Goal: Task Accomplishment & Management: Manage account settings

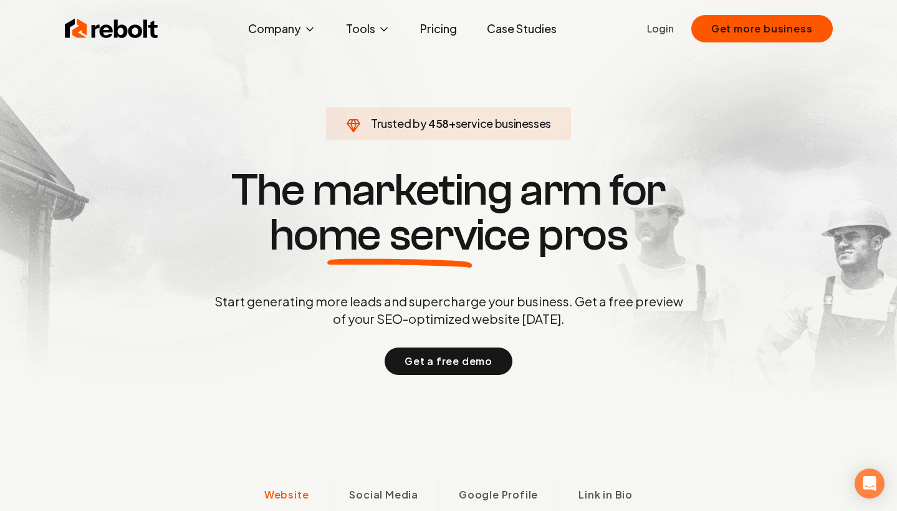
click at [643, 26] on div "Rebolt Company About Blog Jobs Tools Google Review QR Code Generator Google Bus…" at bounding box center [449, 28] width 798 height 37
click at [659, 29] on link "Login" at bounding box center [660, 28] width 27 height 15
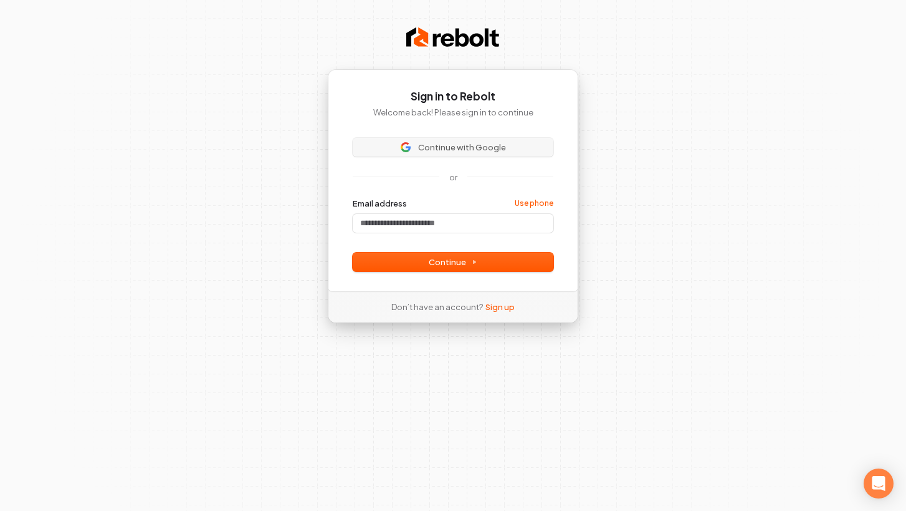
click at [489, 147] on span "Continue with Google" at bounding box center [462, 146] width 88 height 11
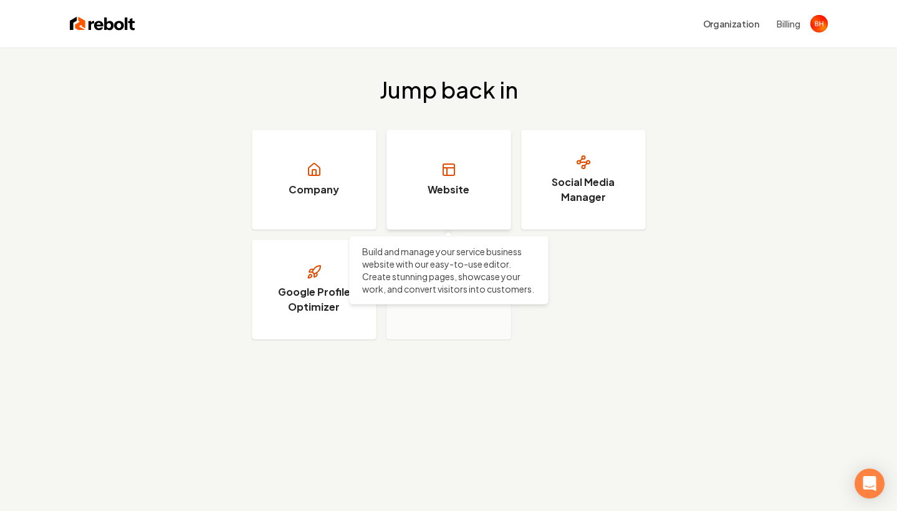
click at [427, 185] on link "Website" at bounding box center [448, 180] width 125 height 100
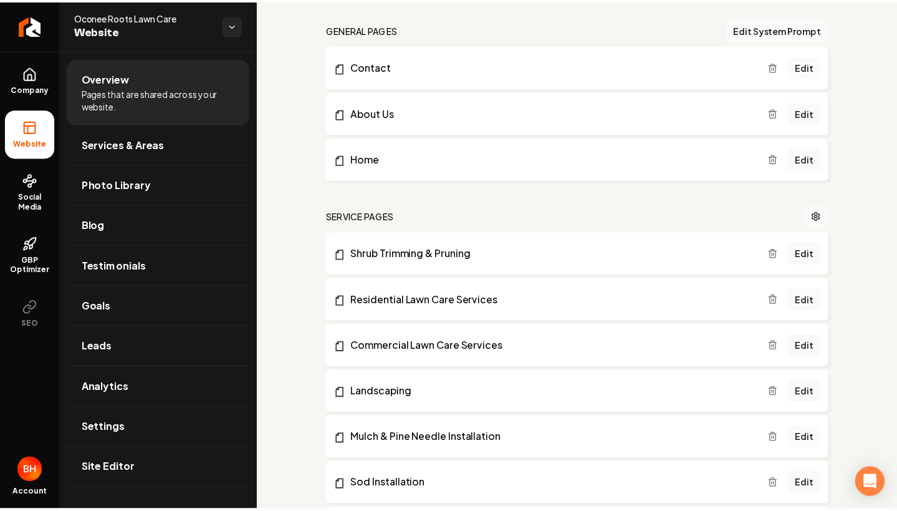
scroll to position [149, 0]
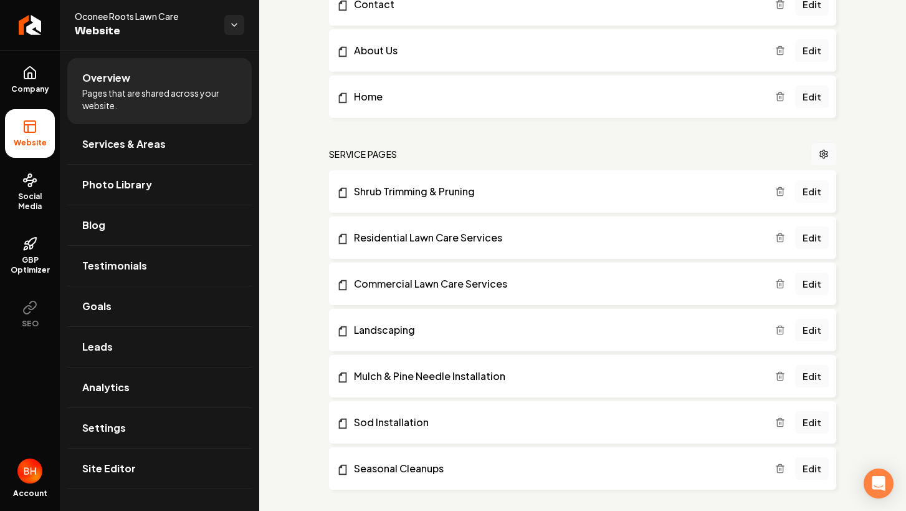
click at [804, 191] on link "Edit" at bounding box center [812, 191] width 34 height 22
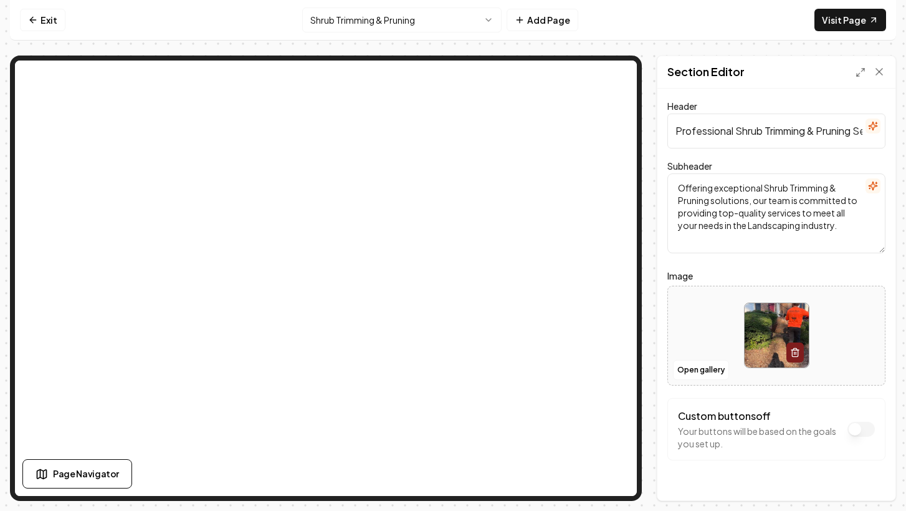
click at [752, 317] on img at bounding box center [777, 335] width 64 height 64
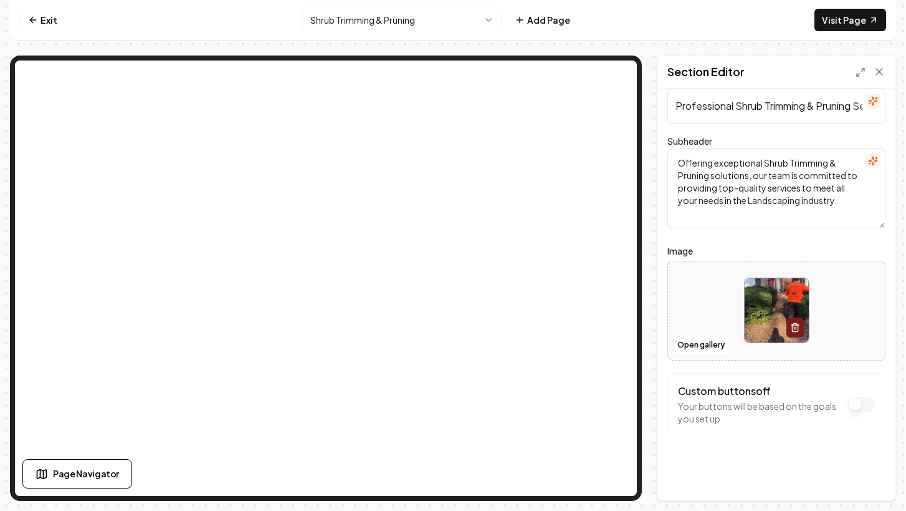
click at [43, 20] on link "Exit" at bounding box center [43, 20] width 46 height 22
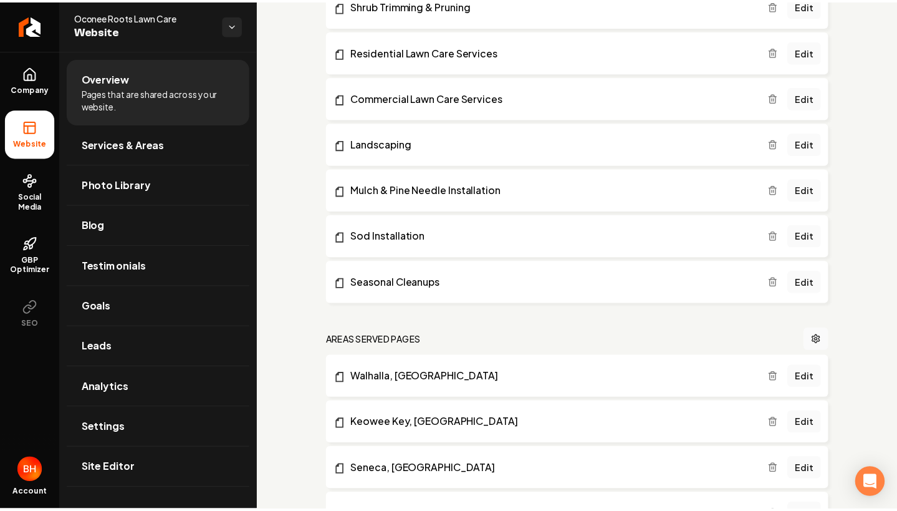
scroll to position [247, 0]
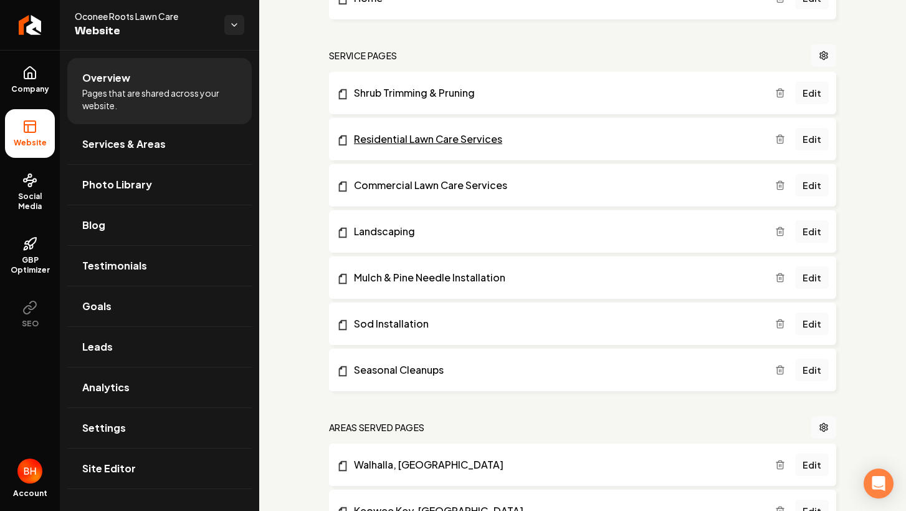
click at [393, 140] on link "Residential Lawn Care Services" at bounding box center [556, 139] width 439 height 15
click at [800, 135] on link "Edit" at bounding box center [812, 139] width 34 height 22
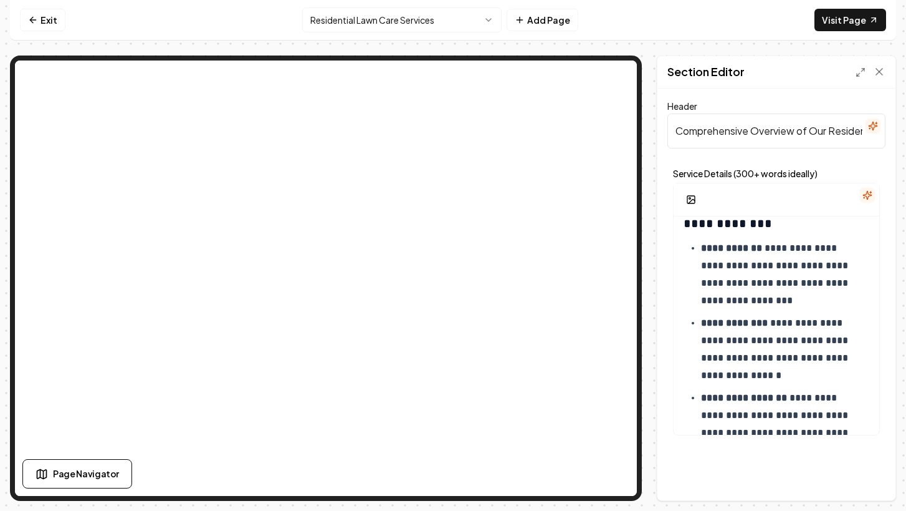
scroll to position [304, 0]
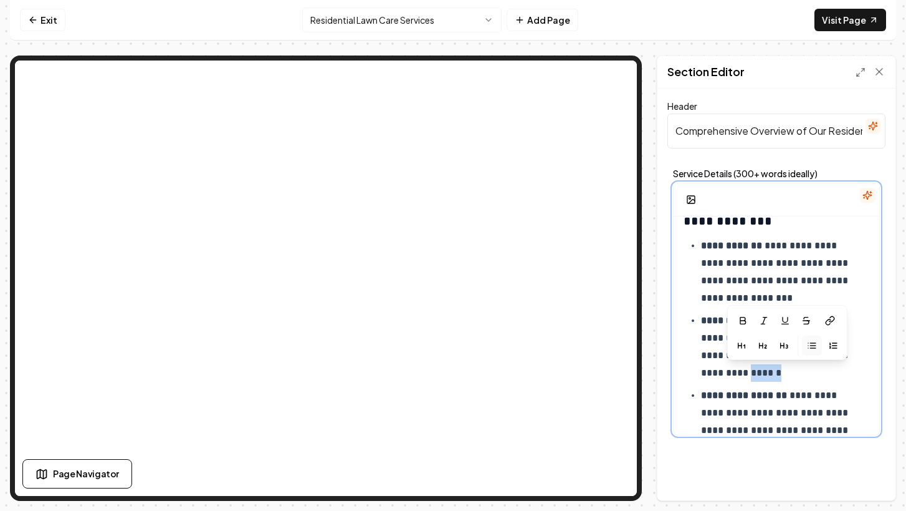
drag, startPoint x: 807, startPoint y: 373, endPoint x: 775, endPoint y: 370, distance: 32.0
click at [775, 370] on p "**********" at bounding box center [780, 347] width 159 height 70
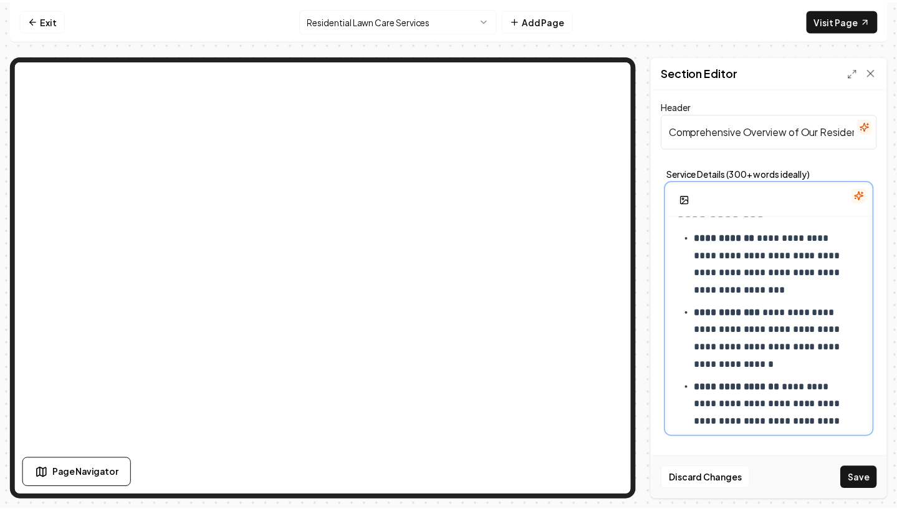
scroll to position [314, 0]
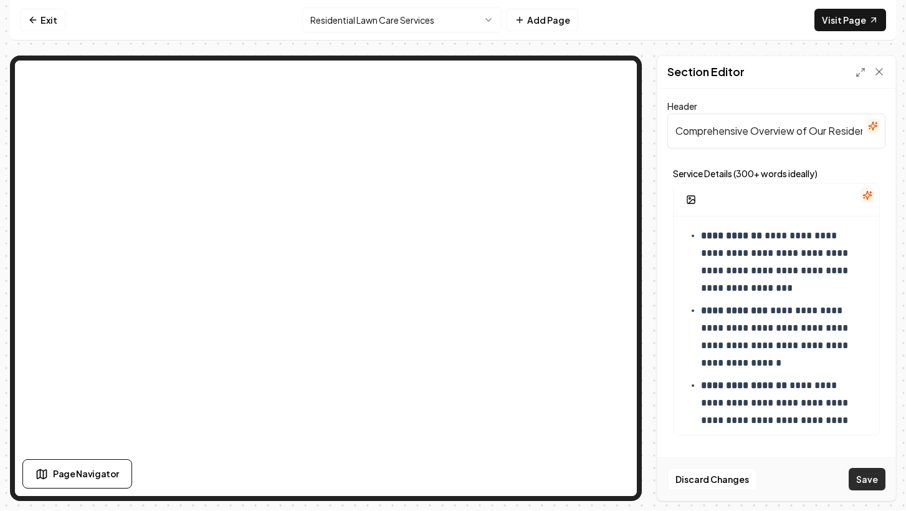
click at [865, 477] on button "Save" at bounding box center [867, 479] width 37 height 22
click at [54, 20] on link "Exit" at bounding box center [43, 20] width 46 height 22
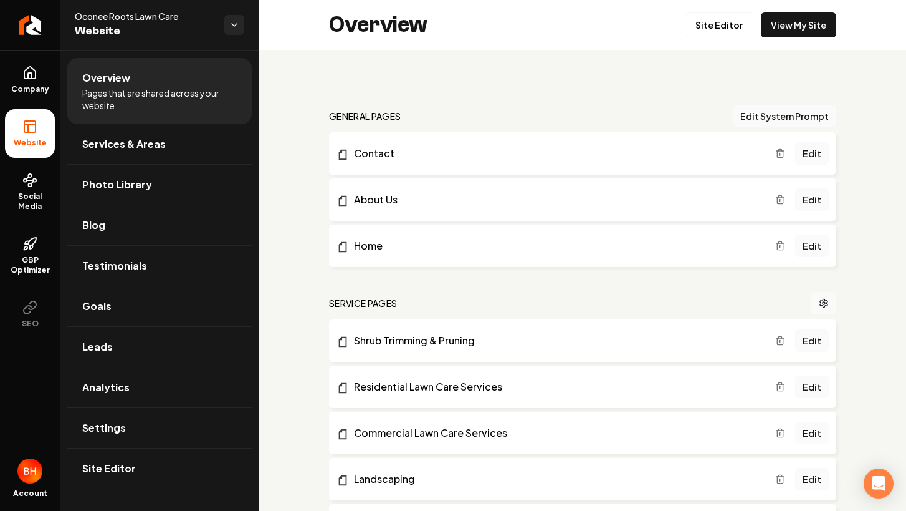
click at [803, 435] on link "Edit" at bounding box center [812, 432] width 34 height 22
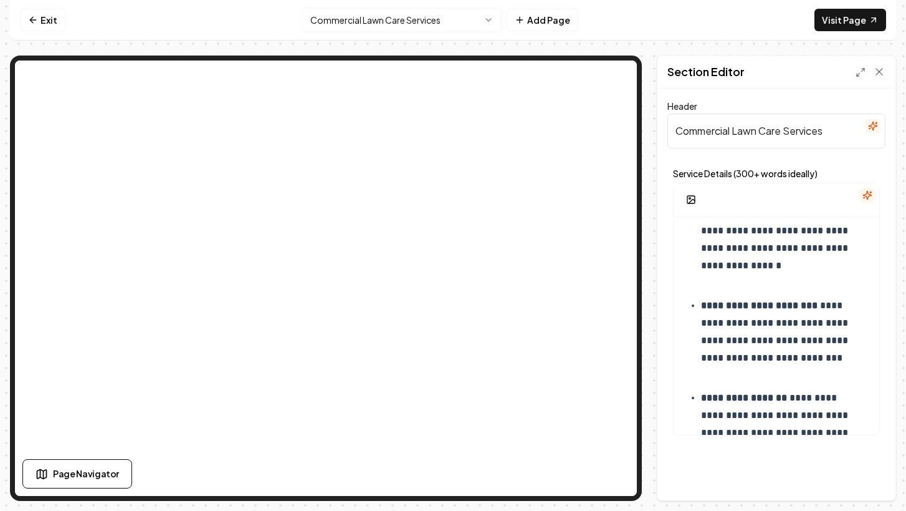
scroll to position [437, 0]
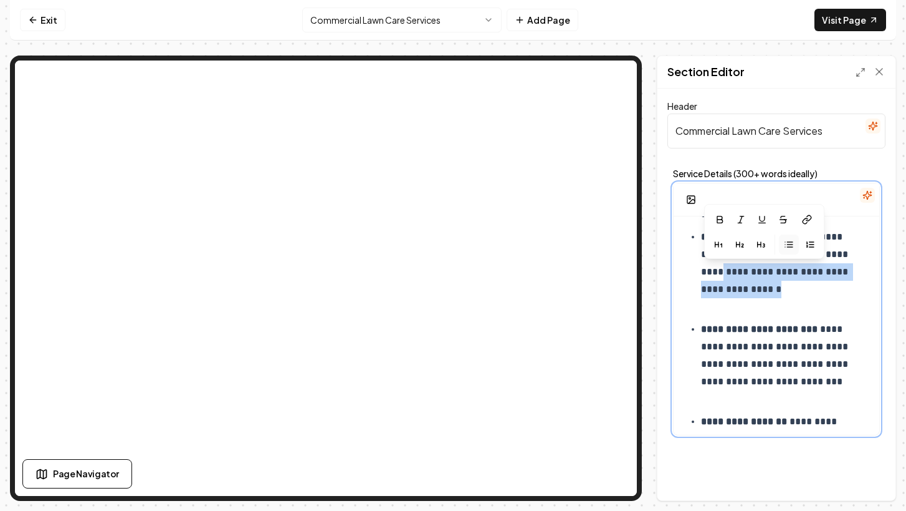
drag, startPoint x: 753, startPoint y: 309, endPoint x: 782, endPoint y: 274, distance: 45.2
click at [782, 274] on p "**********" at bounding box center [780, 271] width 159 height 87
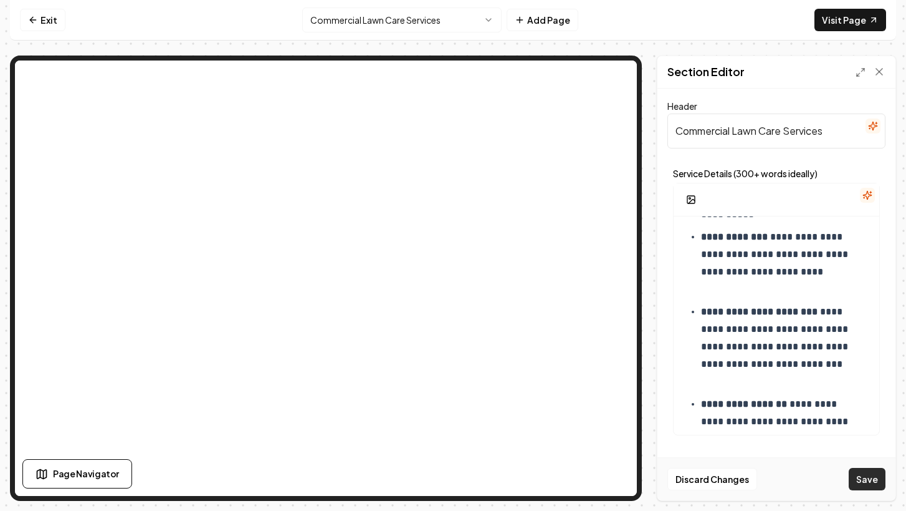
click at [863, 479] on button "Save" at bounding box center [867, 479] width 37 height 22
click at [32, 19] on icon at bounding box center [33, 20] width 10 height 10
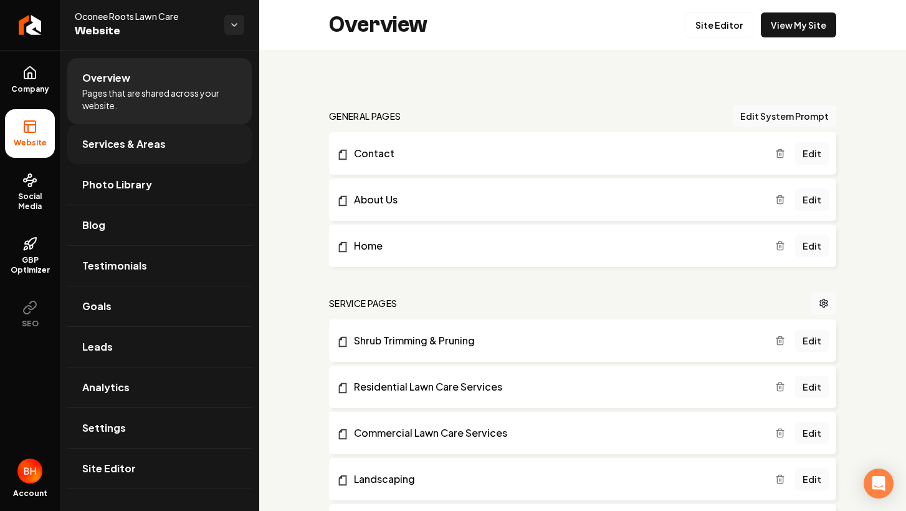
click at [130, 150] on span "Services & Areas" at bounding box center [124, 144] width 84 height 15
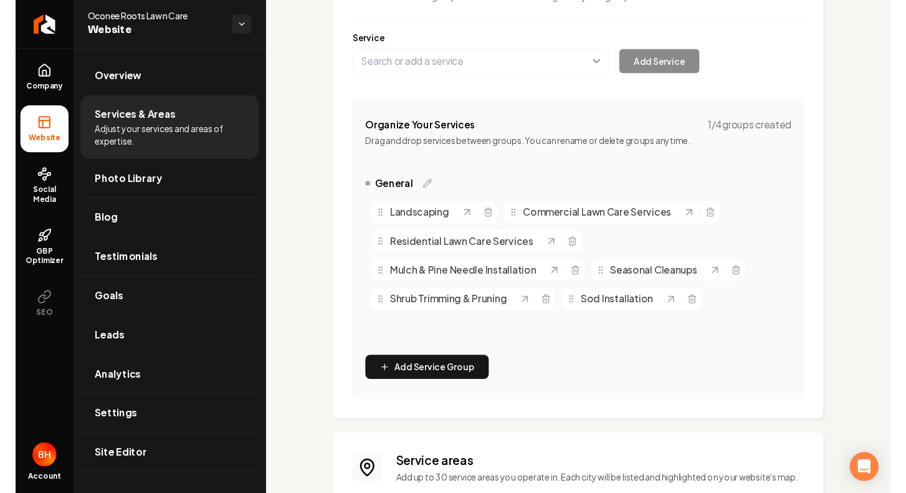
scroll to position [348, 0]
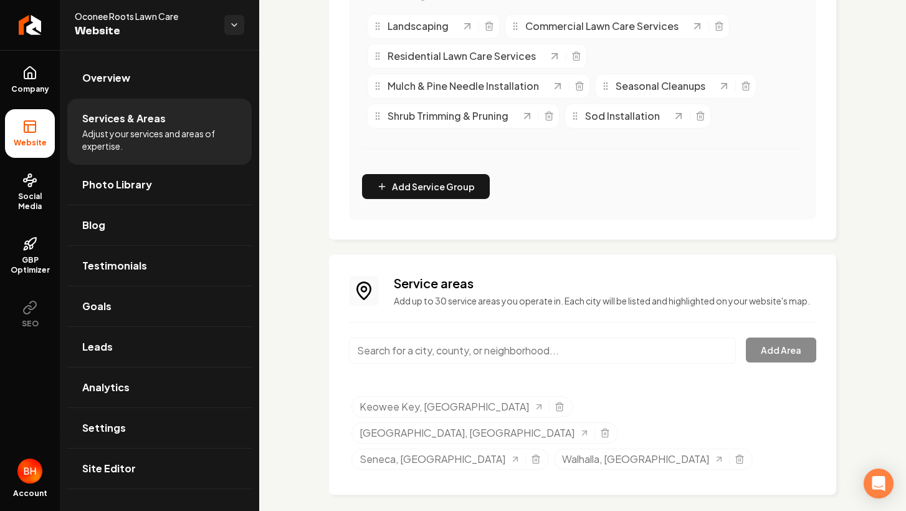
click at [458, 362] on input "Main content area" at bounding box center [542, 350] width 387 height 26
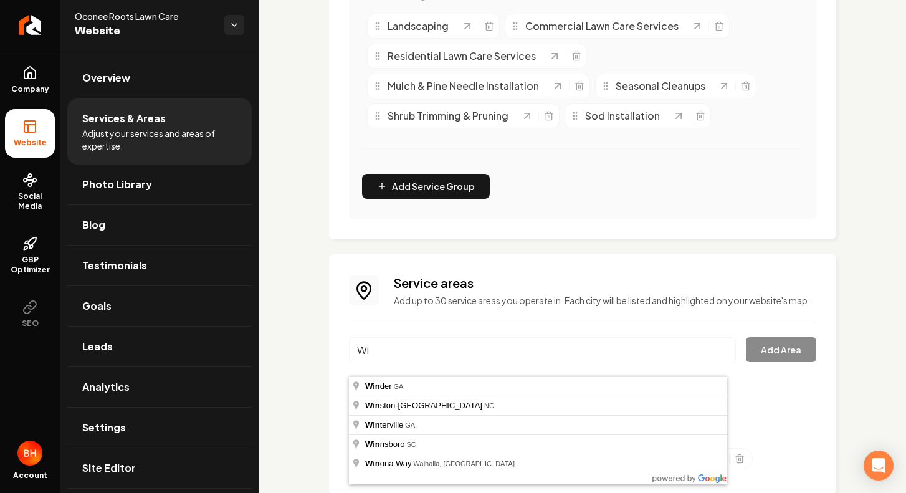
type input "W"
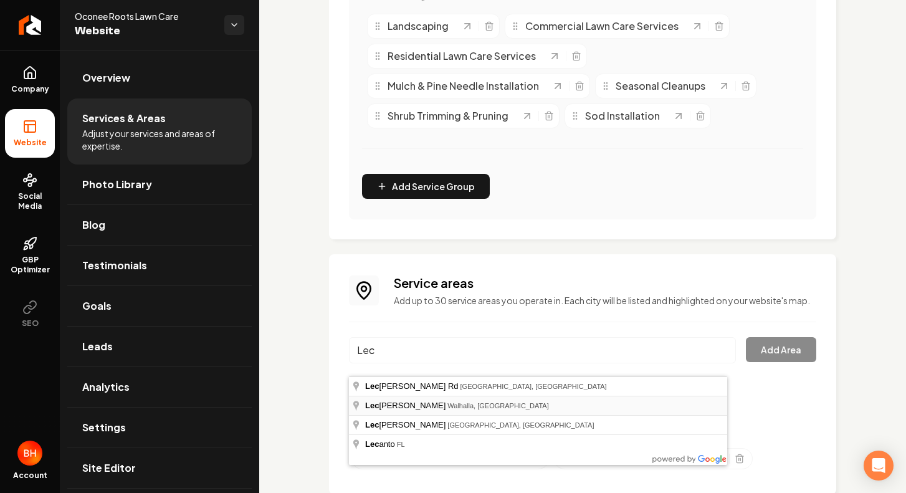
type input "Lecroy Rd, Walhalla, SC"
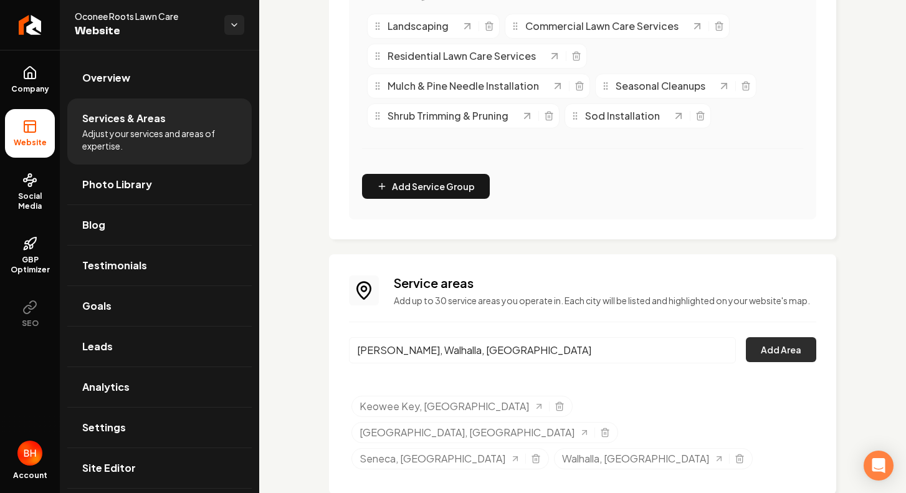
click at [776, 362] on button "Add Area" at bounding box center [781, 349] width 70 height 25
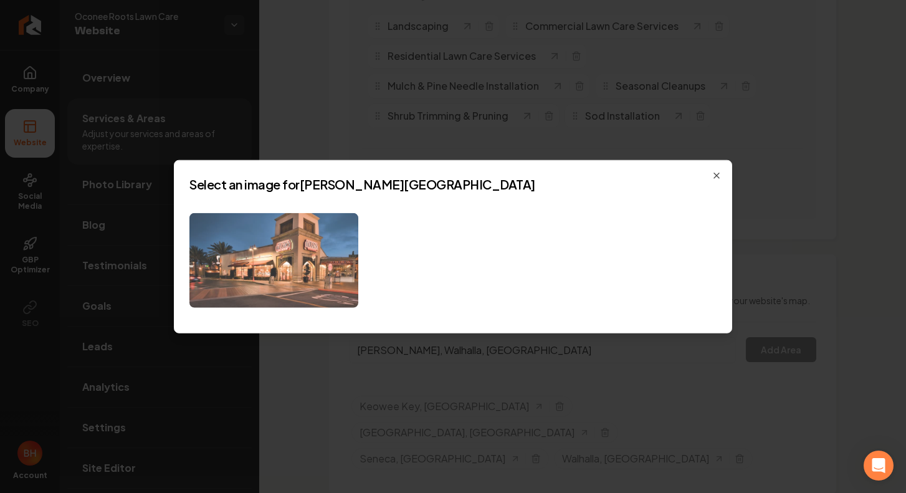
click at [296, 244] on img at bounding box center [273, 260] width 169 height 95
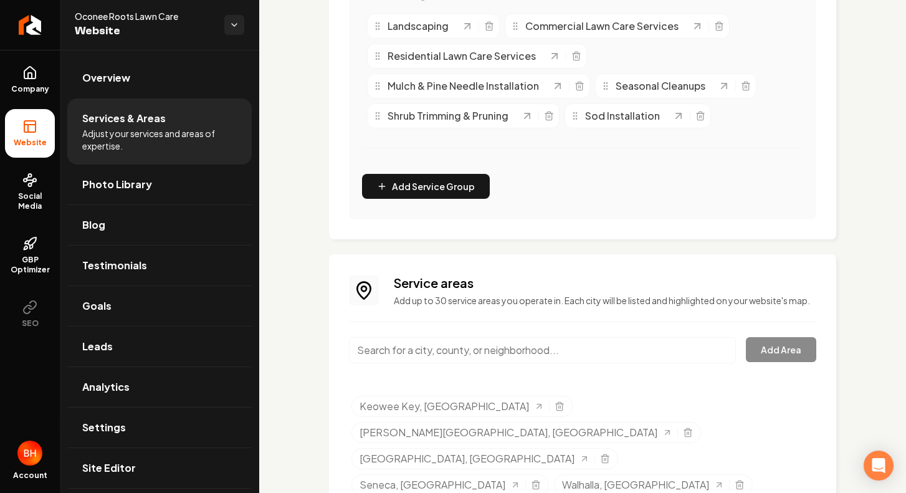
click at [532, 363] on input "Main content area" at bounding box center [542, 350] width 387 height 26
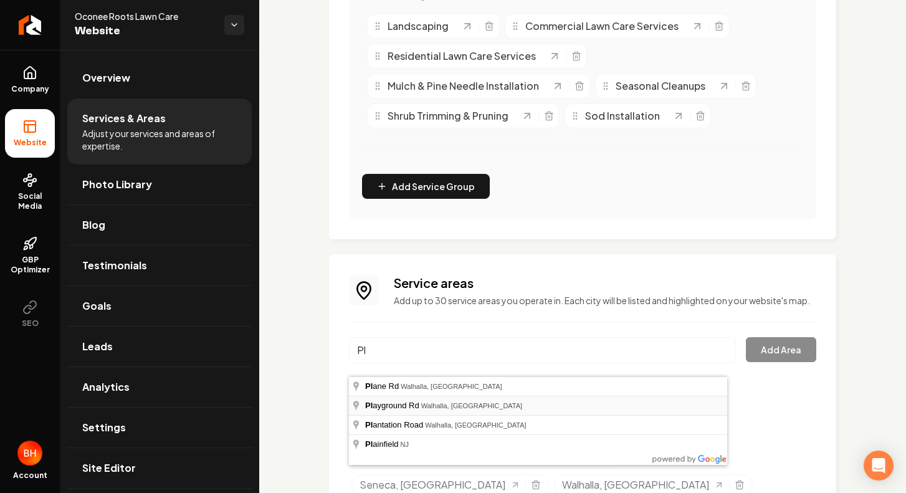
type input "Playground Rd, Walhalla, SC"
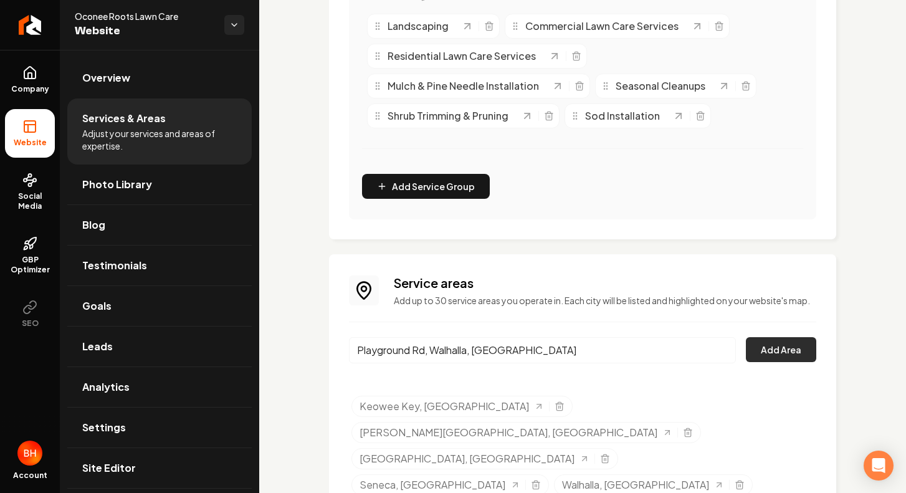
click at [769, 361] on button "Add Area" at bounding box center [781, 349] width 70 height 25
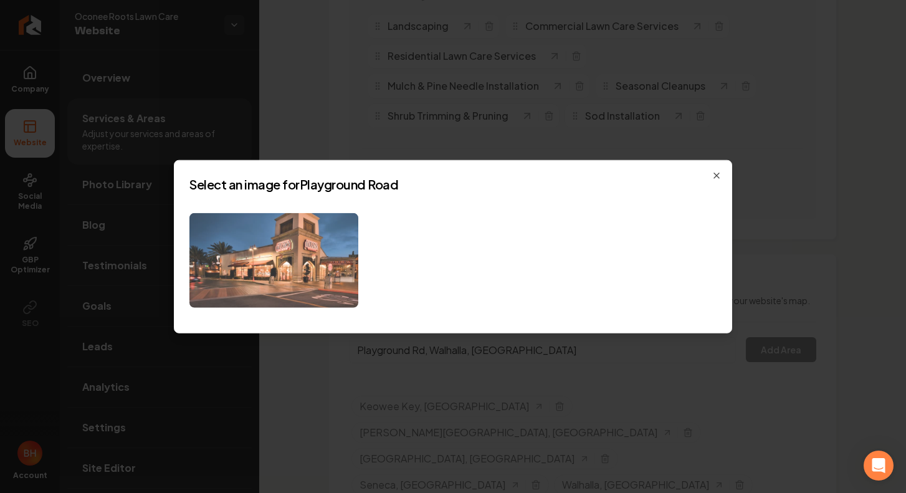
click at [234, 266] on img at bounding box center [273, 260] width 169 height 95
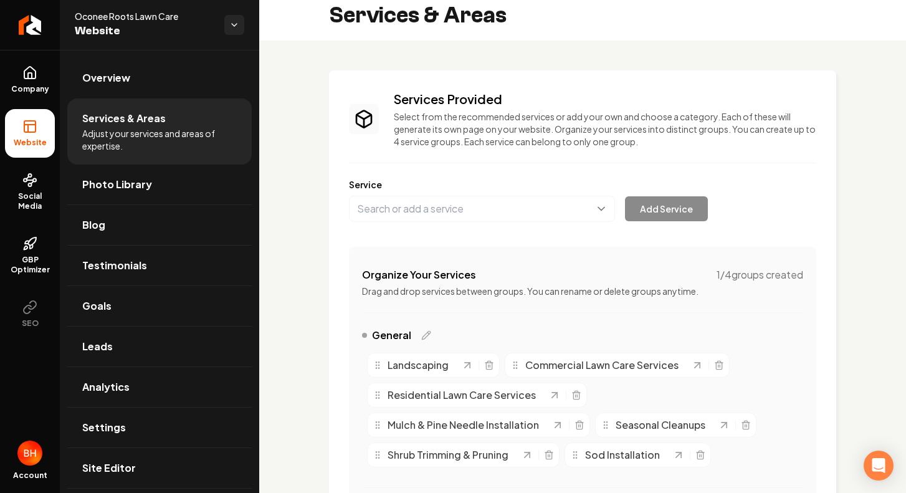
scroll to position [0, 0]
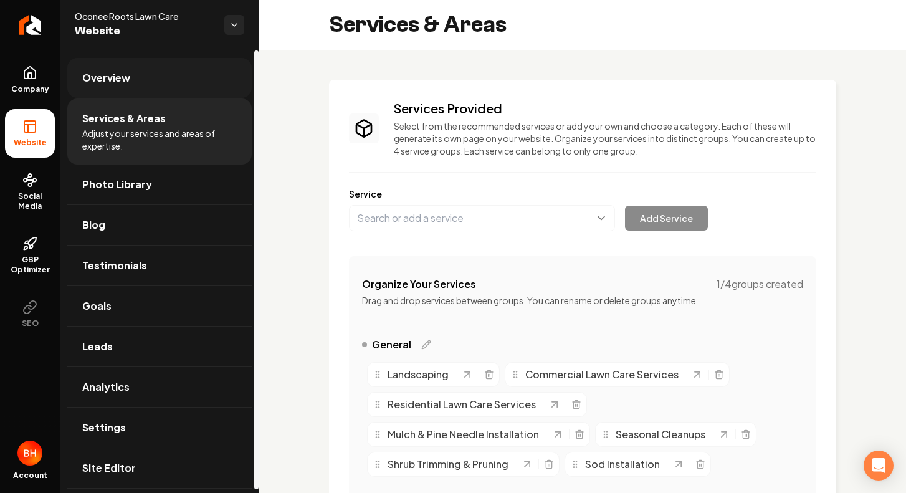
click at [122, 82] on span "Overview" at bounding box center [106, 77] width 48 height 15
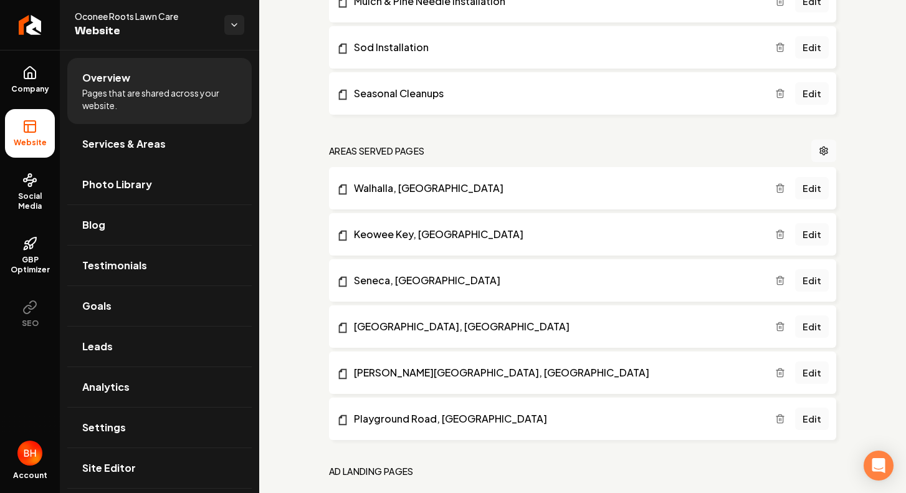
scroll to position [526, 0]
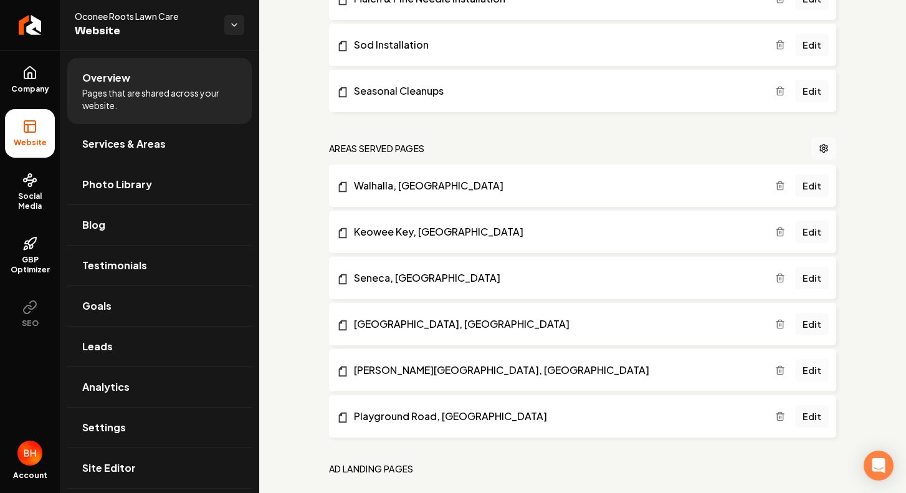
click at [808, 370] on link "Edit" at bounding box center [812, 370] width 34 height 22
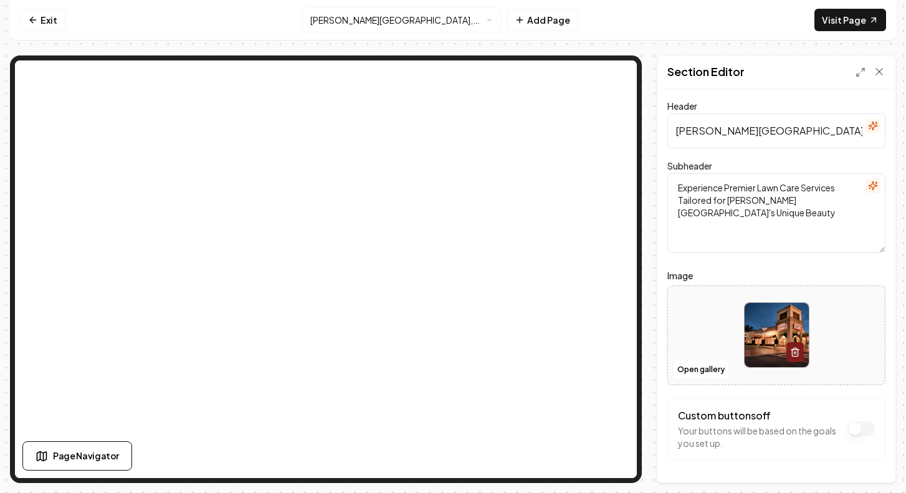
click at [731, 345] on div at bounding box center [776, 334] width 217 height 85
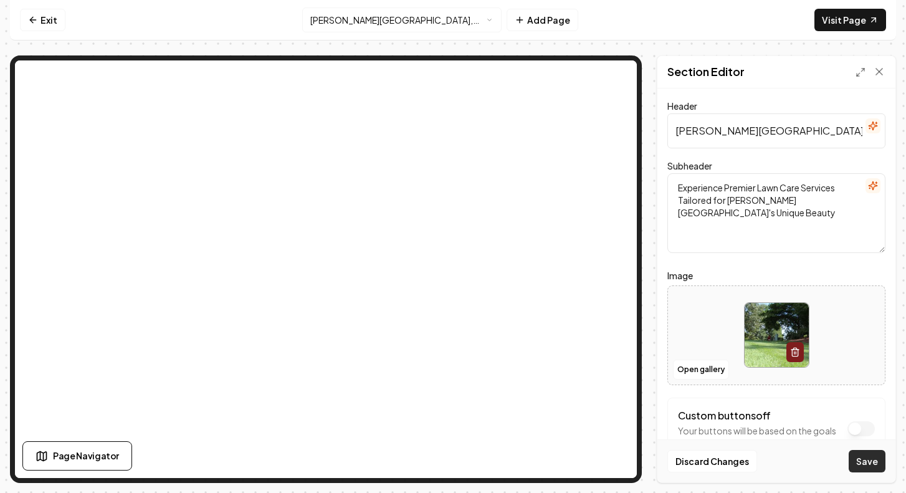
click at [867, 455] on button "Save" at bounding box center [867, 461] width 37 height 22
click at [48, 22] on link "Exit" at bounding box center [43, 20] width 46 height 22
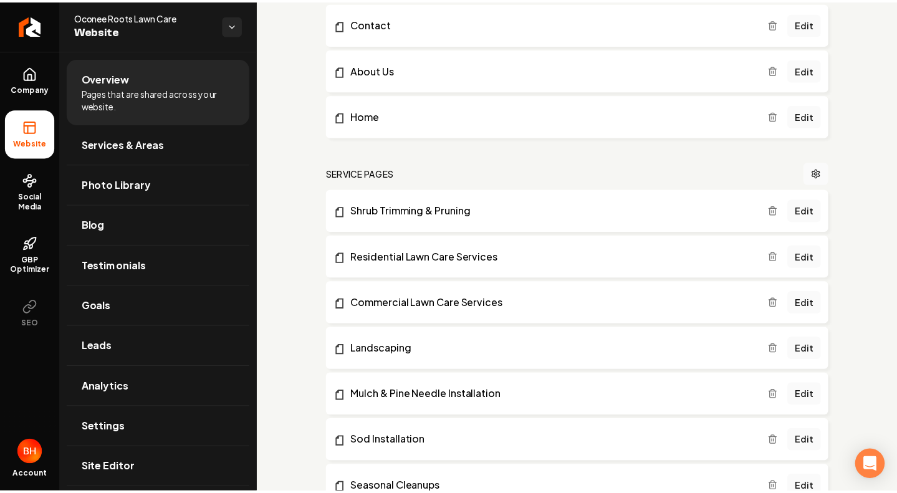
scroll to position [625, 0]
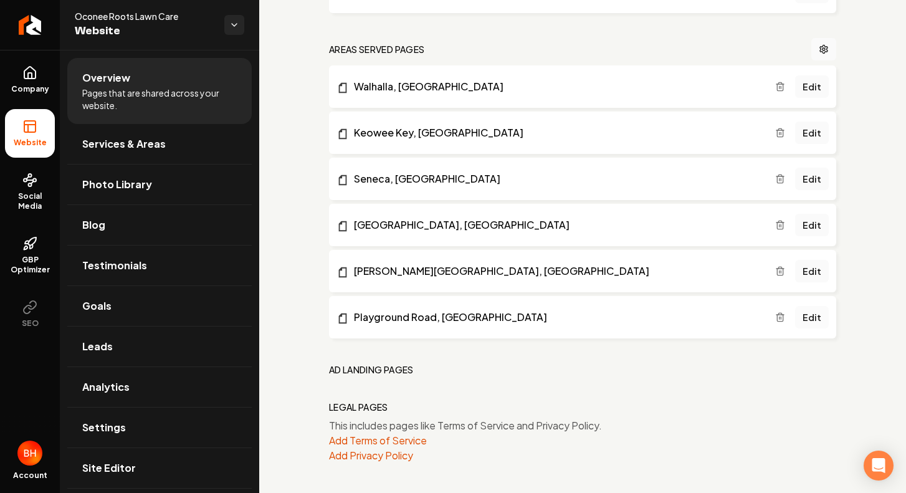
click at [805, 309] on link "Edit" at bounding box center [812, 317] width 34 height 22
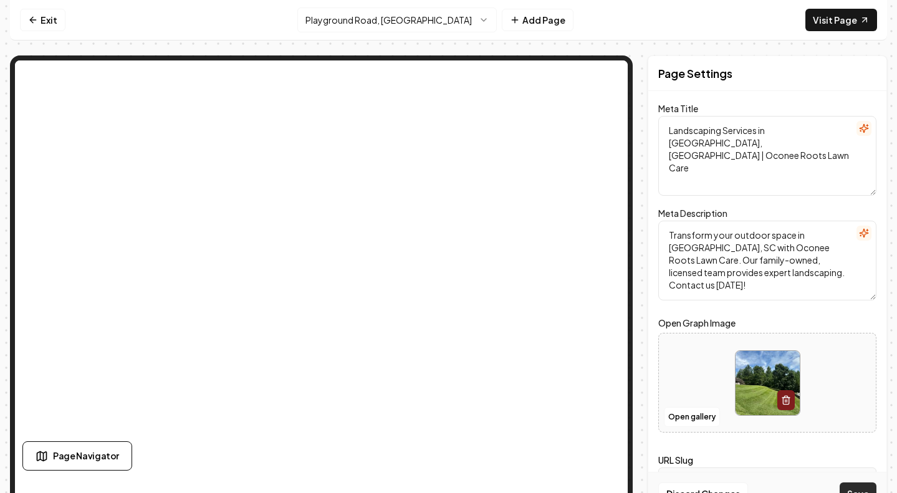
click at [866, 487] on button "Save" at bounding box center [858, 493] width 37 height 22
click at [44, 24] on link "Exit" at bounding box center [43, 20] width 46 height 22
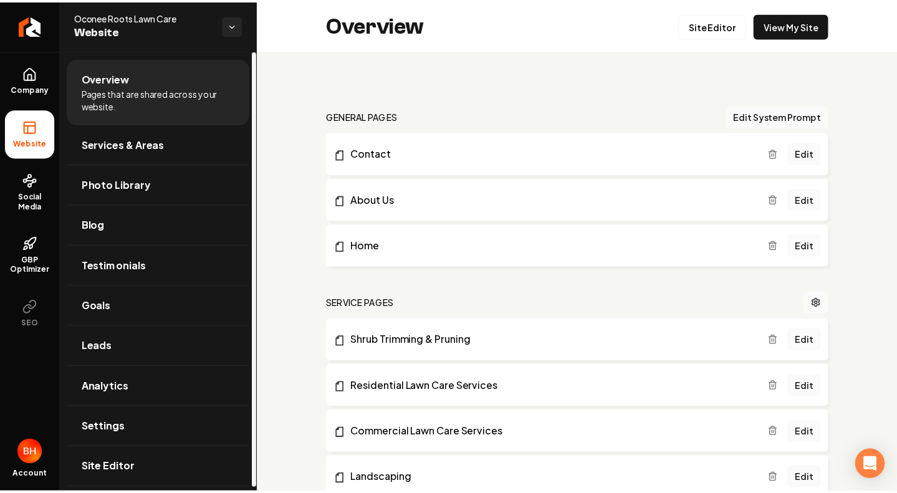
scroll to position [625, 0]
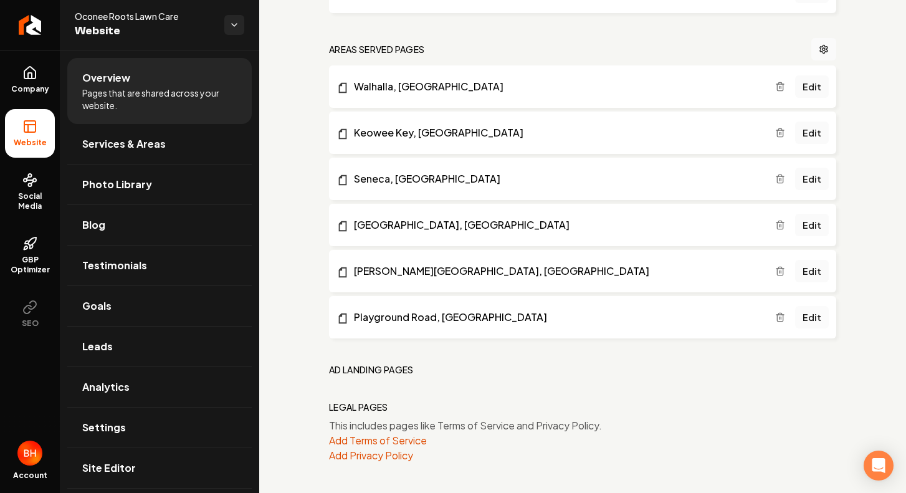
click at [804, 319] on link "Edit" at bounding box center [812, 317] width 34 height 22
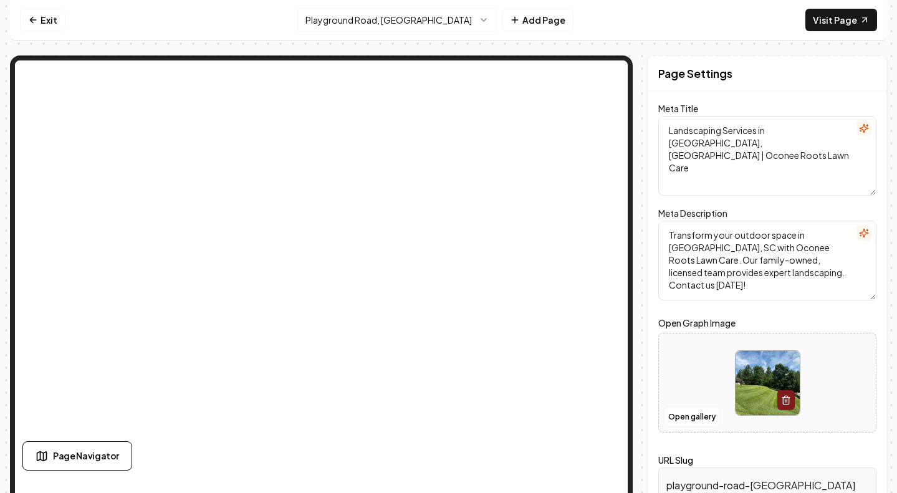
click at [767, 376] on img at bounding box center [768, 383] width 64 height 64
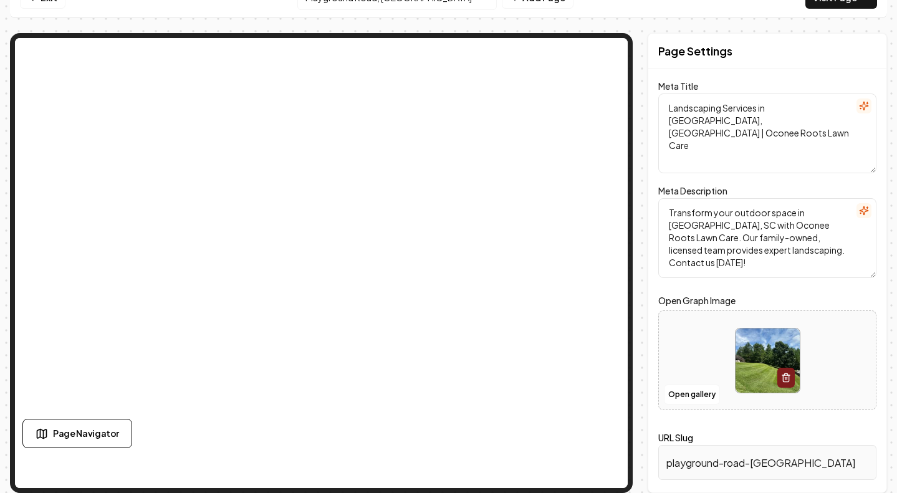
click at [758, 345] on img at bounding box center [768, 361] width 64 height 64
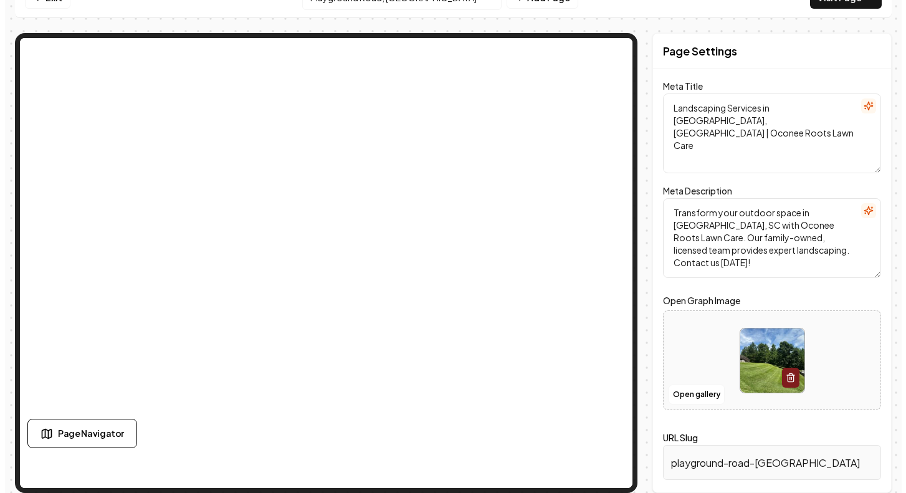
scroll to position [0, 0]
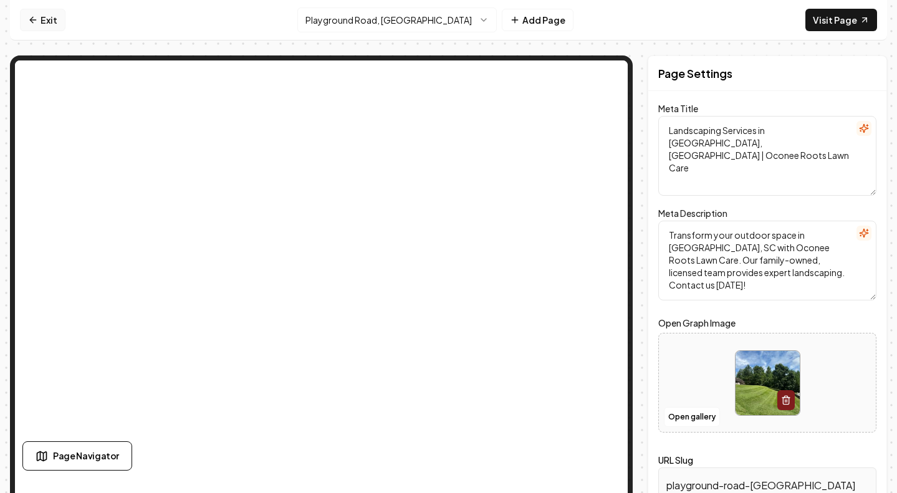
click at [45, 19] on link "Exit" at bounding box center [43, 20] width 46 height 22
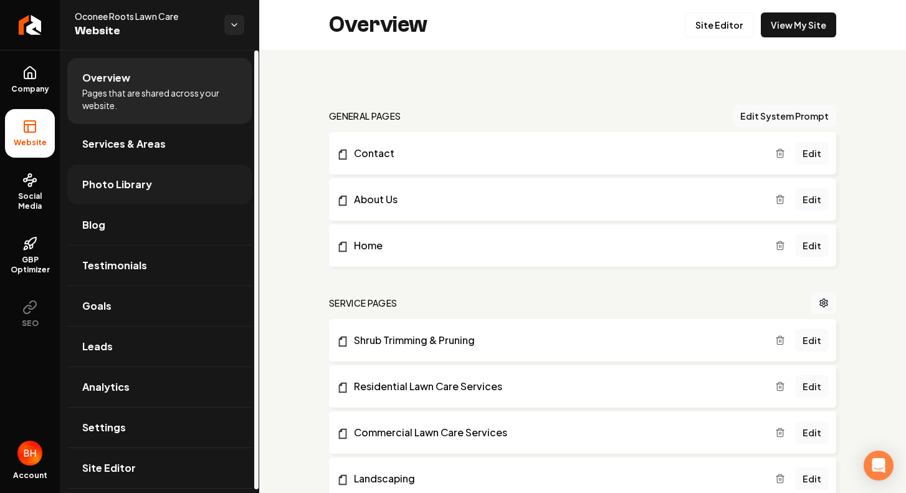
click at [122, 188] on span "Photo Library" at bounding box center [117, 184] width 70 height 15
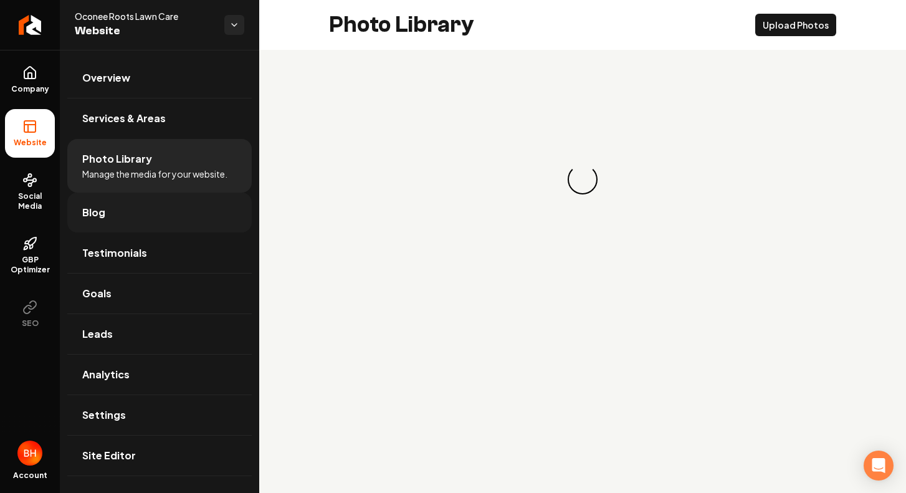
click at [113, 216] on link "Blog" at bounding box center [159, 213] width 185 height 40
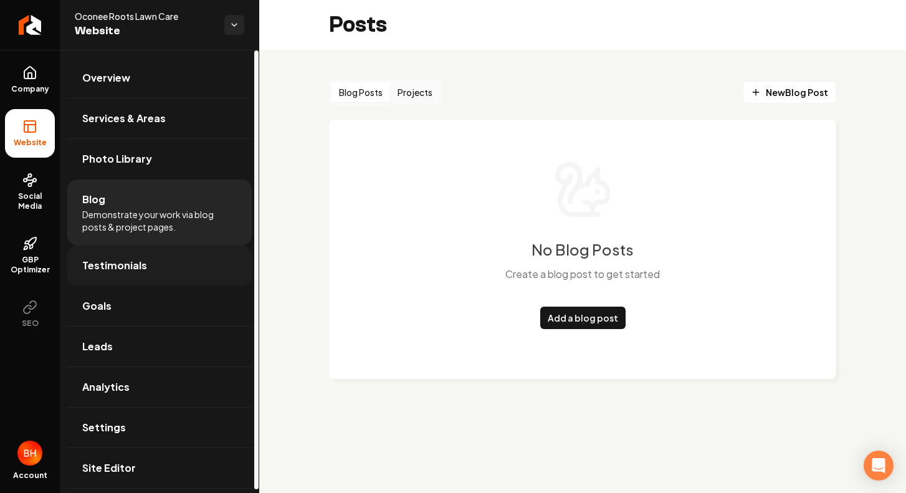
click at [135, 257] on link "Testimonials" at bounding box center [159, 266] width 185 height 40
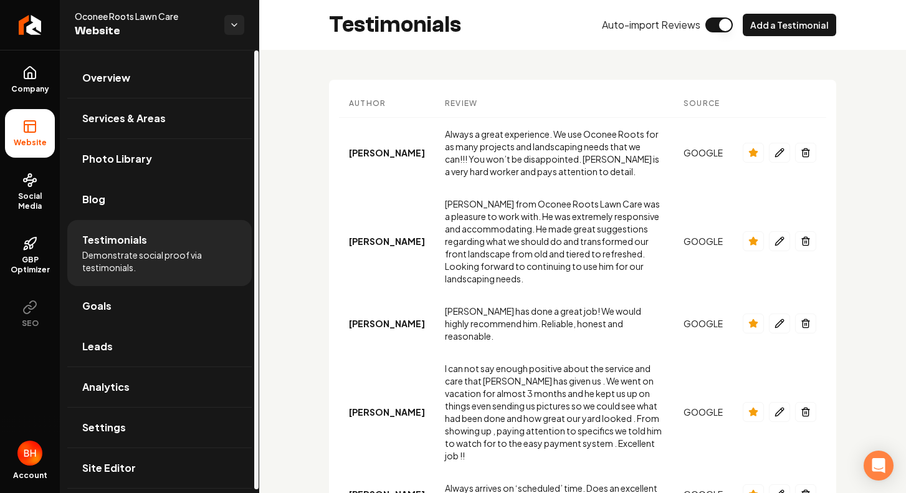
click at [128, 319] on link "Goals" at bounding box center [159, 306] width 185 height 40
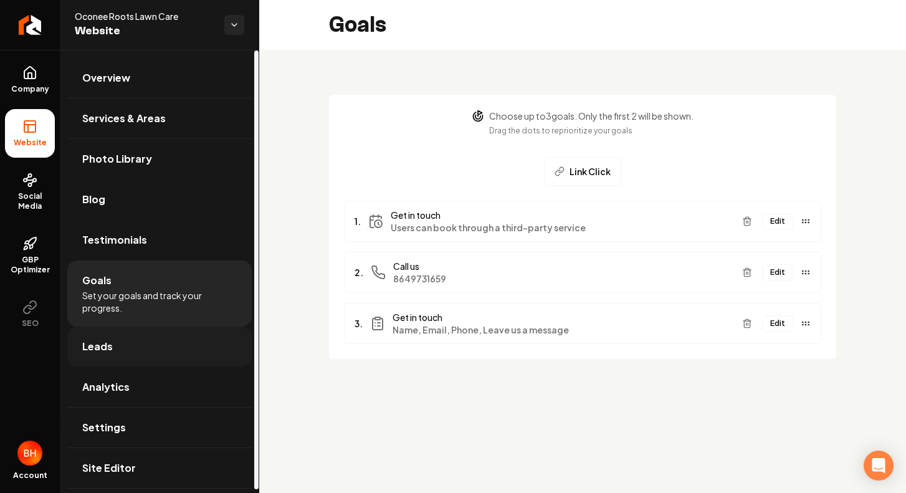
click at [140, 334] on link "Leads" at bounding box center [159, 347] width 185 height 40
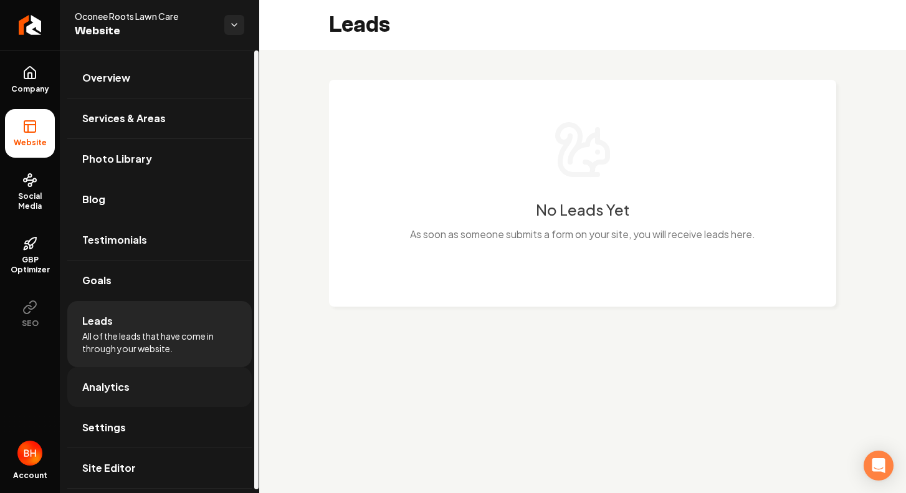
click at [142, 382] on link "Analytics" at bounding box center [159, 387] width 185 height 40
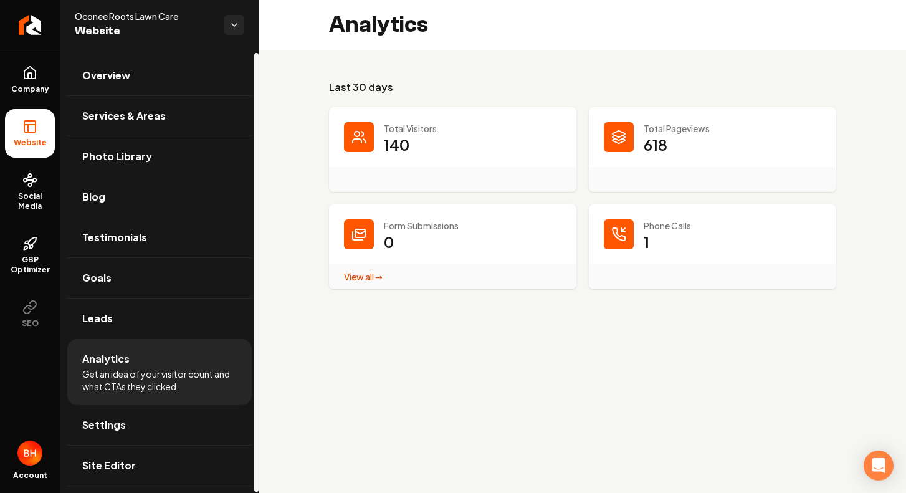
scroll to position [3, 0]
click at [135, 433] on link "Settings" at bounding box center [159, 425] width 185 height 40
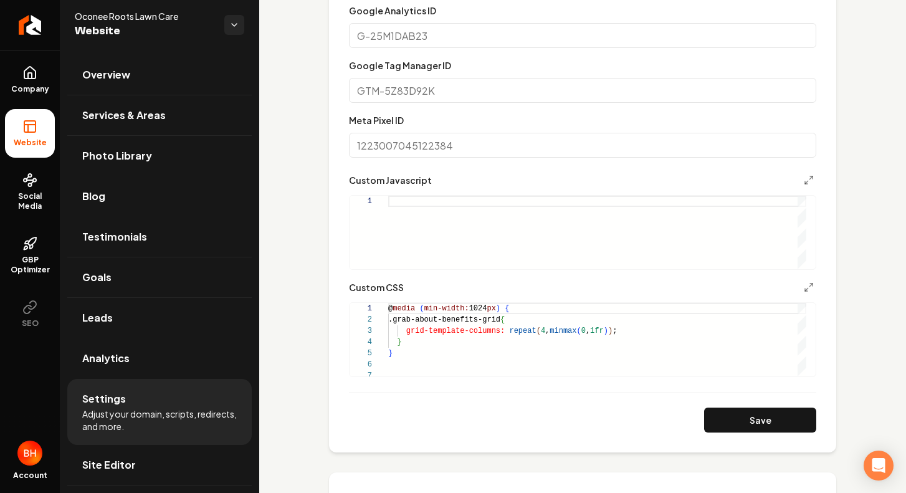
scroll to position [668, 0]
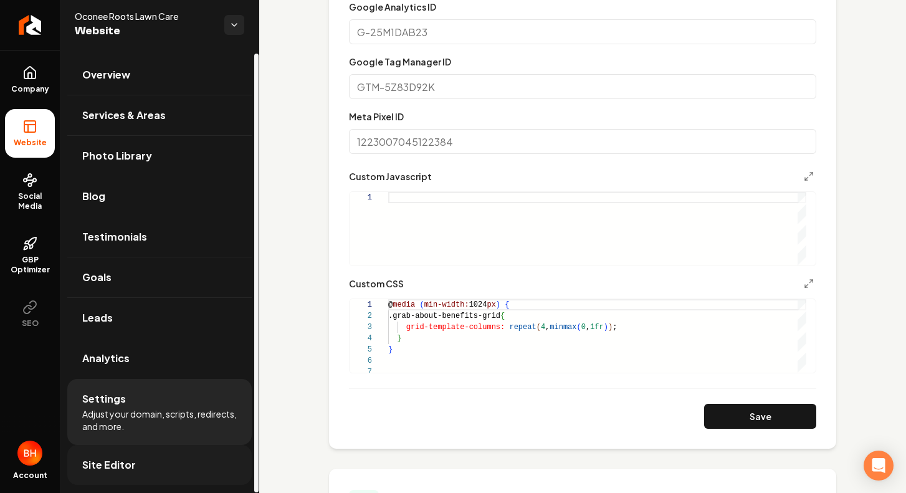
click at [153, 463] on link "Site Editor" at bounding box center [159, 465] width 185 height 40
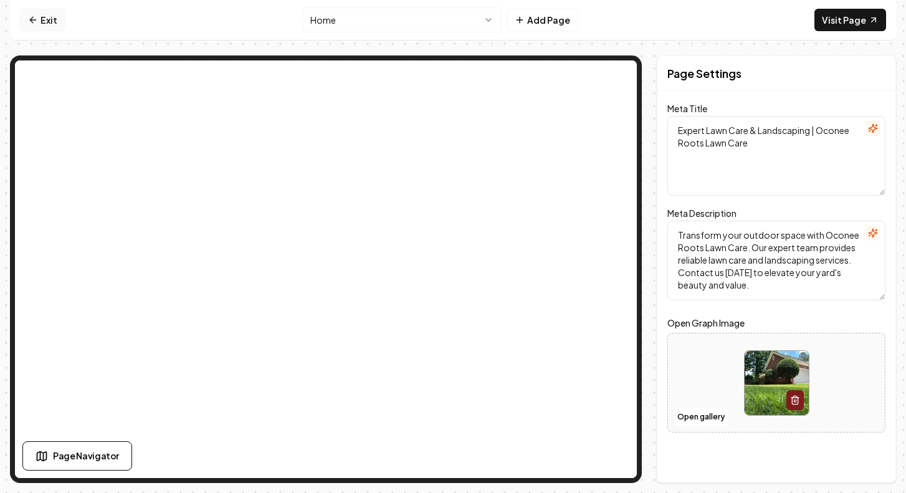
click at [49, 17] on link "Exit" at bounding box center [43, 20] width 46 height 22
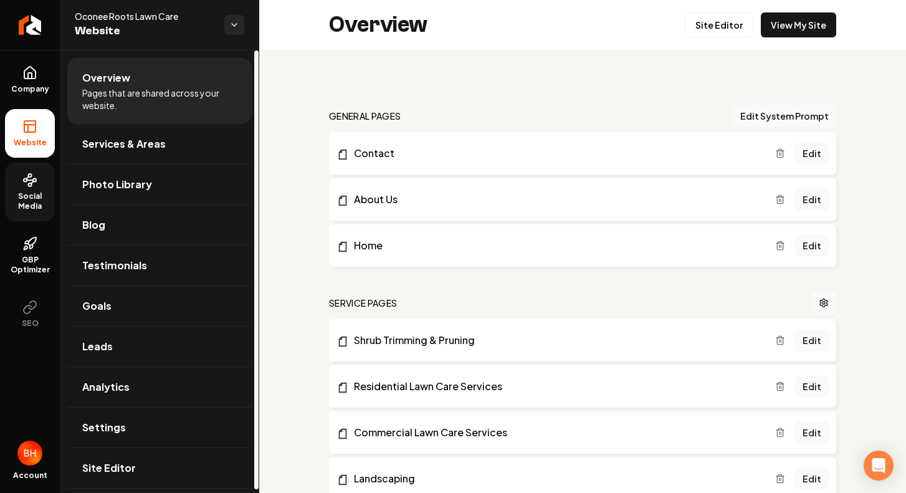
click at [36, 180] on circle at bounding box center [34, 180] width 3 height 3
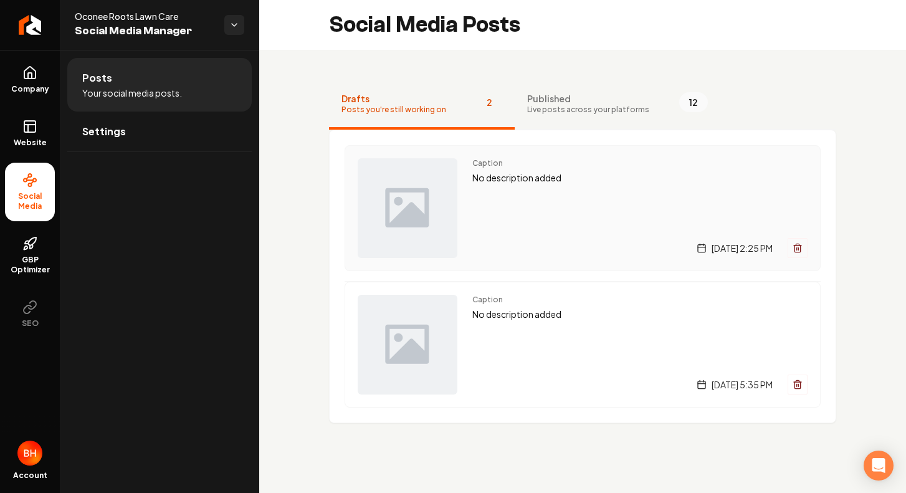
click at [800, 249] on icon "Main content area" at bounding box center [798, 248] width 10 height 10
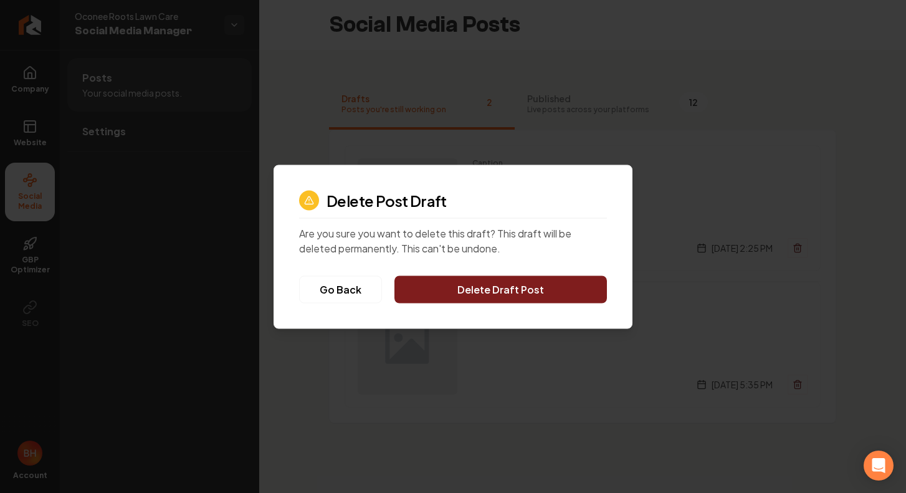
click at [533, 292] on button "Delete Draft Post" at bounding box center [501, 289] width 213 height 27
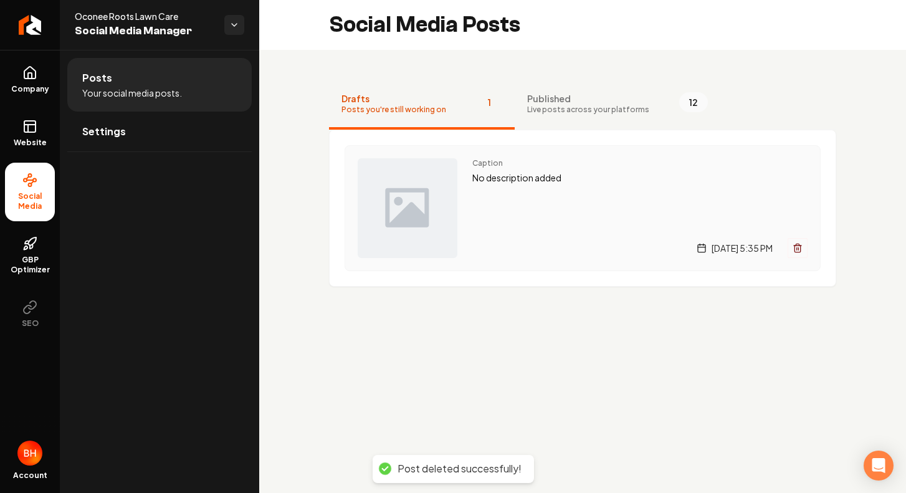
click at [800, 247] on icon "Main content area" at bounding box center [798, 248] width 10 height 10
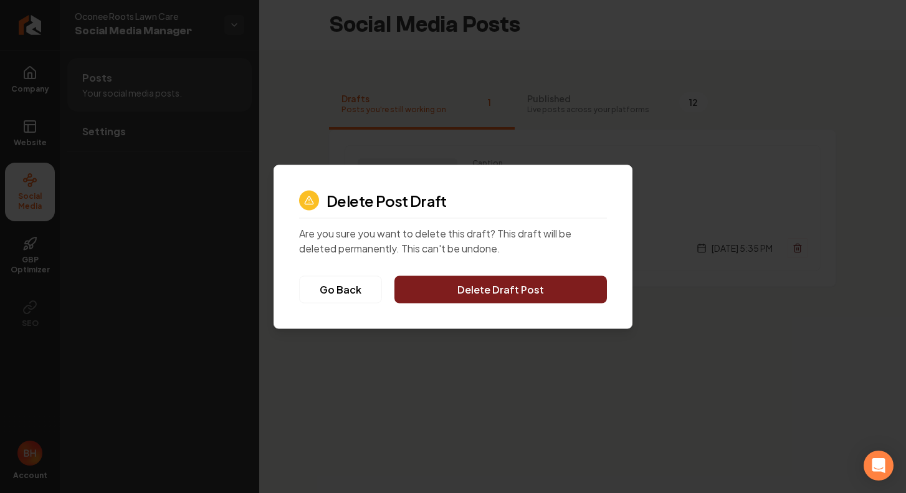
drag, startPoint x: 592, startPoint y: 284, endPoint x: 590, endPoint y: 275, distance: 9.5
click at [592, 284] on button "Delete Draft Post" at bounding box center [501, 289] width 213 height 27
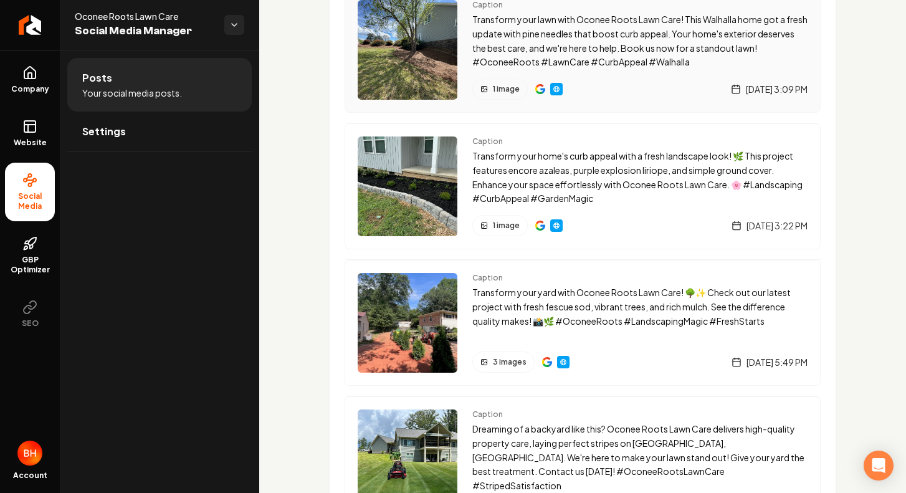
scroll to position [1325, 0]
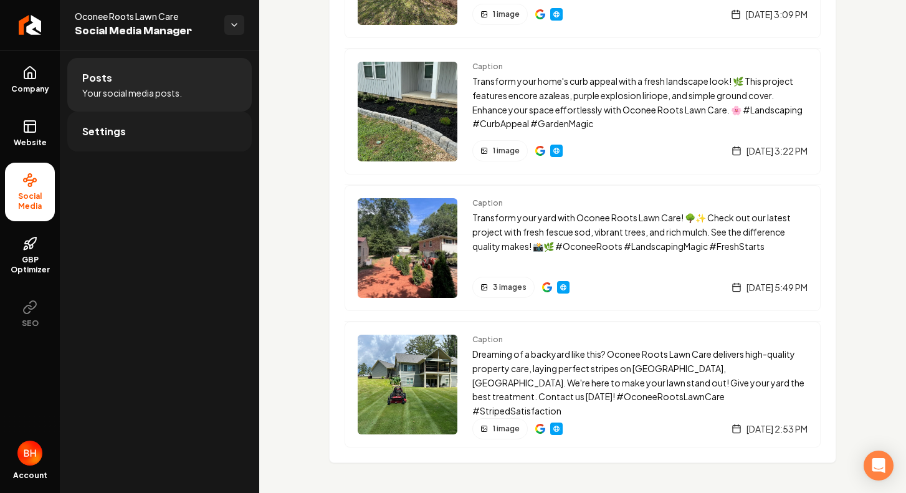
click at [195, 130] on link "Settings" at bounding box center [159, 132] width 185 height 40
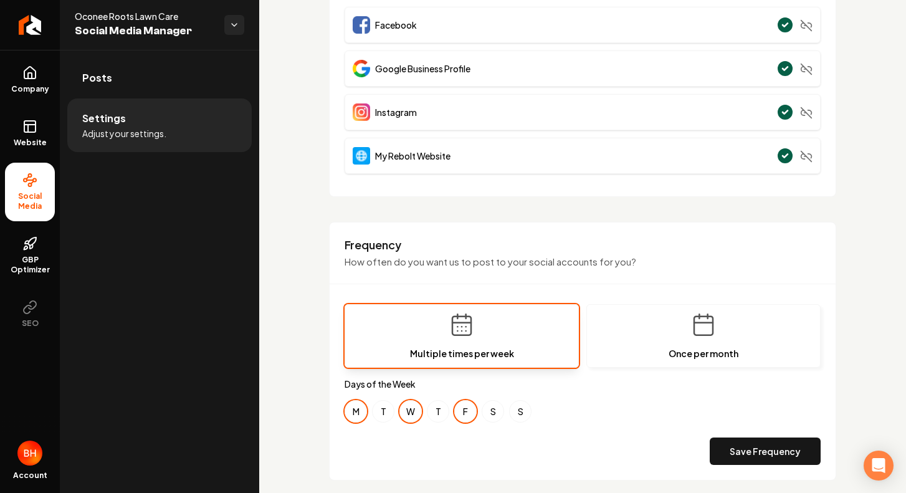
scroll to position [11, 0]
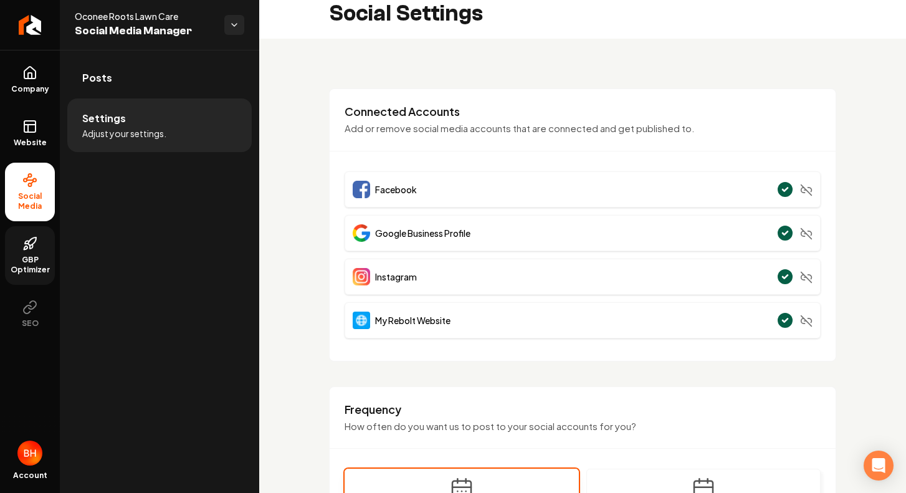
click at [48, 253] on link "GBP Optimizer" at bounding box center [30, 255] width 50 height 59
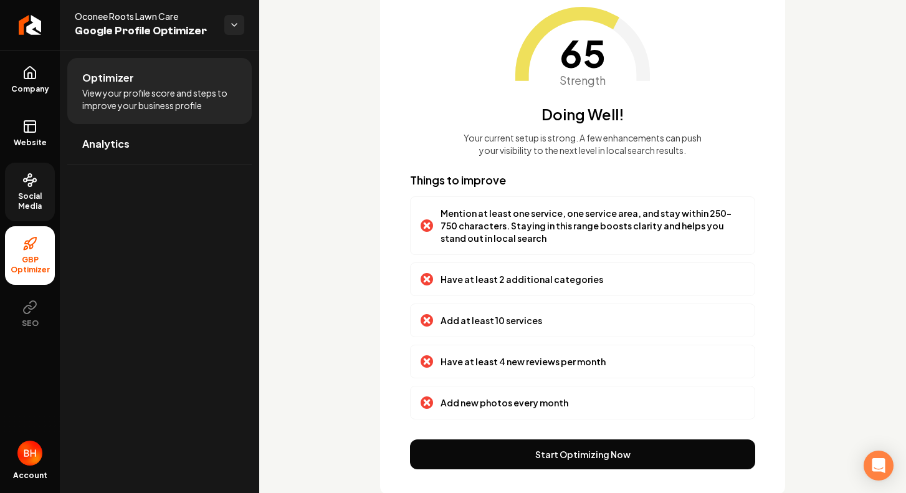
scroll to position [100, 0]
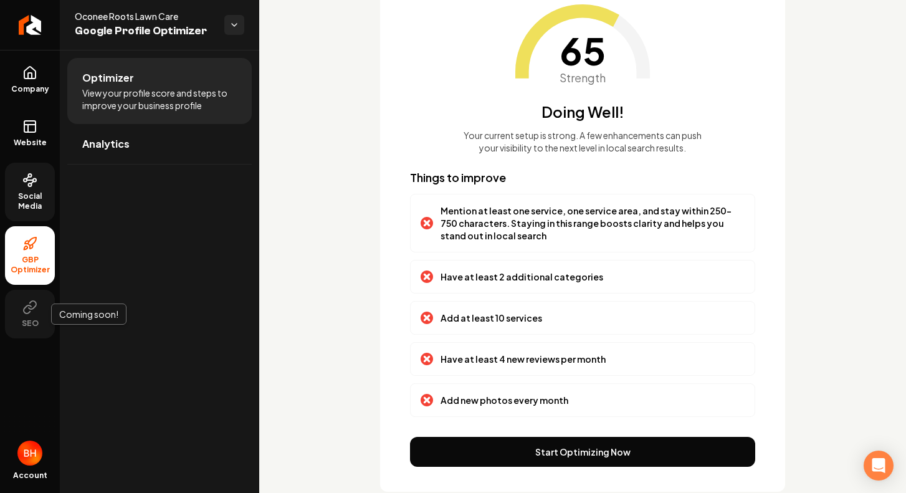
click at [21, 317] on button "SEO" at bounding box center [30, 314] width 50 height 49
click at [26, 323] on span "SEO" at bounding box center [30, 324] width 27 height 10
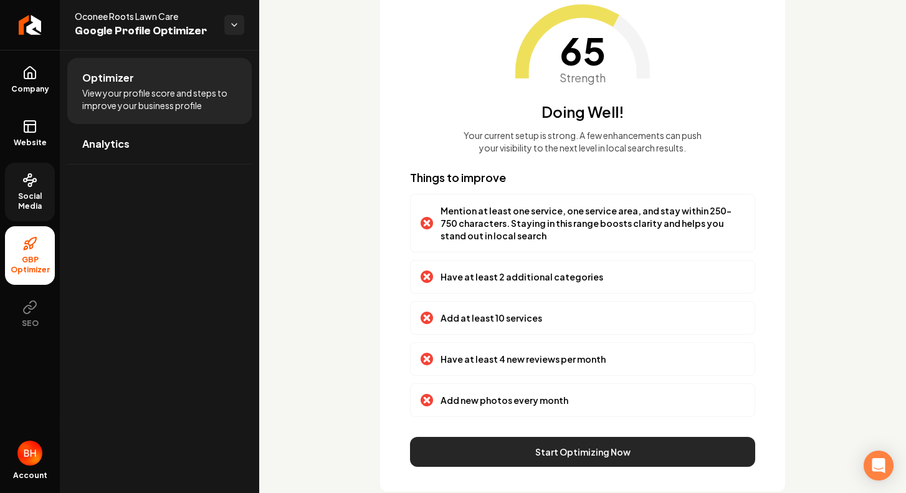
click at [463, 444] on button "Start Optimizing Now" at bounding box center [582, 452] width 345 height 30
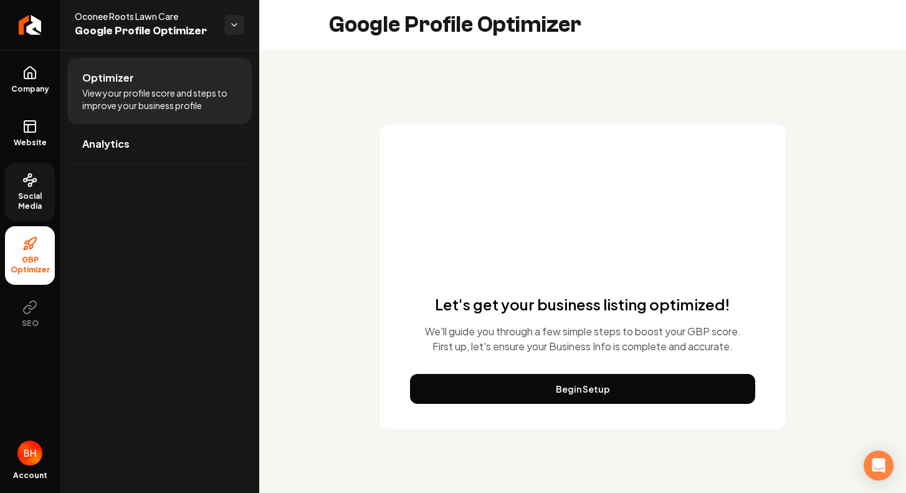
scroll to position [0, 0]
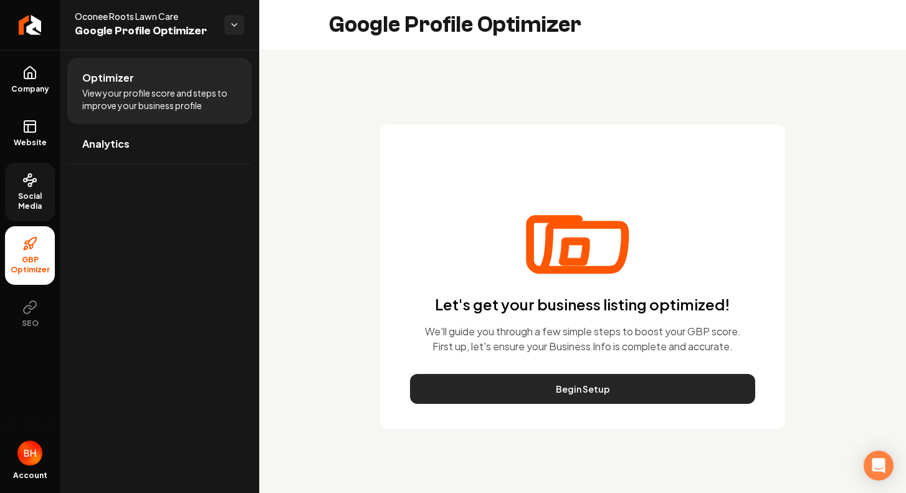
click at [479, 386] on button "Begin Setup" at bounding box center [582, 389] width 345 height 30
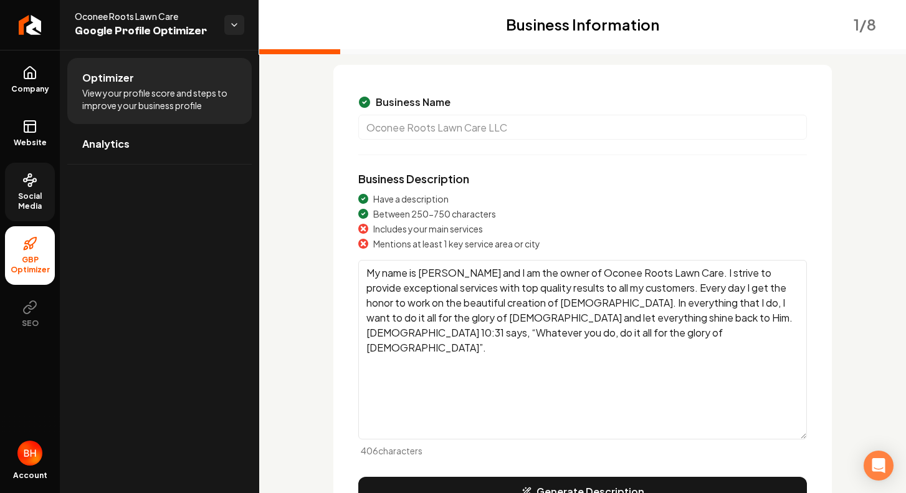
scroll to position [128, 0]
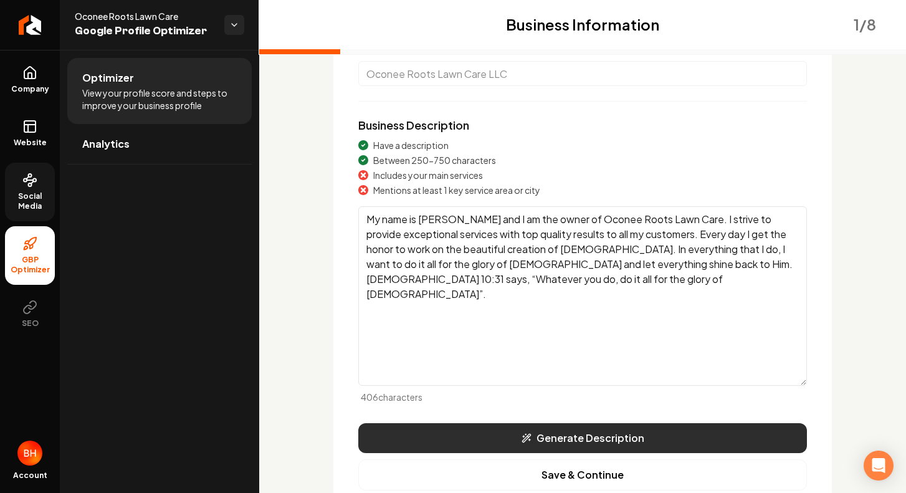
click at [549, 446] on button "Generate Description" at bounding box center [582, 438] width 449 height 30
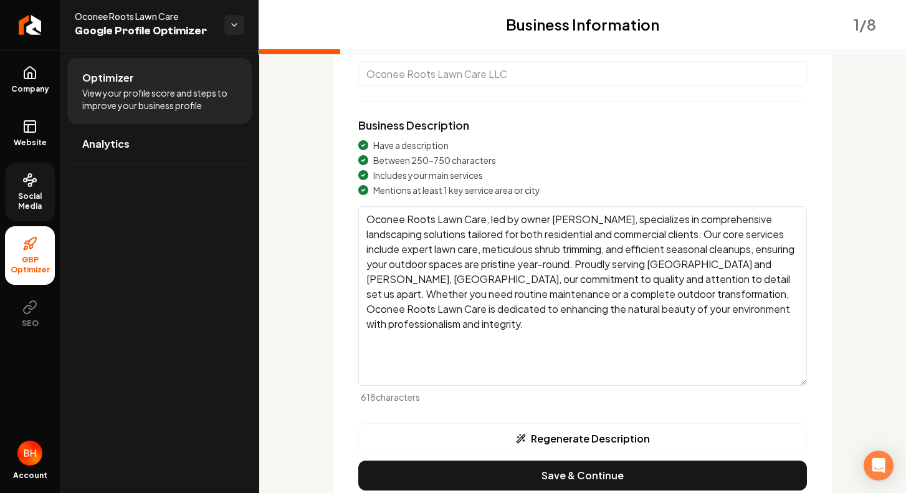
click at [694, 224] on textarea "Oconee Roots Lawn Care, led by owner Brady Hopkins, specializes in comprehensiv…" at bounding box center [582, 296] width 449 height 180
click at [694, 223] on textarea "Oconee Roots Lawn Care, led by owner Brady Hopkins, specializes in comprehensiv…" at bounding box center [582, 296] width 449 height 180
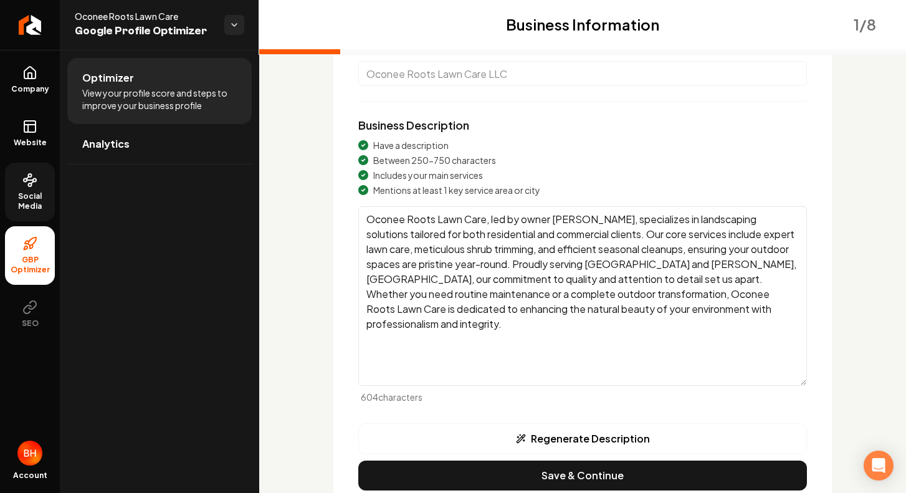
click at [537, 249] on textarea "Oconee Roots Lawn Care, led by owner Brady Hopkins, specializes in landscaping …" at bounding box center [582, 296] width 449 height 180
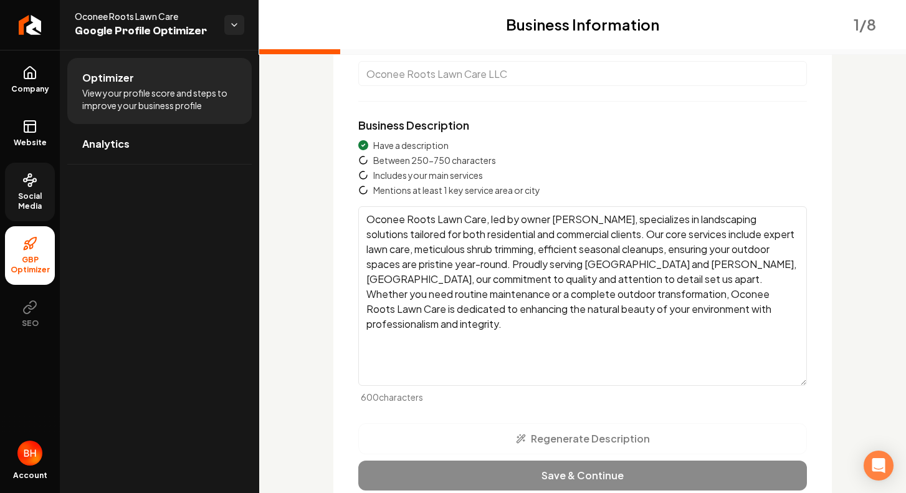
click at [645, 252] on textarea "Oconee Roots Lawn Care, led by owner Brady Hopkins, specializes in landscaping …" at bounding box center [582, 296] width 449 height 180
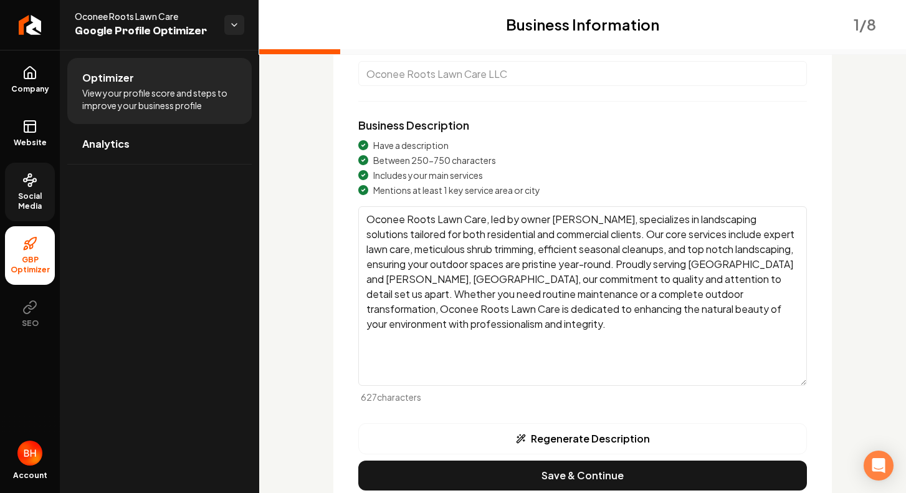
click at [787, 269] on textarea "Oconee Roots Lawn Care, led by owner Brady Hopkins, specializes in landscaping …" at bounding box center [582, 296] width 449 height 180
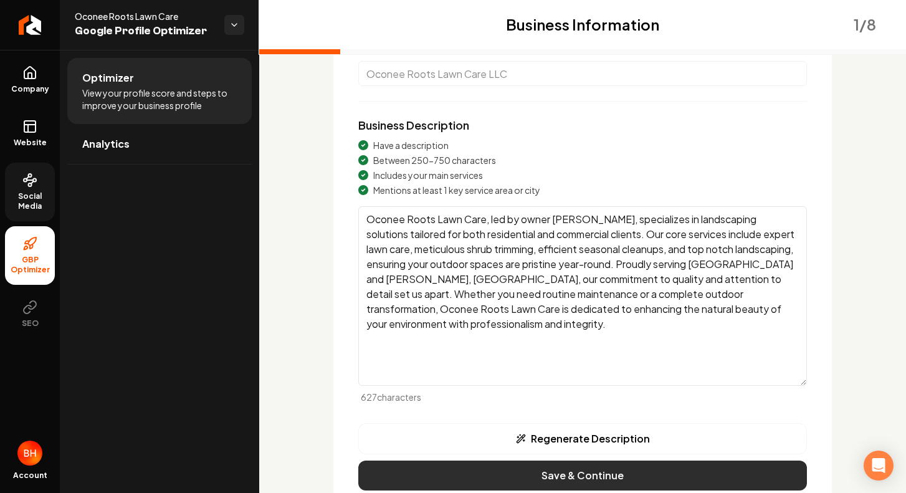
type textarea "Oconee Roots Lawn Care, led by owner Brady Hopkins, specializes in landscaping …"
click at [564, 468] on button "Save & Continue" at bounding box center [582, 476] width 449 height 30
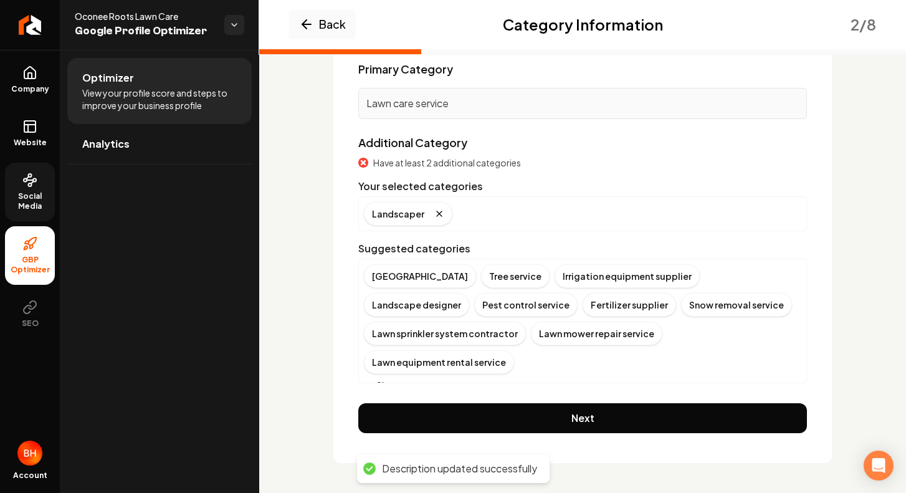
scroll to position [94, 0]
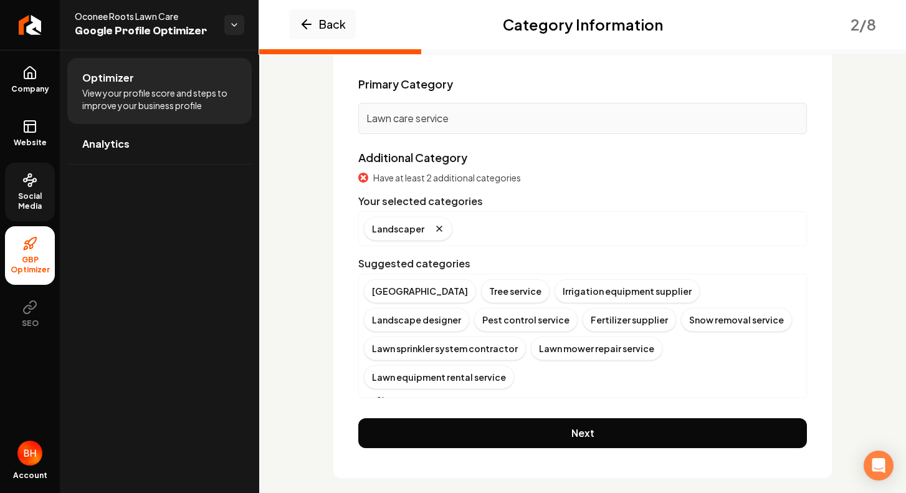
click at [396, 394] on button "Show more" at bounding box center [393, 400] width 59 height 12
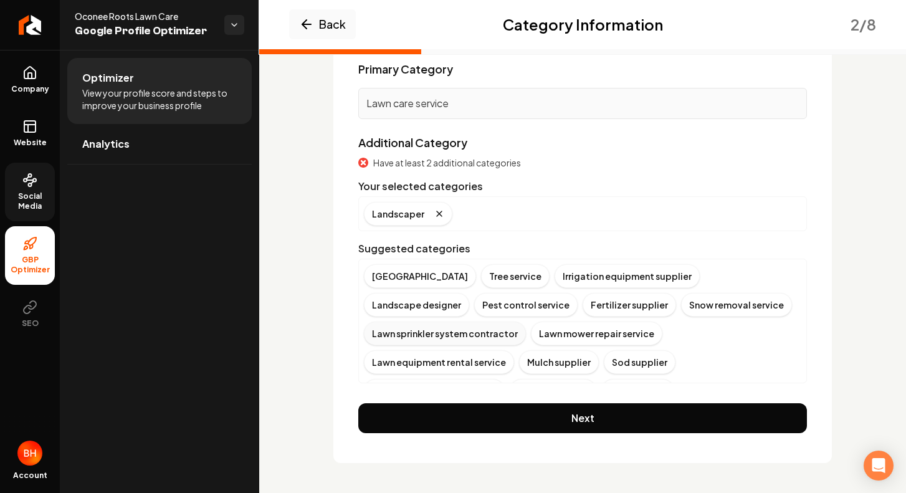
scroll to position [0, 0]
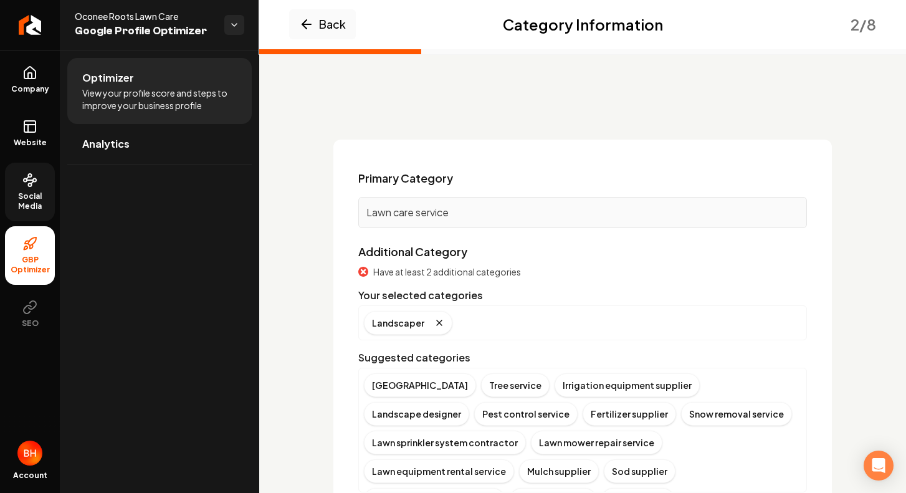
click at [461, 210] on p "Lawn care service" at bounding box center [583, 212] width 433 height 15
click at [446, 217] on p "Lawn care service" at bounding box center [583, 212] width 433 height 15
click at [443, 196] on div "Primary Category Lawn care service" at bounding box center [582, 199] width 449 height 59
click at [436, 208] on p "Lawn care service" at bounding box center [583, 212] width 433 height 15
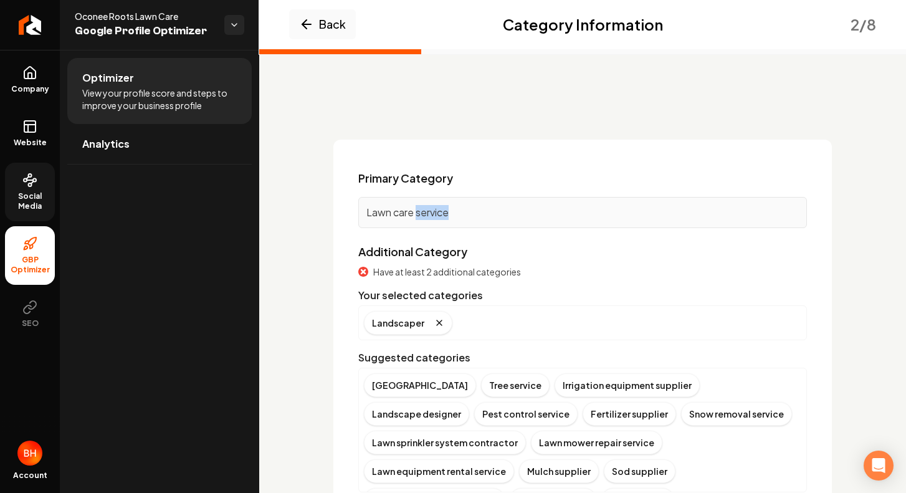
click at [436, 209] on p "Lawn care service" at bounding box center [583, 212] width 433 height 15
click at [395, 327] on div "Landscaper" at bounding box center [408, 323] width 89 height 24
click at [434, 321] on icon "Remove badge" at bounding box center [439, 323] width 10 height 10
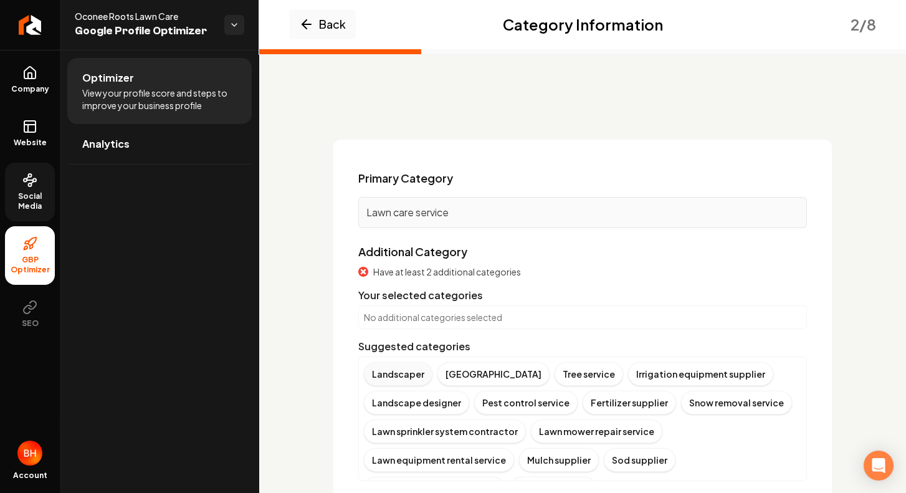
click at [410, 376] on div "Landscaper" at bounding box center [398, 374] width 69 height 24
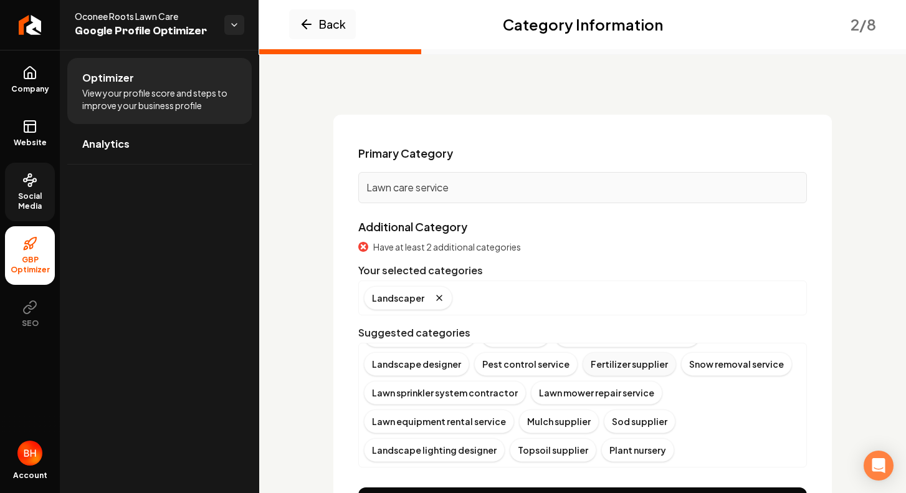
scroll to position [109, 0]
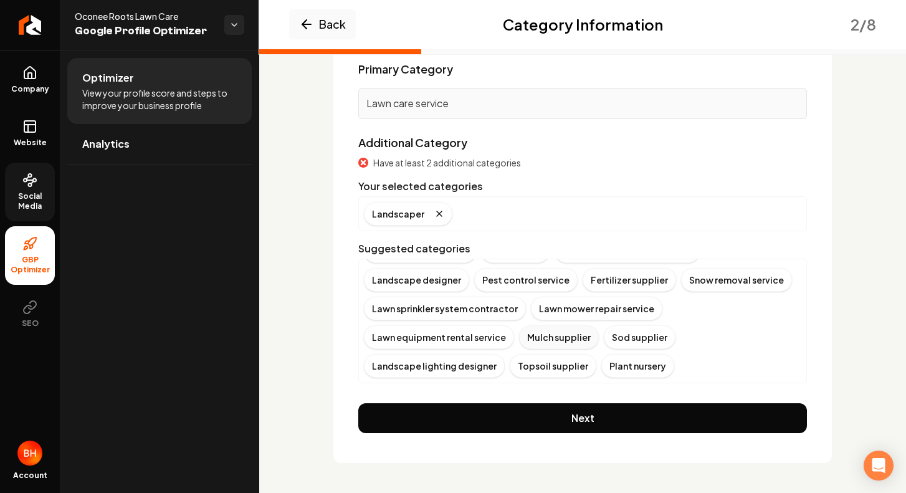
click at [581, 334] on div "Mulch supplier" at bounding box center [559, 337] width 80 height 24
click at [566, 334] on div "Sod supplier" at bounding box center [555, 337] width 72 height 24
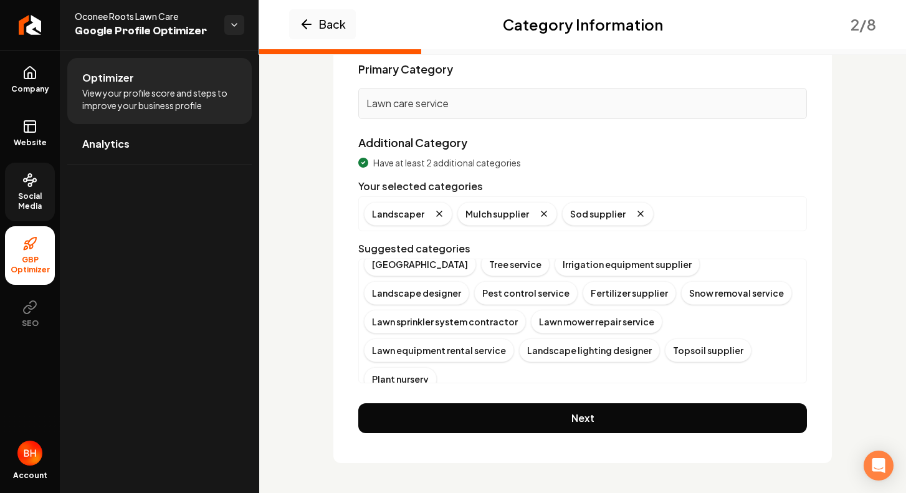
scroll to position [25, 0]
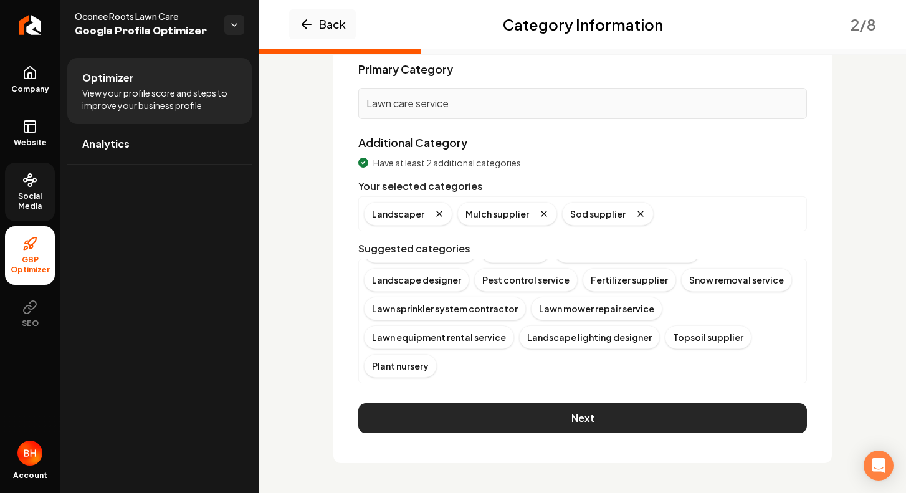
click at [550, 418] on button "Next" at bounding box center [582, 418] width 449 height 30
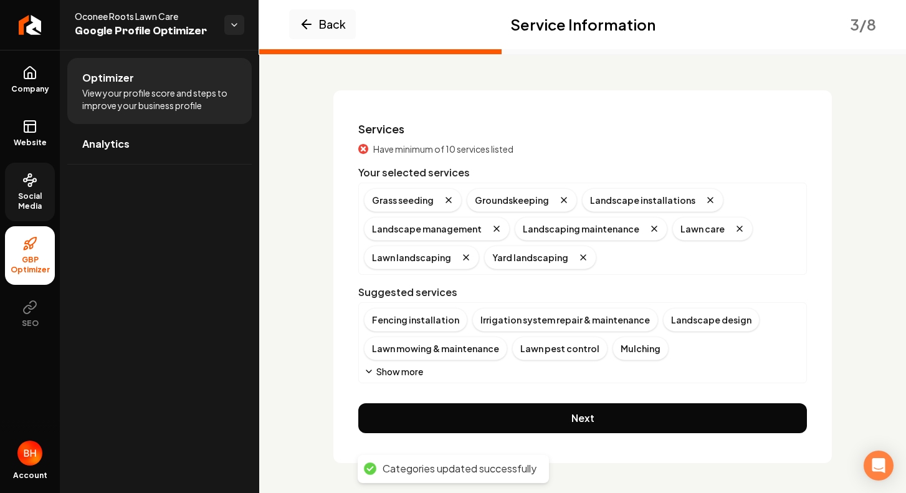
scroll to position [49, 0]
click at [381, 368] on button "Show more" at bounding box center [393, 371] width 59 height 12
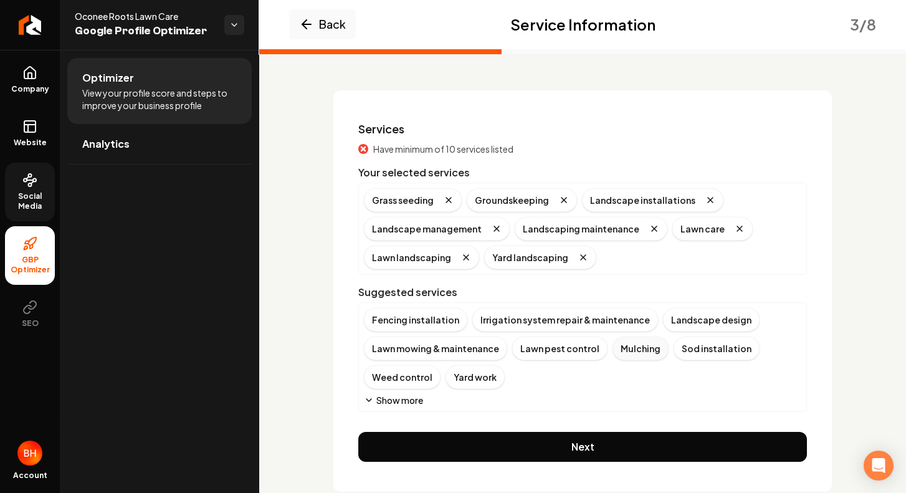
click at [646, 345] on div "Mulching" at bounding box center [641, 349] width 56 height 24
click at [641, 349] on div "Sod installation" at bounding box center [656, 349] width 86 height 24
click at [565, 261] on div "Yard landscaping" at bounding box center [540, 258] width 112 height 24
click at [578, 260] on icon "Remove badge" at bounding box center [583, 257] width 10 height 10
click at [437, 347] on div "Lawn mowing & maintenance" at bounding box center [435, 349] width 143 height 24
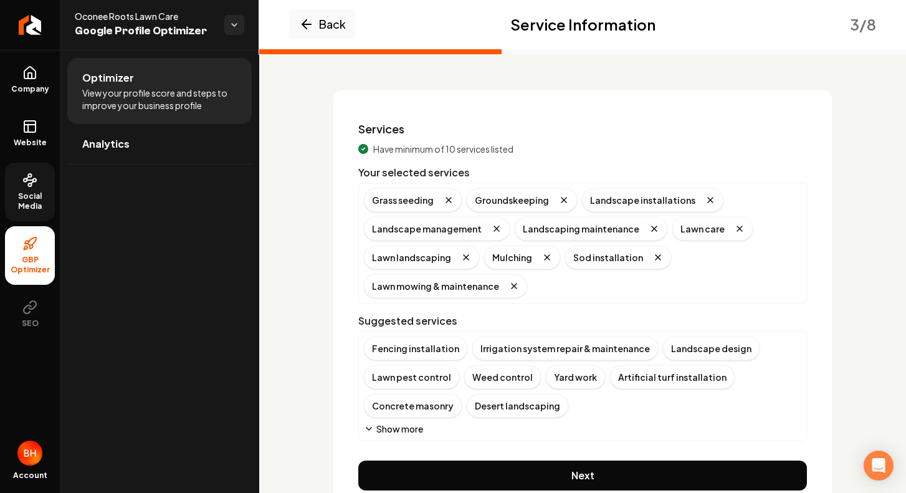
click at [408, 426] on button "Show more" at bounding box center [393, 429] width 59 height 12
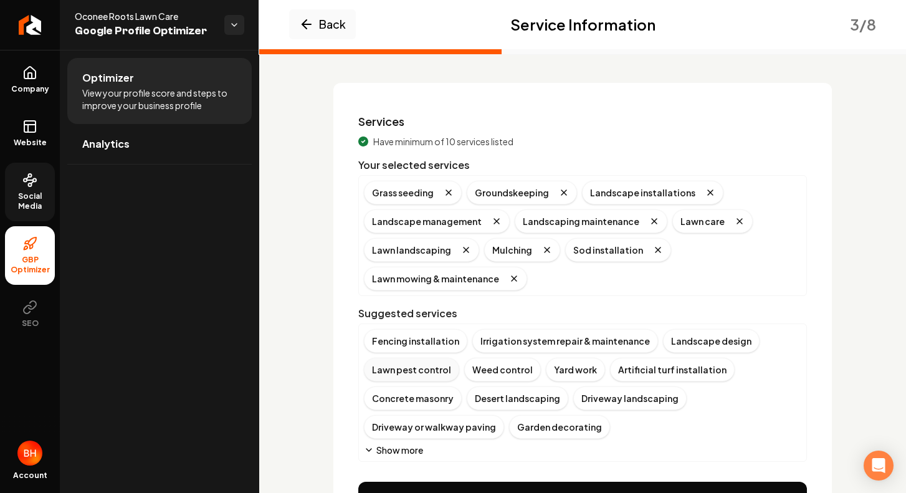
scroll to position [59, 0]
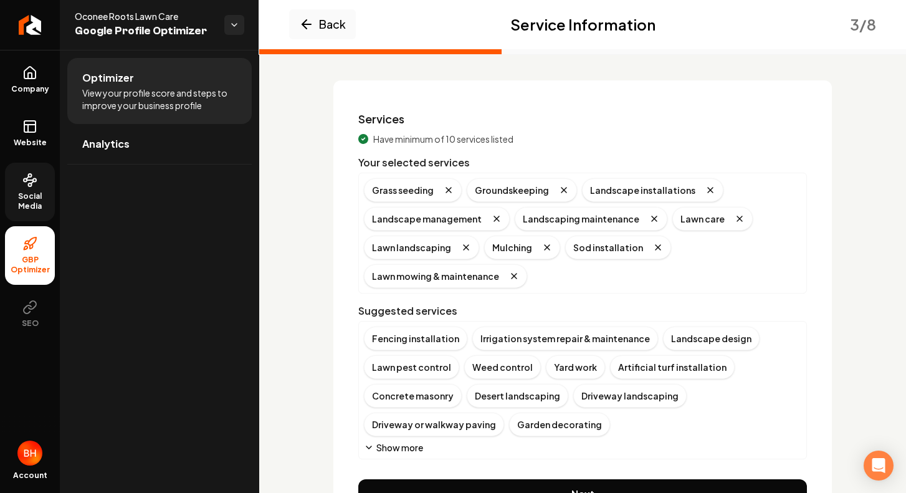
click at [410, 447] on button "Show more" at bounding box center [393, 447] width 59 height 12
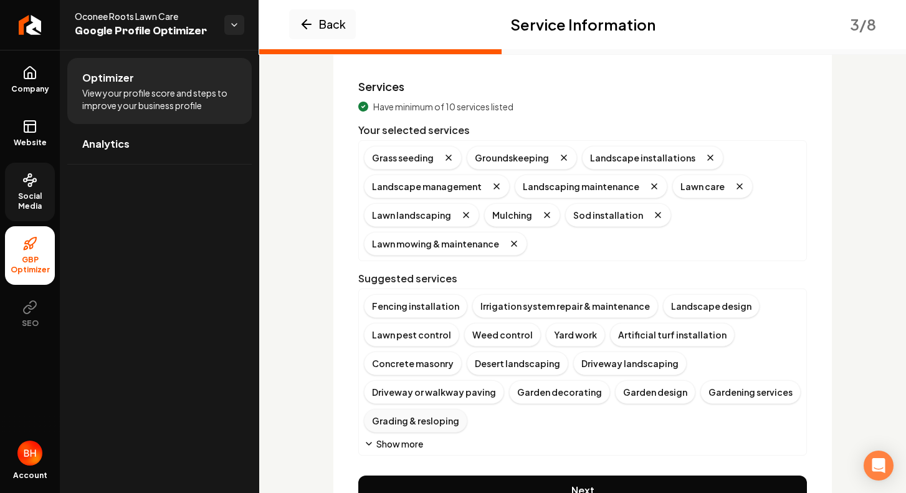
scroll to position [115, 0]
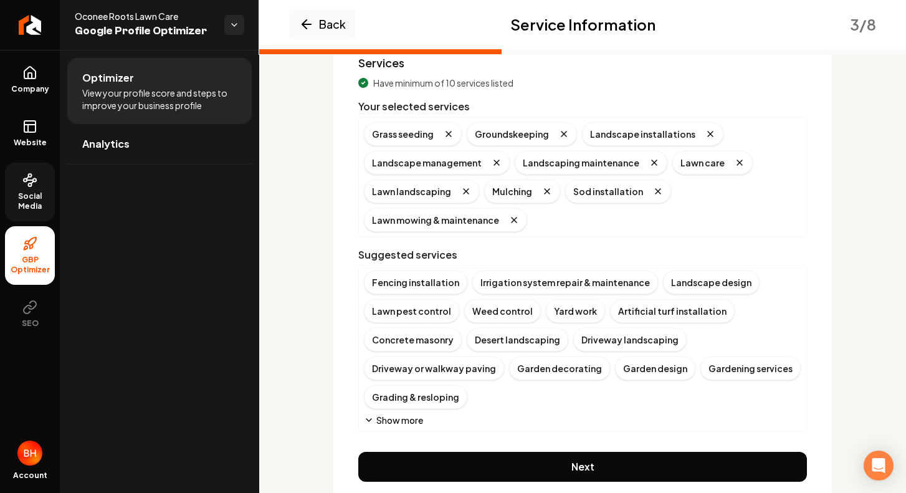
click at [407, 419] on button "Show more" at bounding box center [393, 420] width 59 height 12
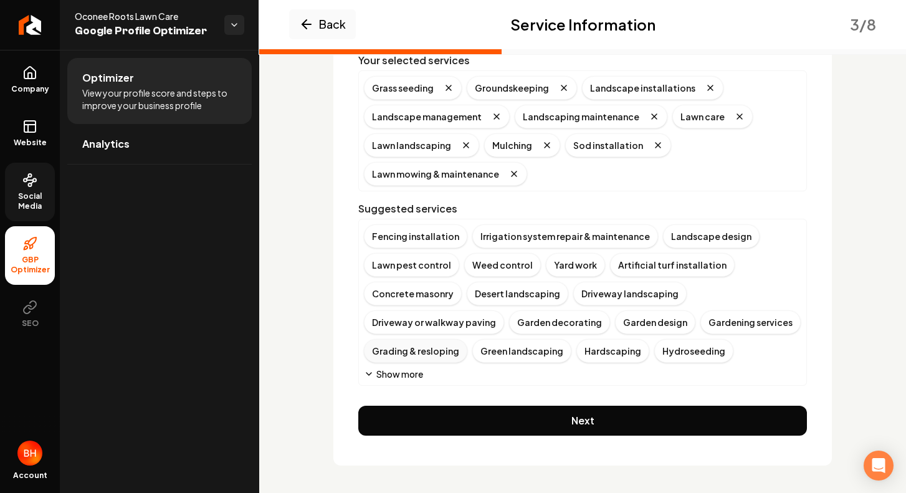
scroll to position [159, 0]
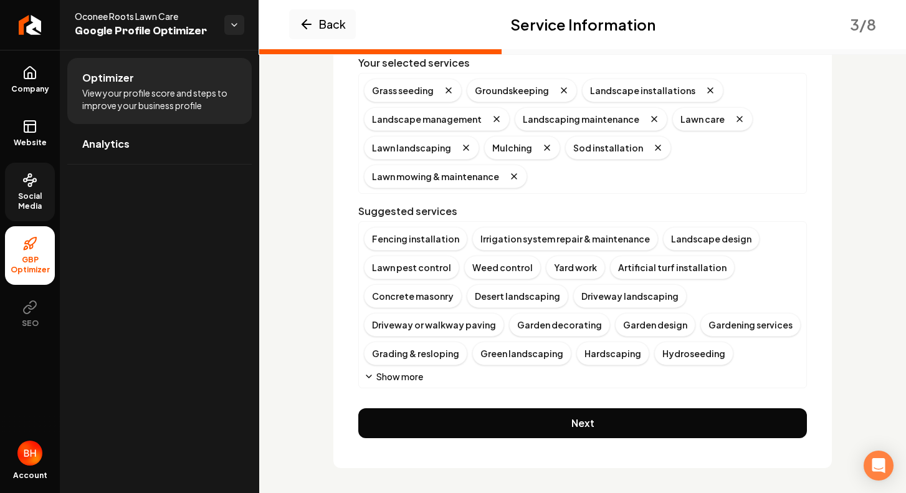
click at [394, 378] on button "Show more" at bounding box center [393, 376] width 59 height 12
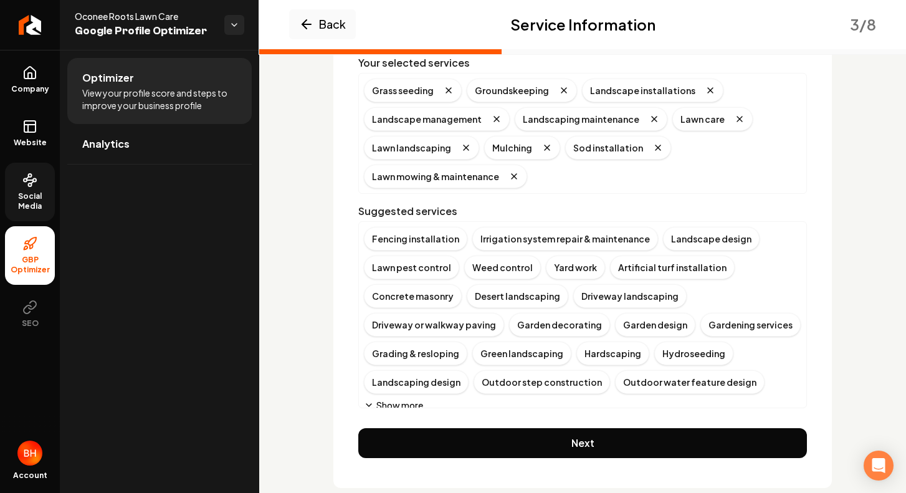
click at [406, 401] on button "Show more" at bounding box center [393, 405] width 59 height 12
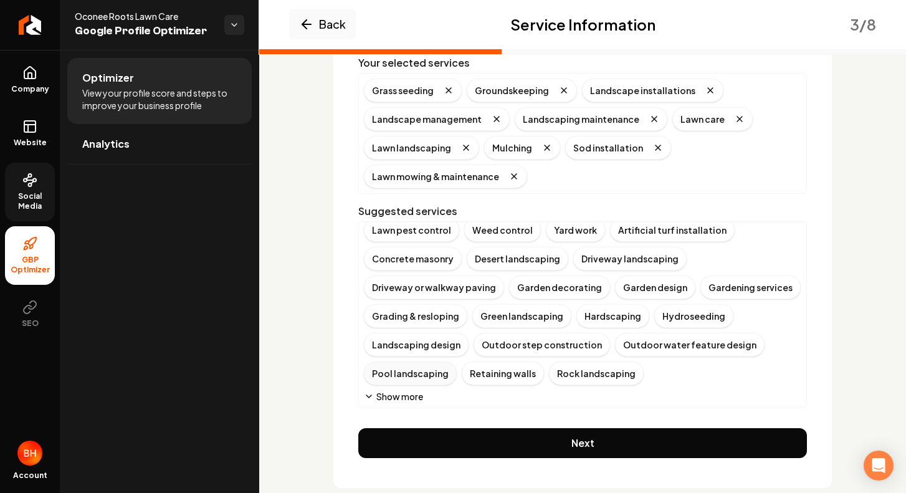
scroll to position [184, 0]
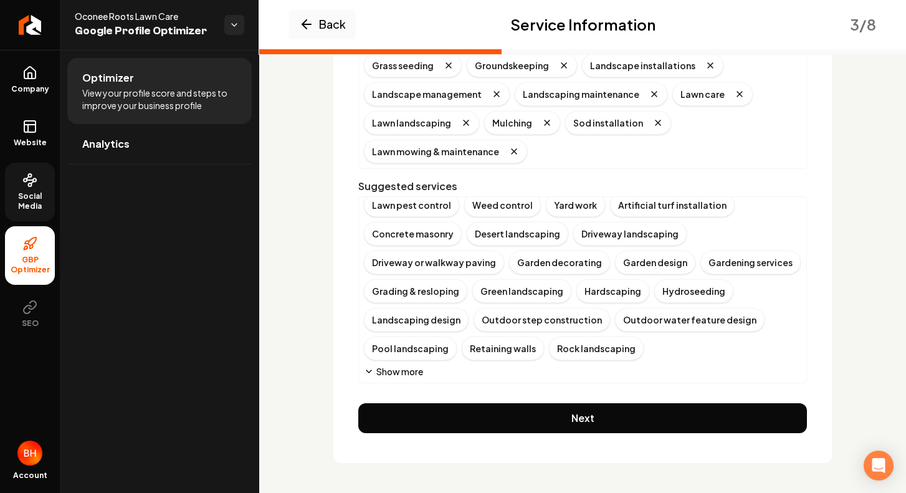
click at [403, 372] on button "Show more" at bounding box center [393, 371] width 59 height 12
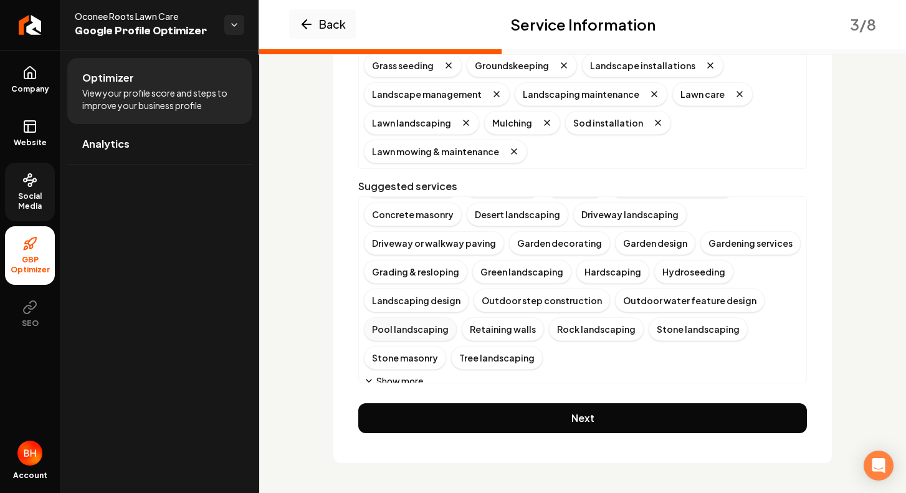
scroll to position [66, 0]
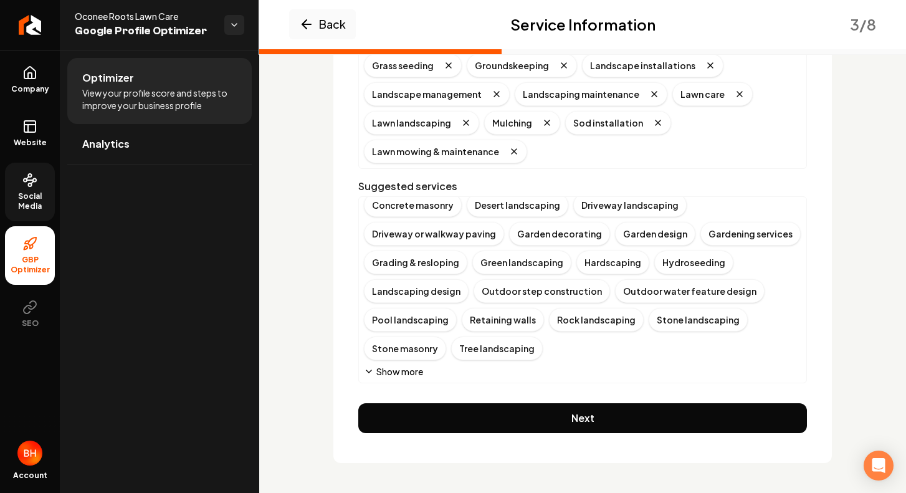
click at [409, 368] on button "Show more" at bounding box center [393, 371] width 59 height 12
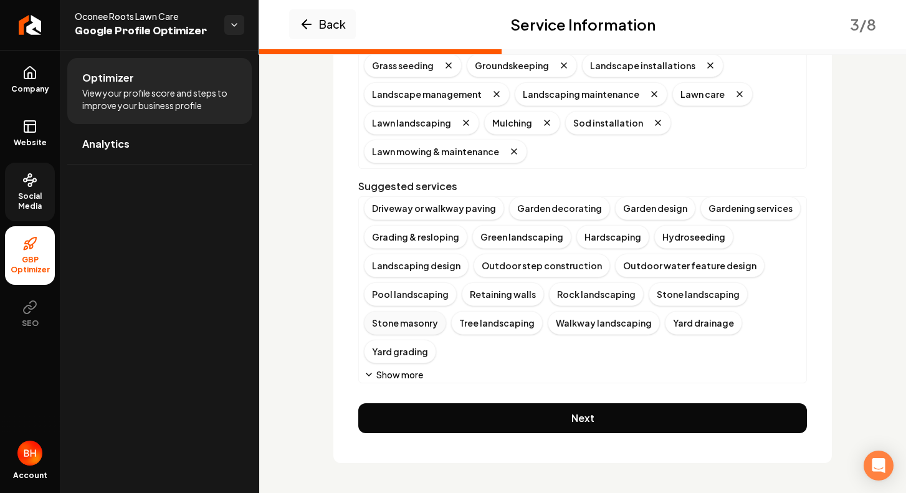
scroll to position [95, 0]
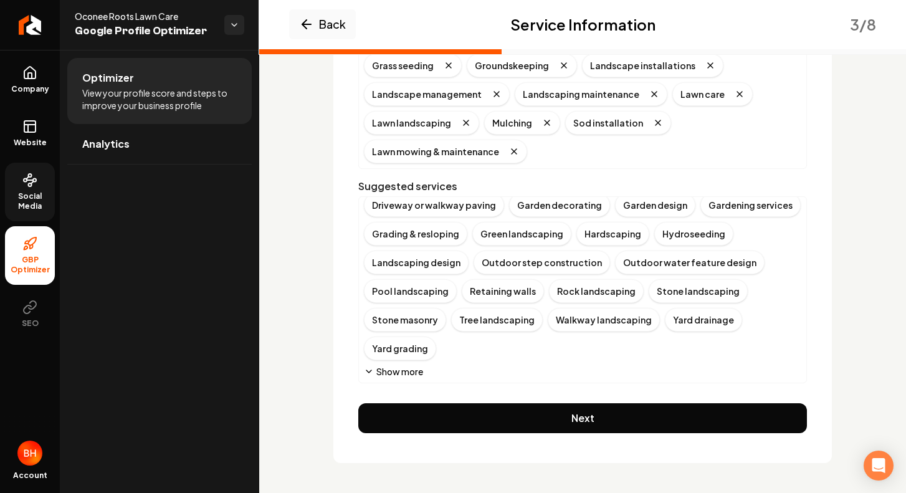
click at [400, 365] on button "Show more" at bounding box center [393, 371] width 59 height 12
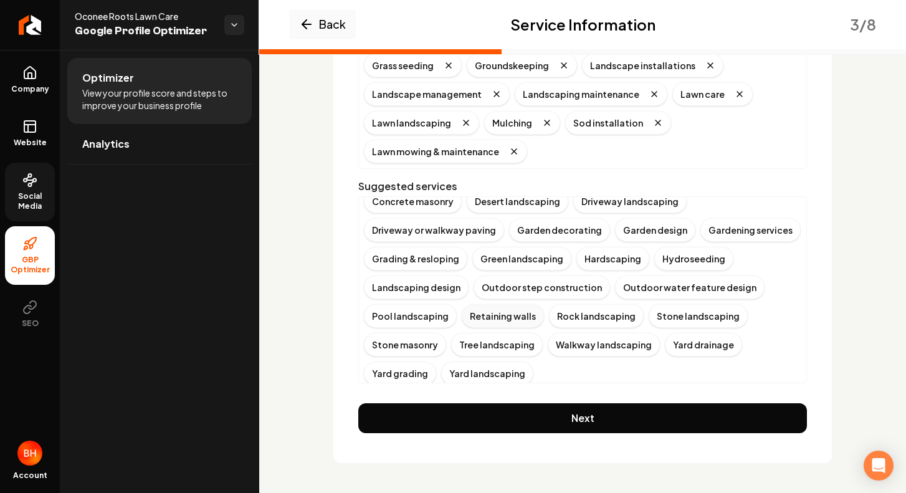
scroll to position [67, 0]
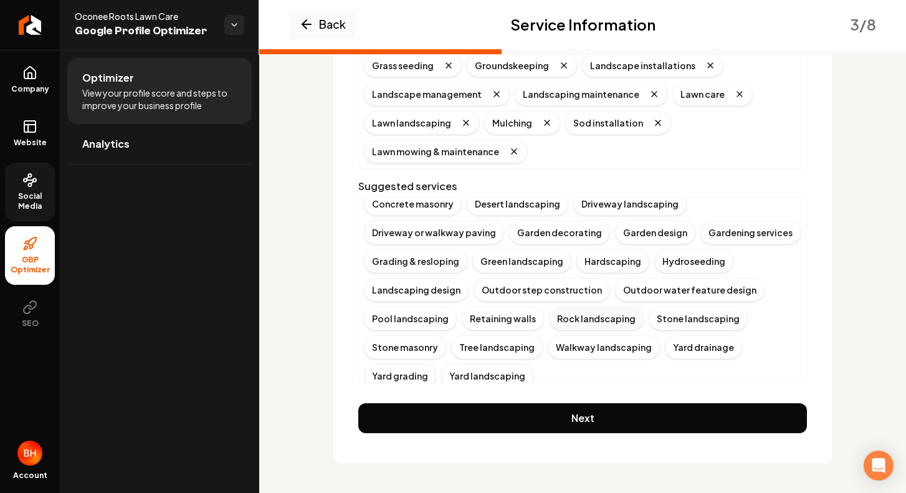
click at [549, 315] on div "Rock landscaping" at bounding box center [596, 319] width 95 height 24
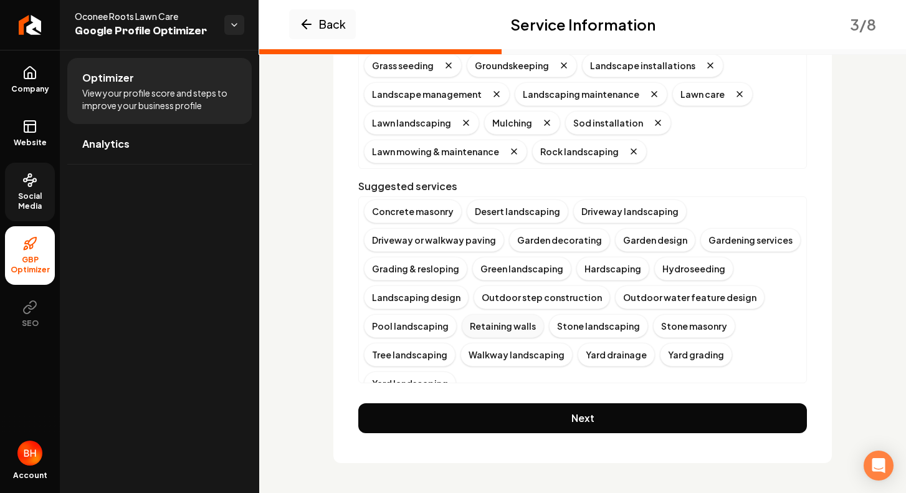
click at [510, 322] on div "Retaining walls" at bounding box center [503, 326] width 82 height 24
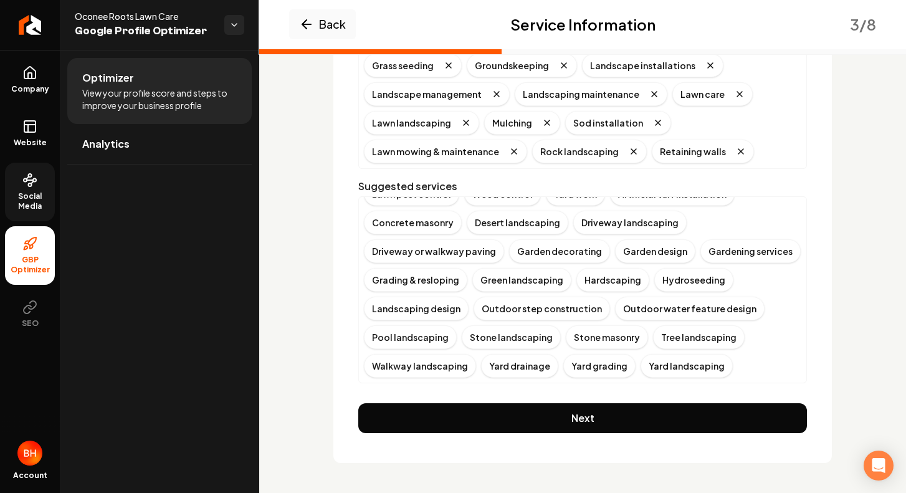
scroll to position [49, 0]
click at [452, 362] on div "Walkway landscaping" at bounding box center [420, 366] width 112 height 24
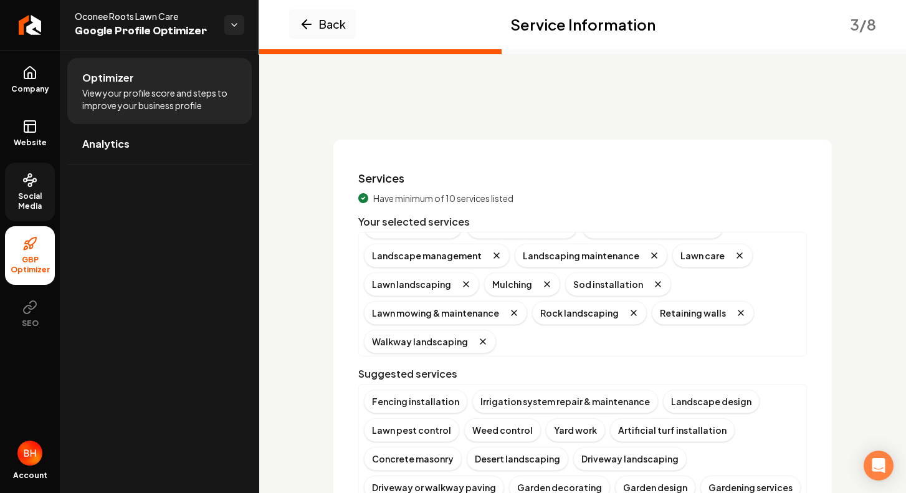
scroll to position [12, 0]
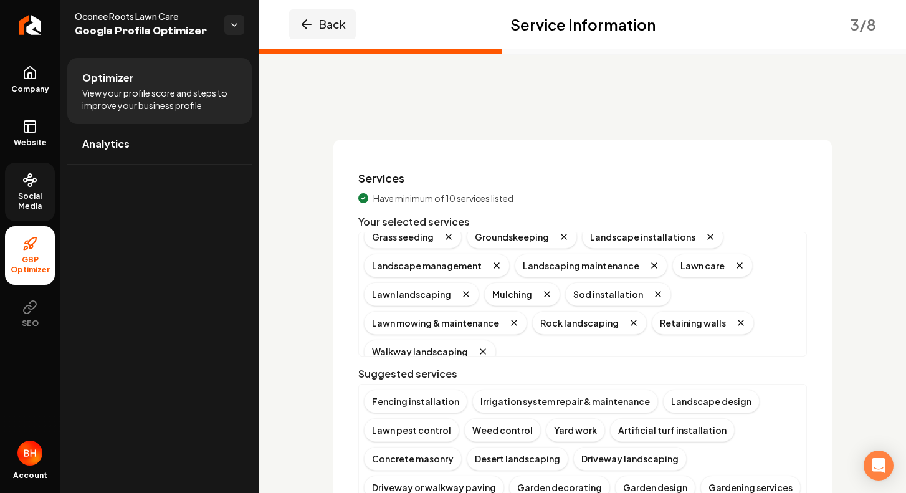
click at [318, 24] on button "Back" at bounding box center [322, 24] width 67 height 30
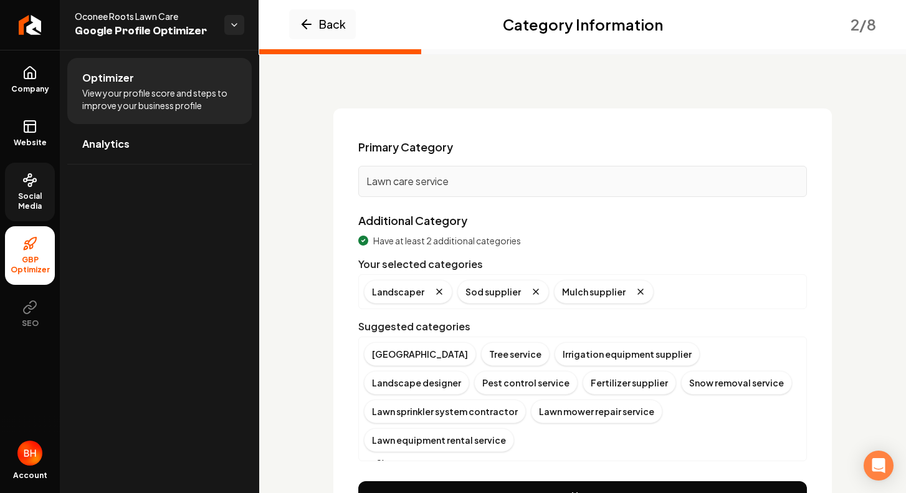
scroll to position [94, 0]
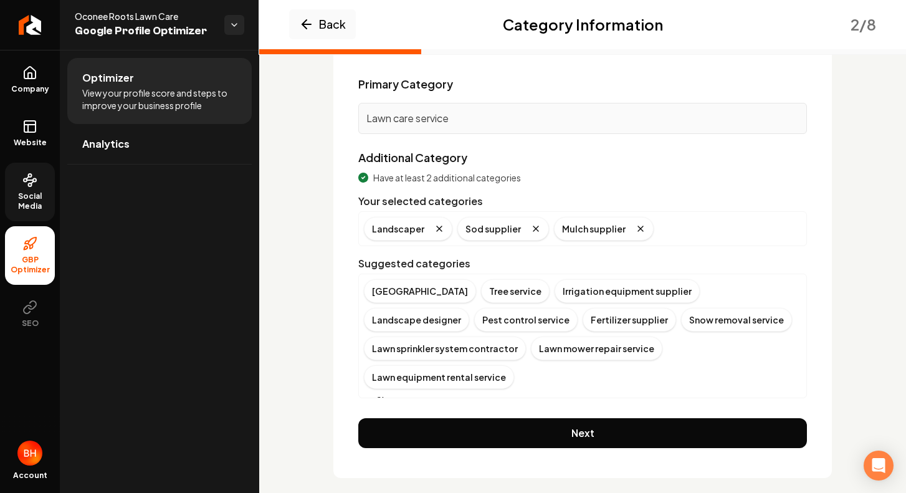
click at [386, 394] on button "Show more" at bounding box center [393, 400] width 59 height 12
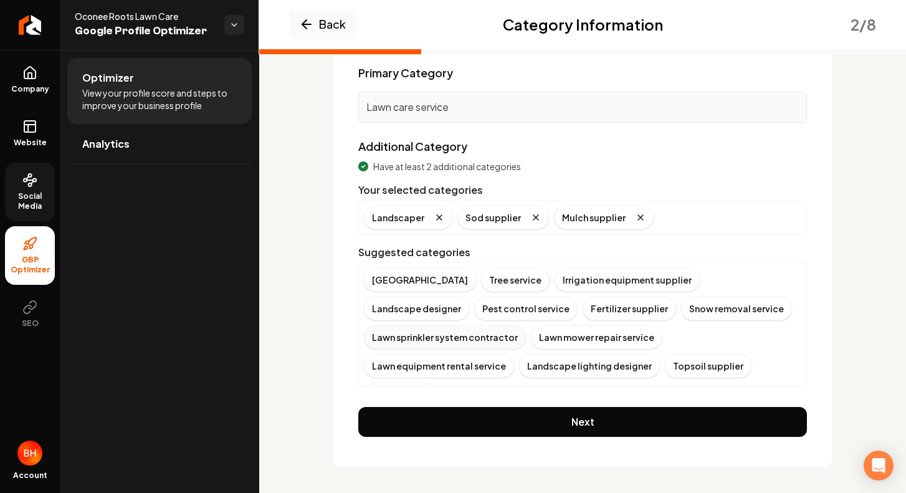
scroll to position [103, 0]
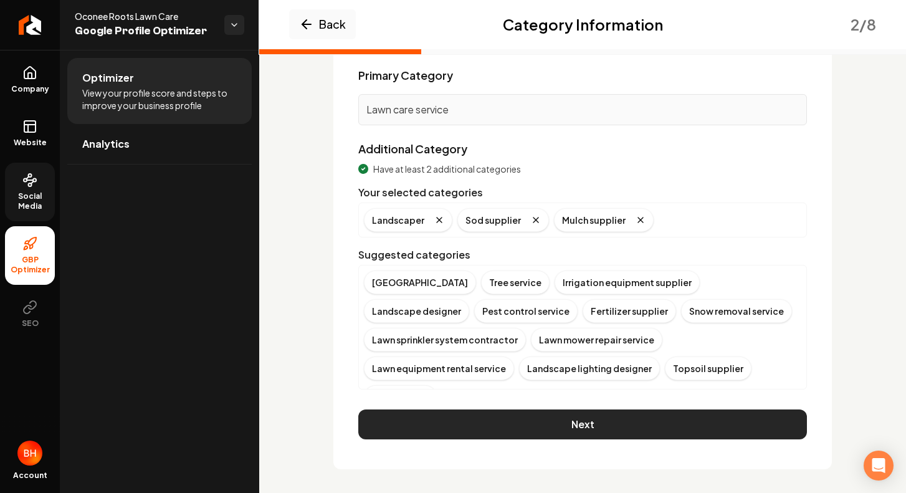
click at [456, 410] on button "Next" at bounding box center [582, 425] width 449 height 30
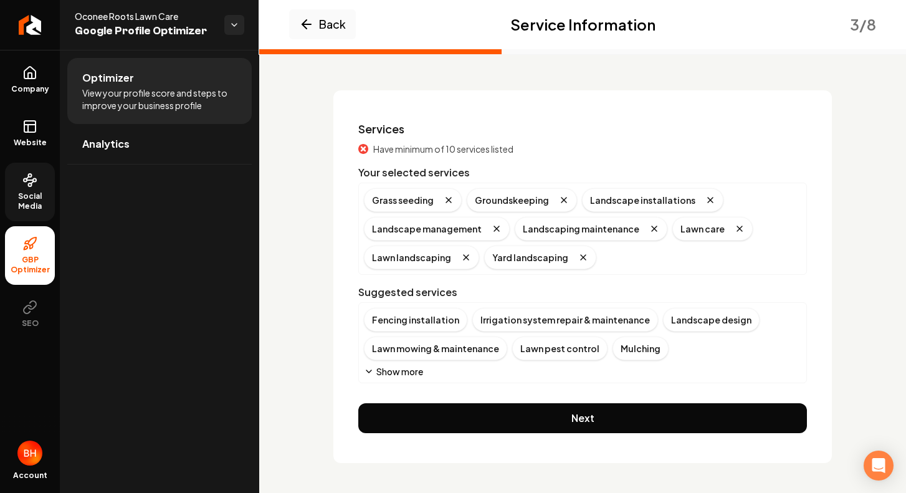
click at [578, 259] on icon "Remove badge" at bounding box center [583, 257] width 10 height 10
click at [613, 355] on div "Mulching" at bounding box center [641, 349] width 56 height 24
click at [636, 346] on div "Sod installation" at bounding box center [656, 349] width 86 height 24
click at [396, 370] on button "Show more" at bounding box center [393, 371] width 59 height 12
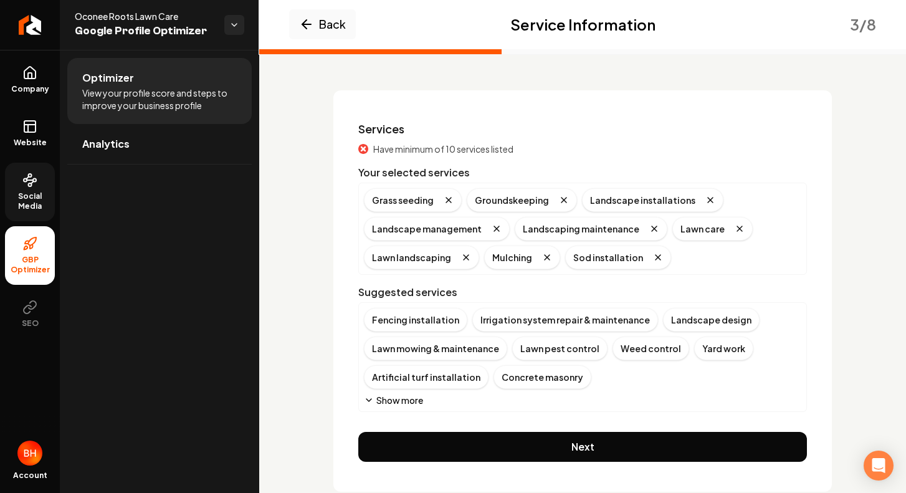
click at [405, 400] on button "Show more" at bounding box center [393, 400] width 59 height 12
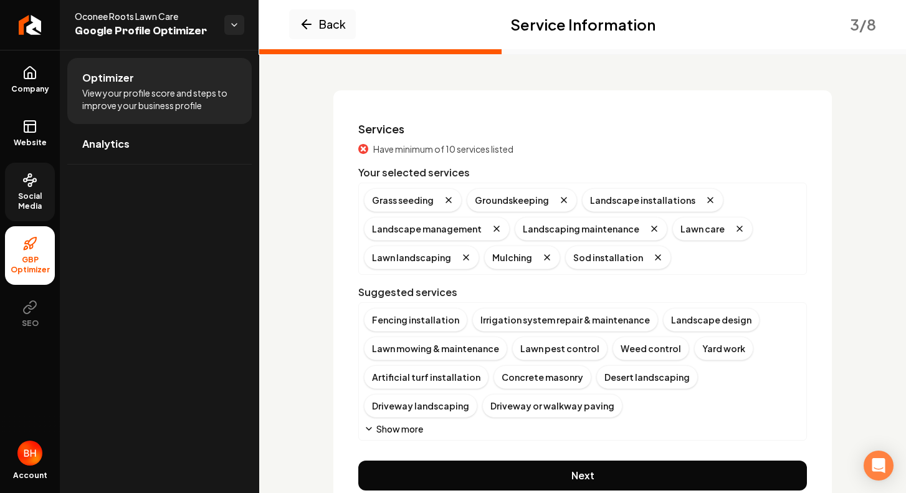
click at [406, 424] on button "Show more" at bounding box center [393, 429] width 59 height 12
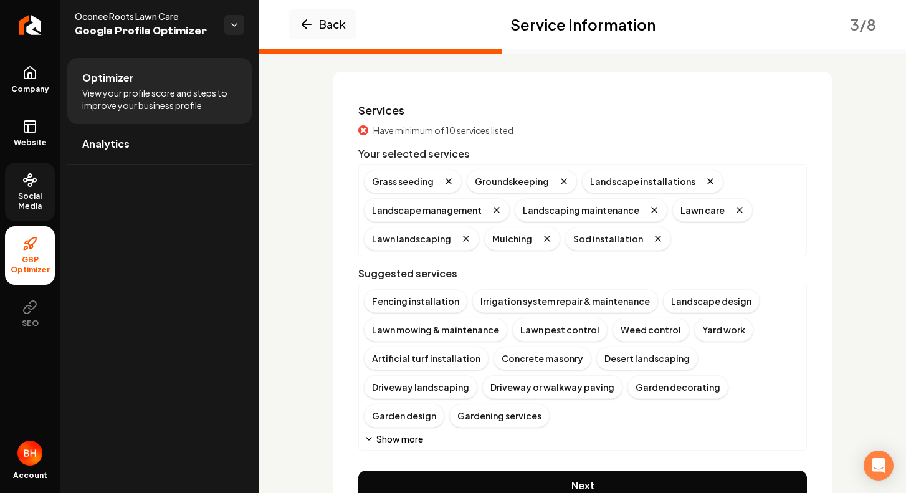
scroll to position [89, 0]
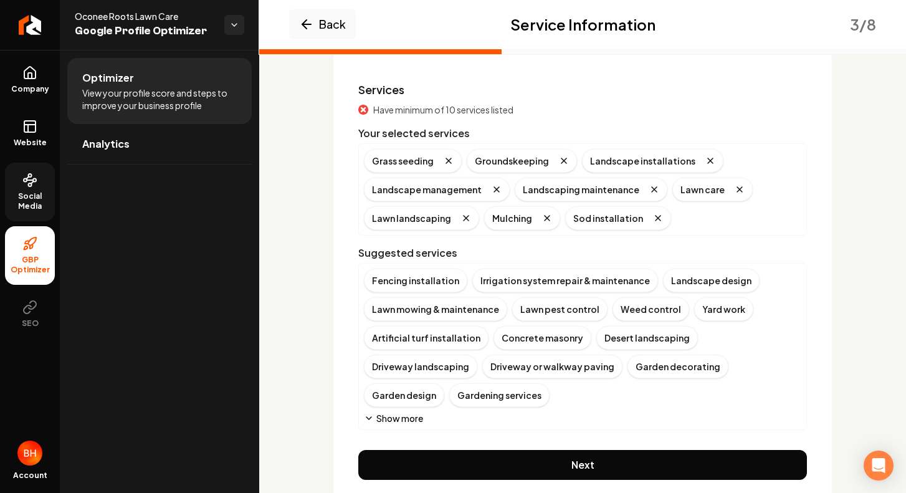
click at [400, 412] on button "Show more" at bounding box center [393, 418] width 59 height 12
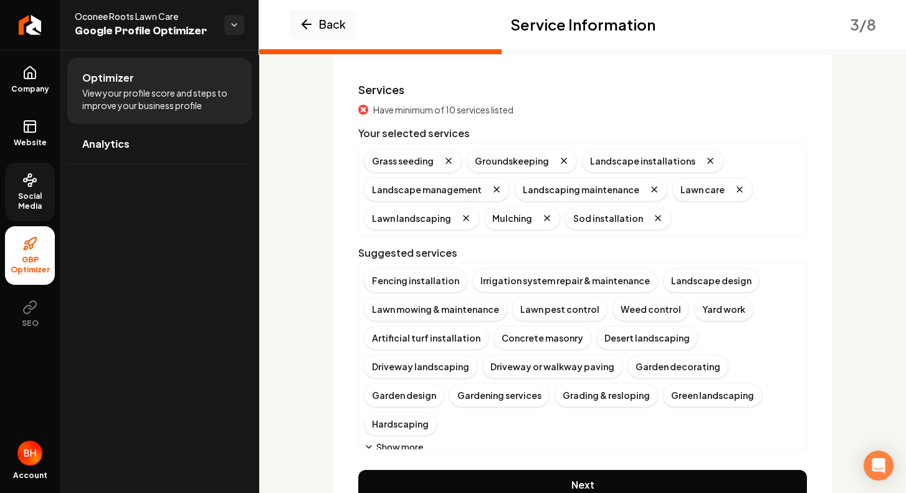
click at [403, 441] on button "Show more" at bounding box center [393, 447] width 59 height 12
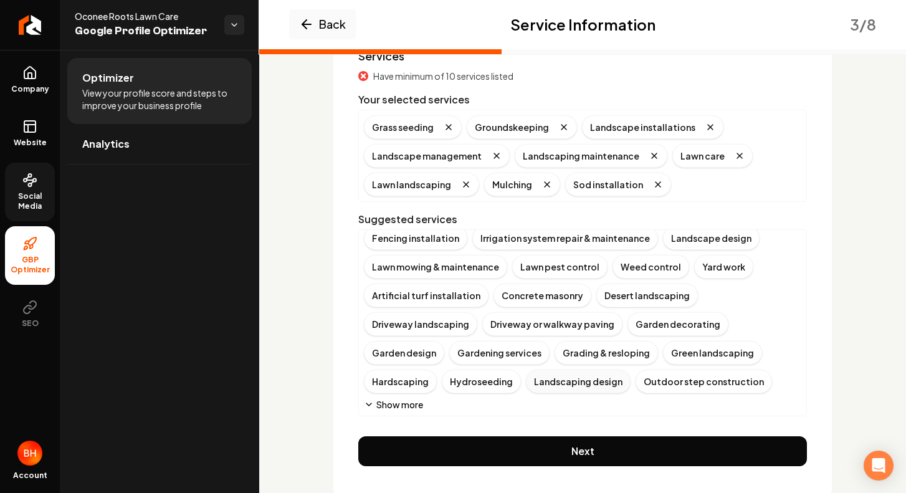
scroll to position [151, 0]
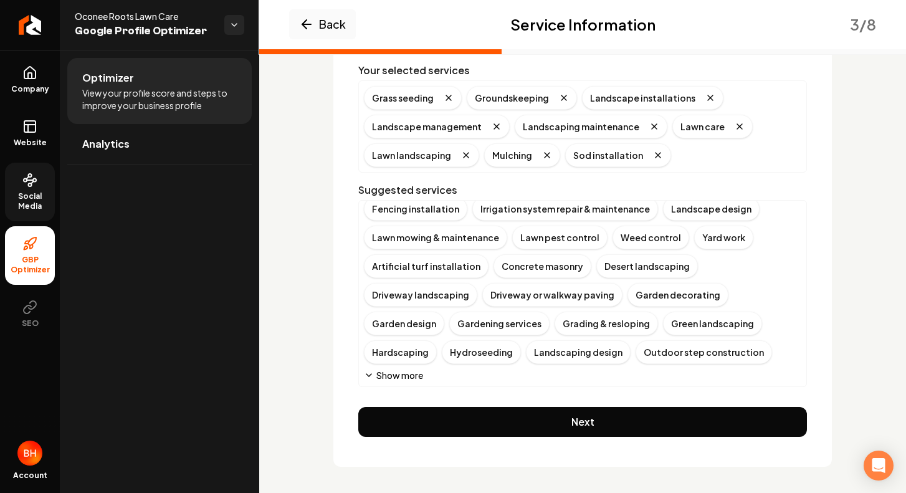
click at [400, 373] on button "Show more" at bounding box center [393, 375] width 59 height 12
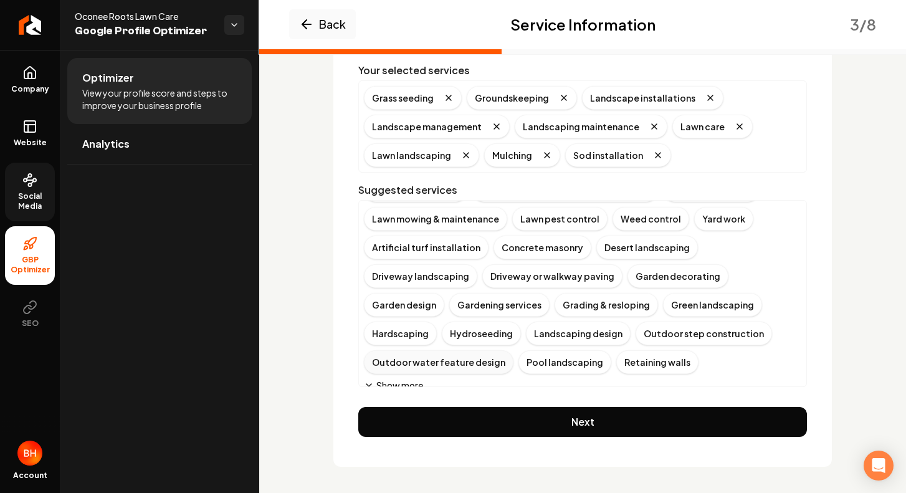
scroll to position [37, 0]
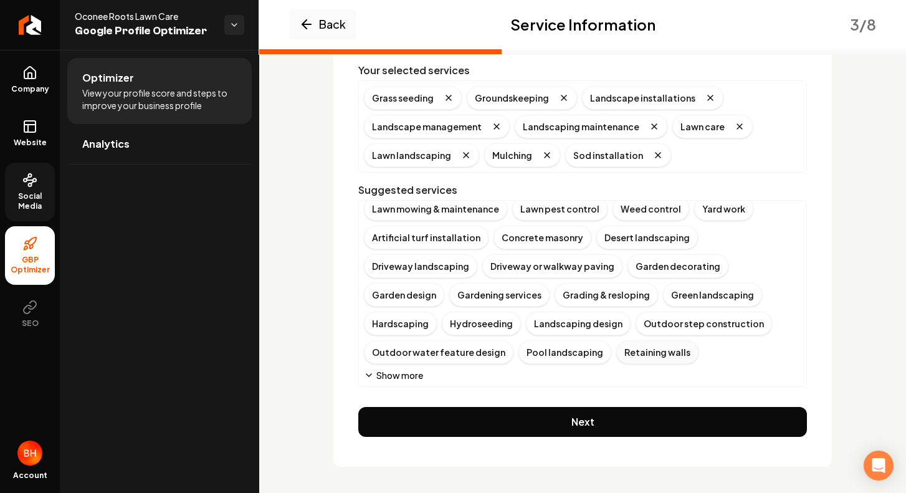
click at [616, 357] on div "Retaining walls" at bounding box center [657, 352] width 82 height 24
click at [408, 377] on button "Show more" at bounding box center [393, 375] width 59 height 12
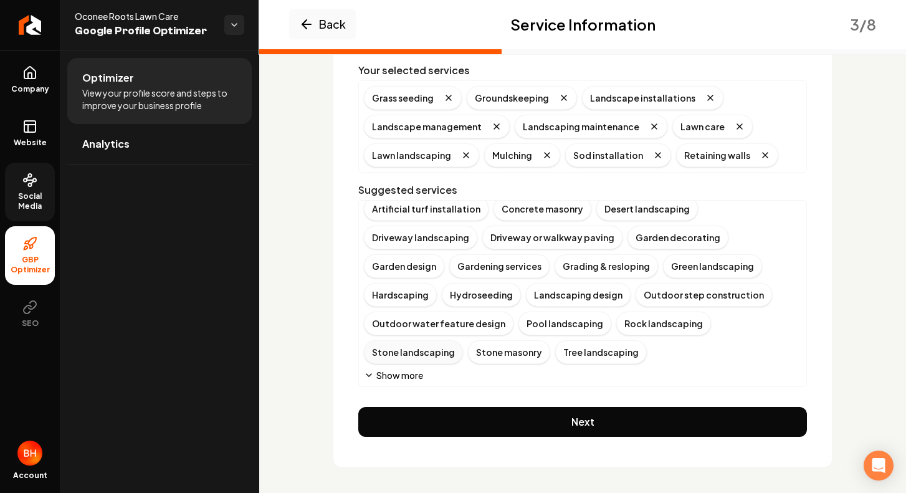
scroll to position [155, 0]
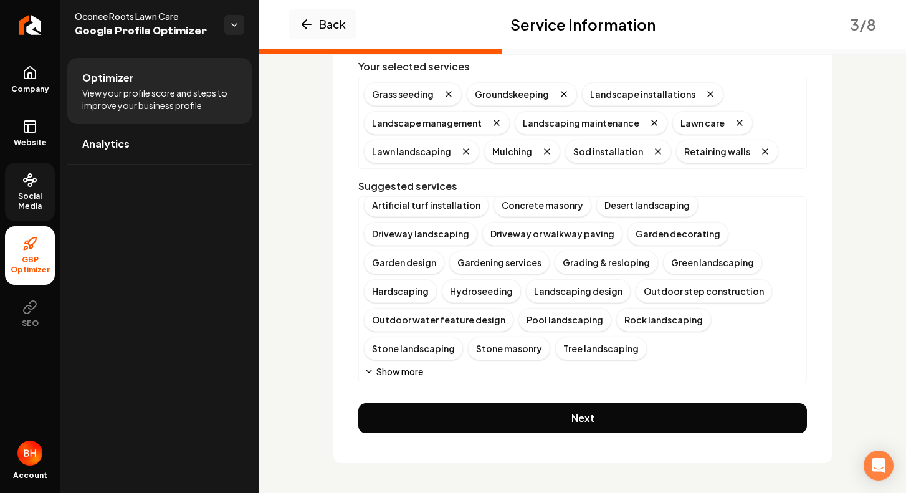
click at [404, 374] on button "Show more" at bounding box center [393, 371] width 59 height 12
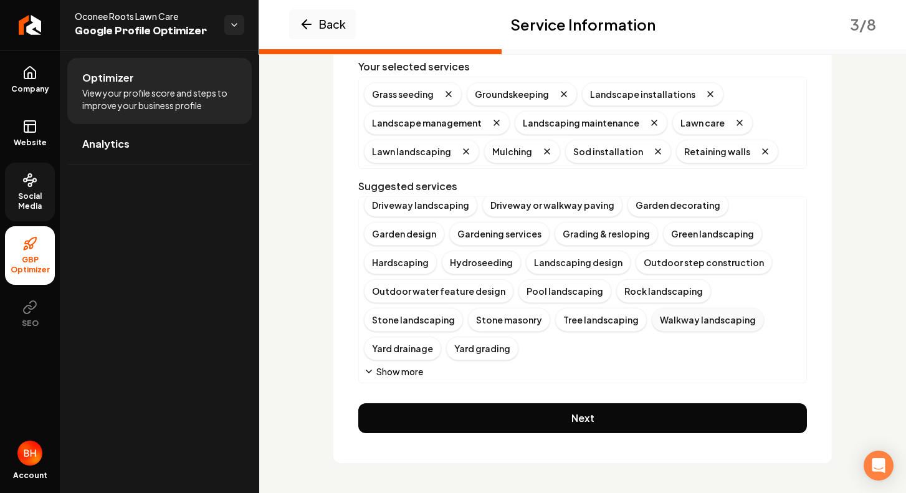
click at [659, 322] on div "Walkway landscaping" at bounding box center [708, 320] width 112 height 24
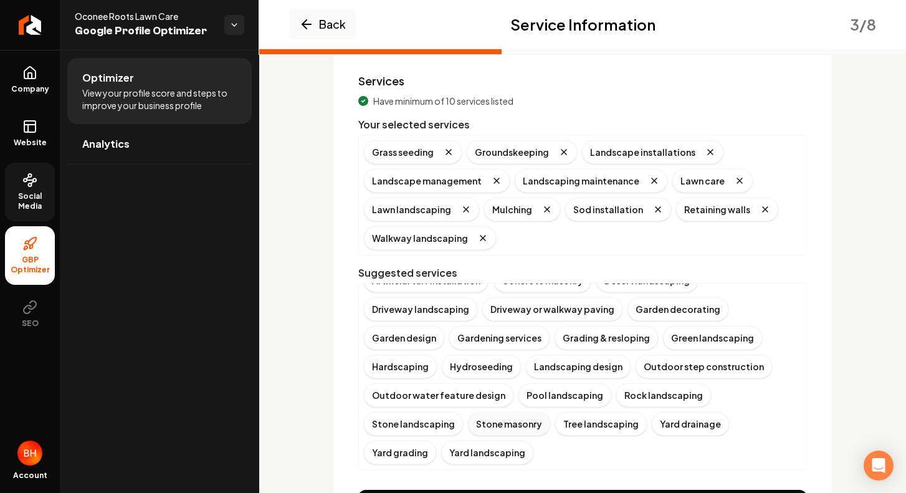
scroll to position [184, 0]
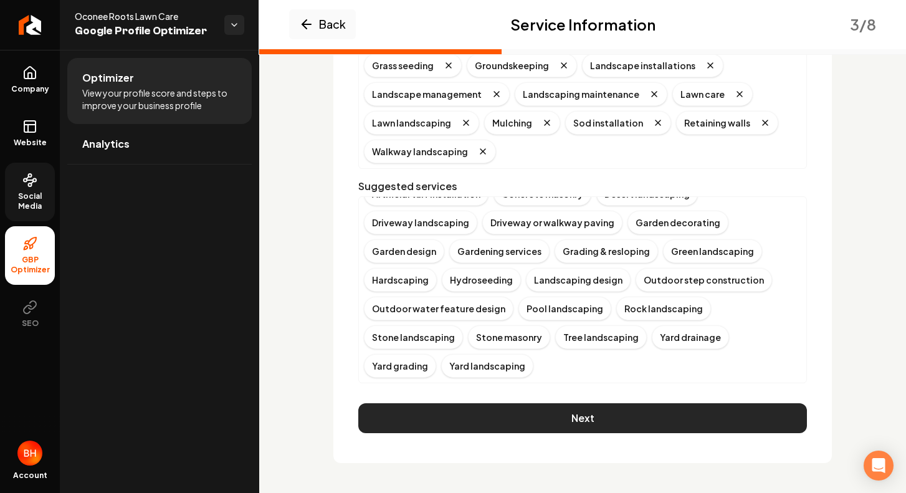
click at [529, 421] on button "Next" at bounding box center [582, 418] width 449 height 30
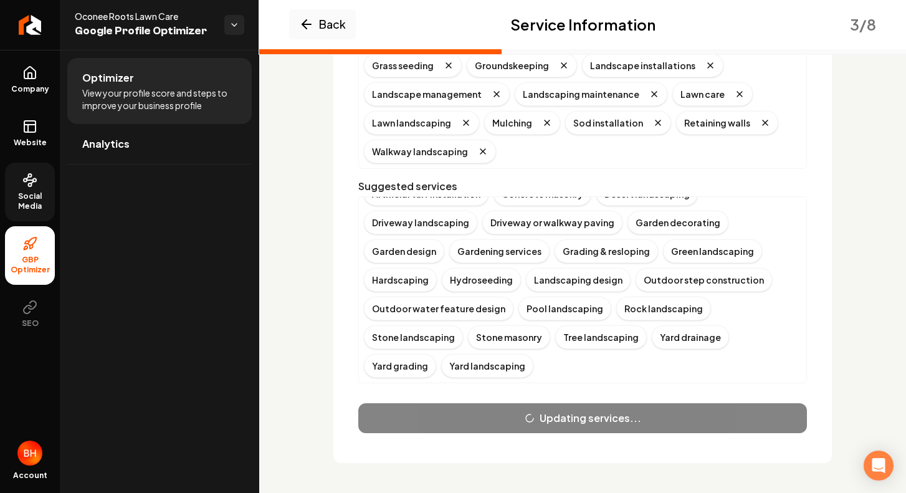
scroll to position [0, 0]
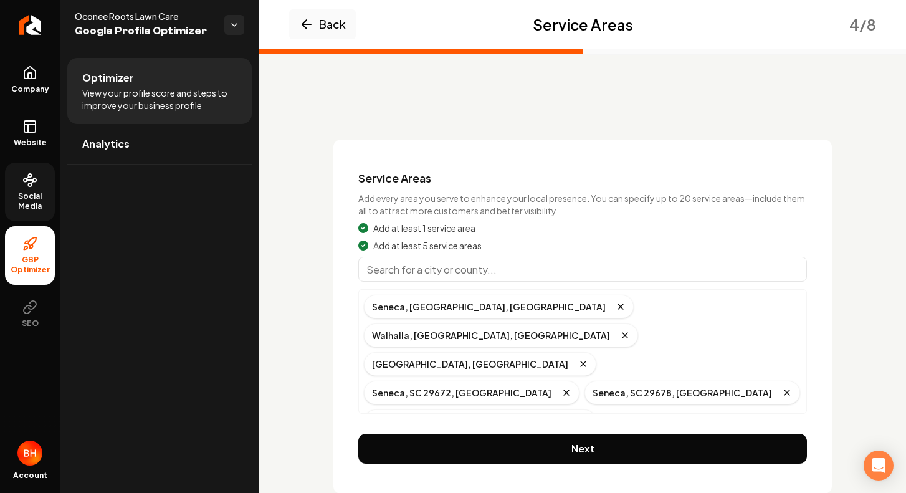
click at [559, 268] on input "Main content area" at bounding box center [582, 269] width 449 height 25
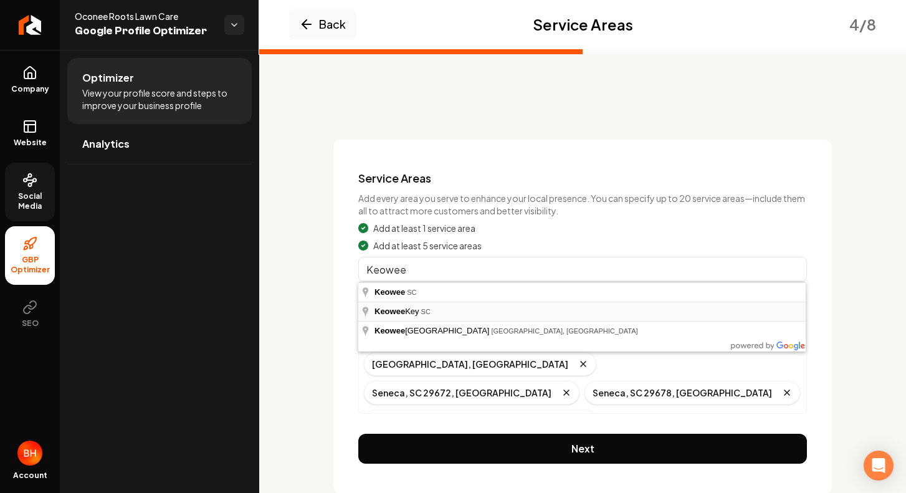
type input "Keowee Key, SC"
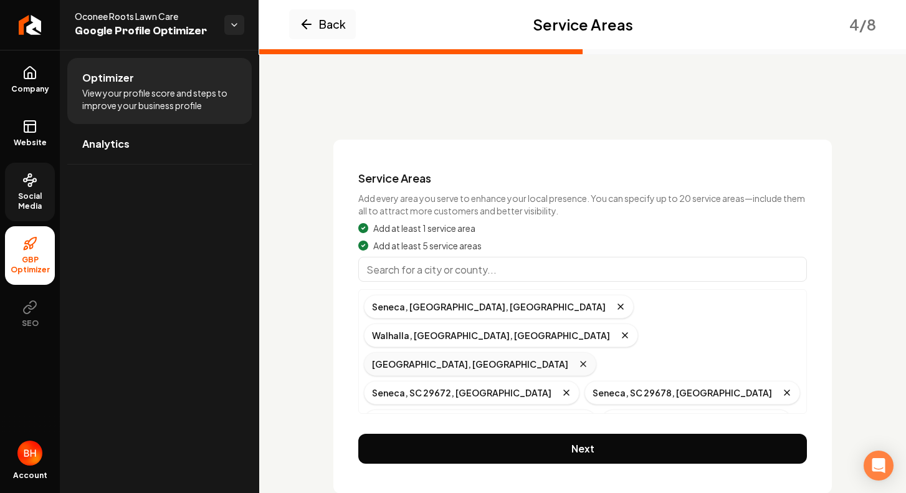
click at [586, 362] on icon "Remove badge" at bounding box center [583, 364] width 5 height 5
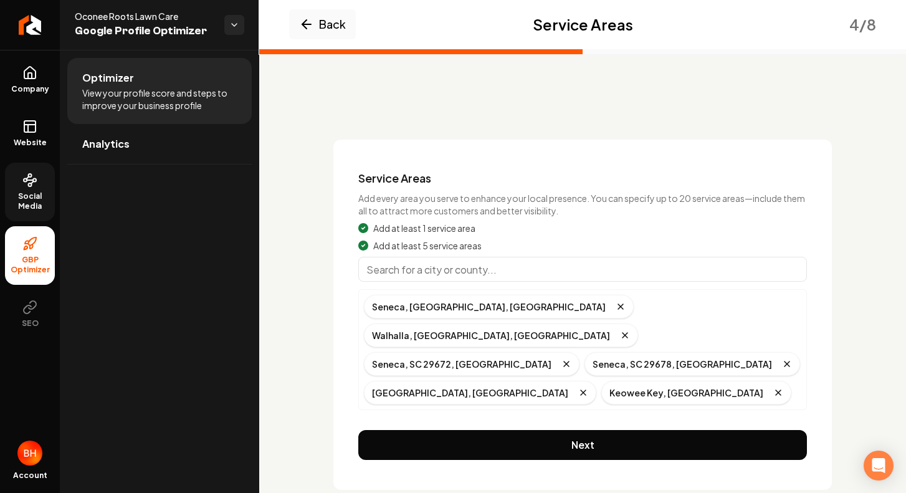
click at [448, 264] on input "Main content area" at bounding box center [582, 269] width 449 height 25
type input "W"
click at [433, 310] on div "Seneca, SC, USA" at bounding box center [499, 307] width 270 height 24
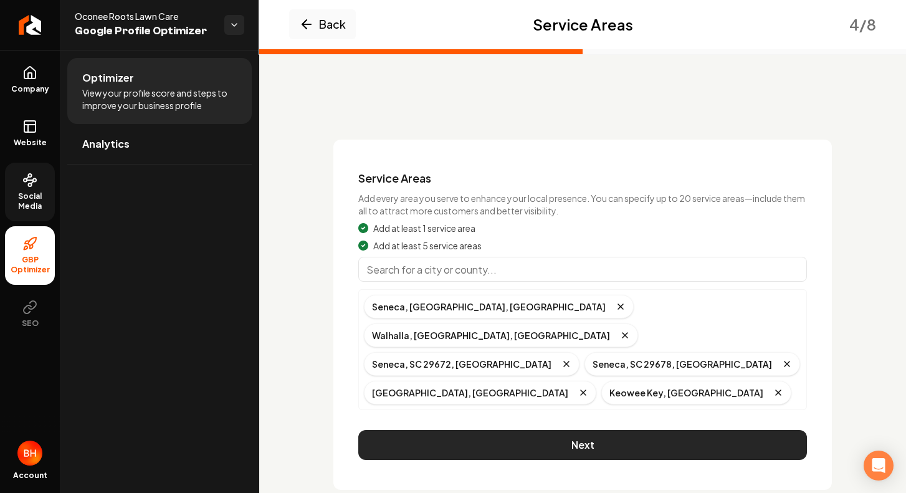
click at [468, 430] on button "Next" at bounding box center [582, 445] width 449 height 30
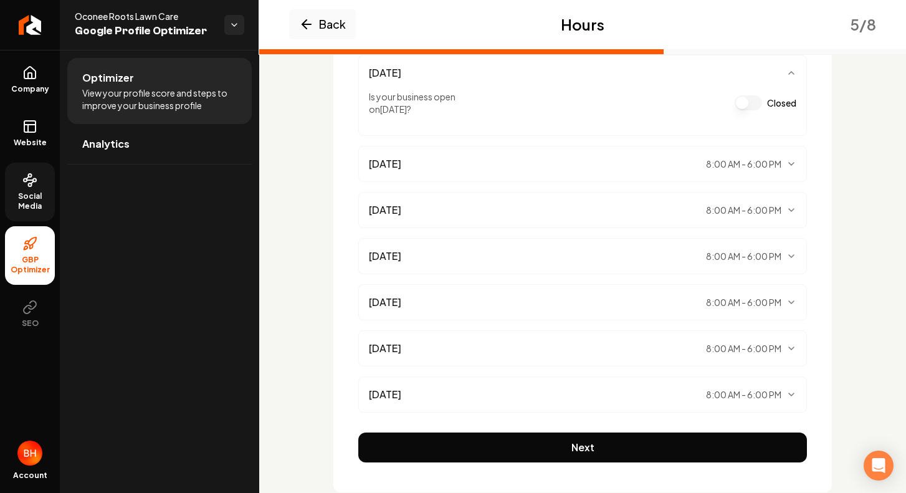
scroll to position [226, 0]
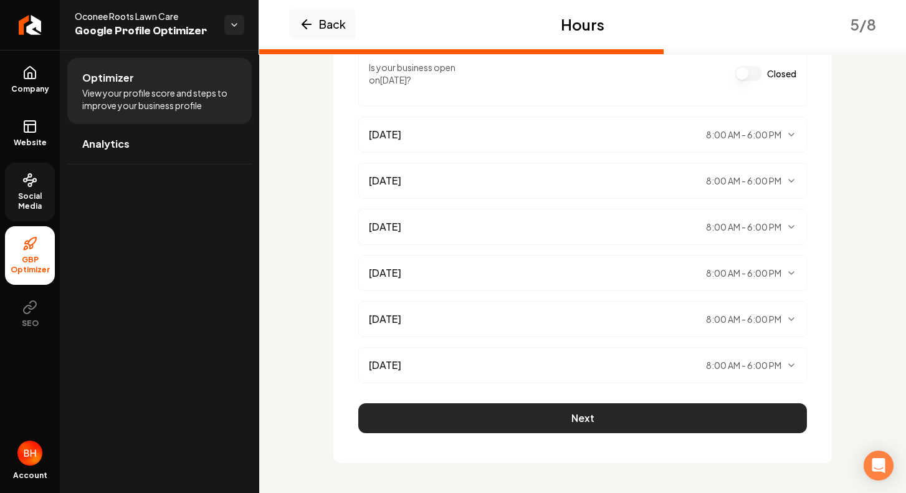
click at [527, 420] on button "Next" at bounding box center [582, 418] width 449 height 30
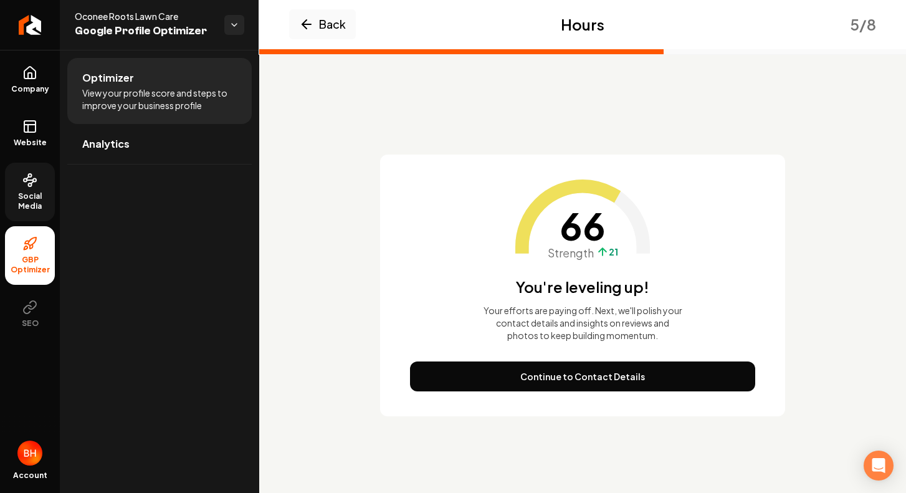
scroll to position [0, 0]
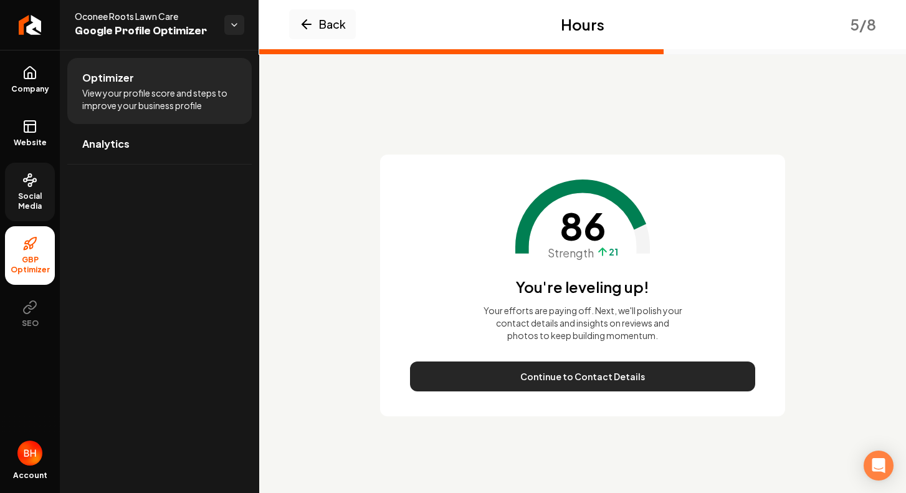
click at [533, 380] on button "Continue to Contact Details" at bounding box center [582, 377] width 345 height 30
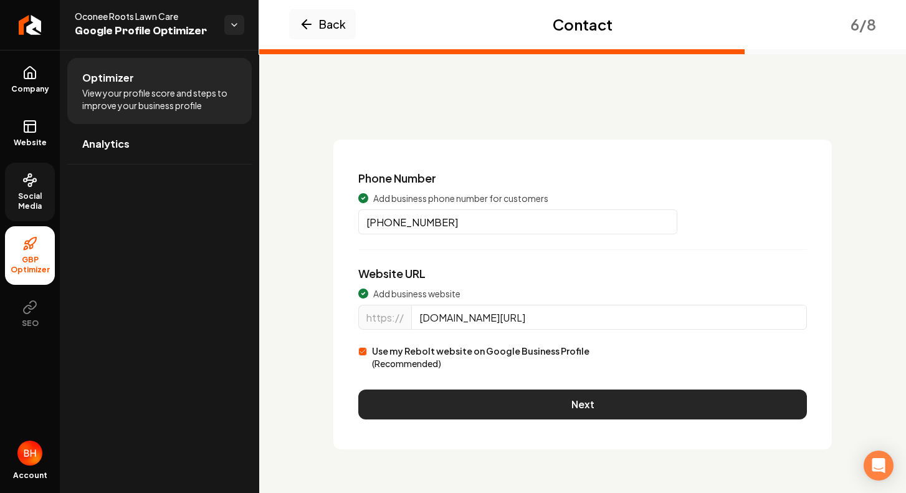
click at [532, 396] on button "Next" at bounding box center [582, 405] width 449 height 30
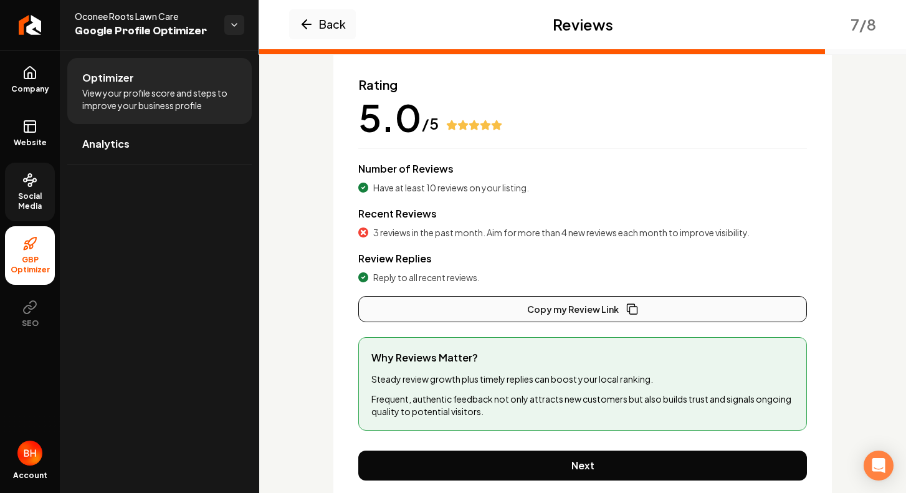
scroll to position [141, 0]
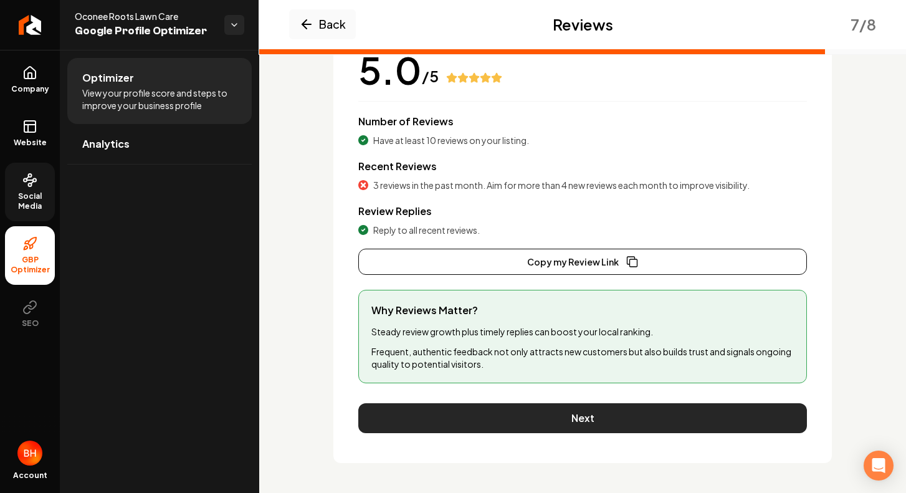
click at [529, 420] on button "Next" at bounding box center [582, 418] width 449 height 30
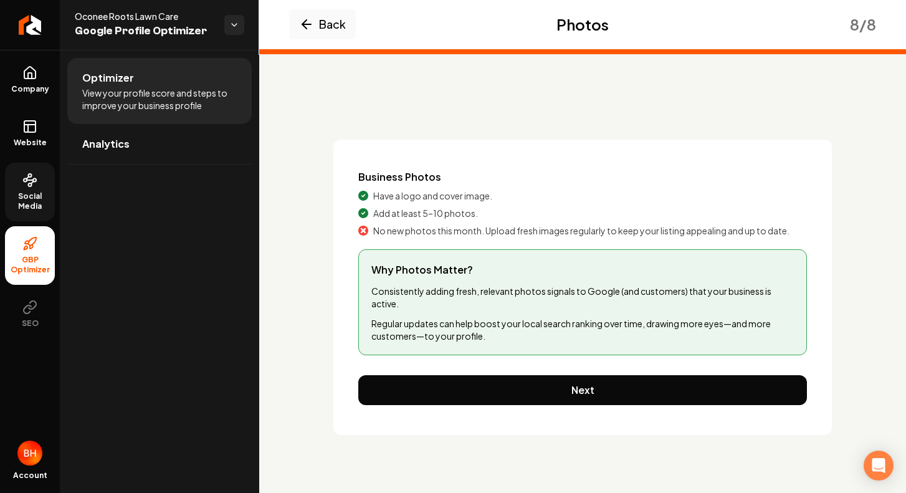
scroll to position [0, 0]
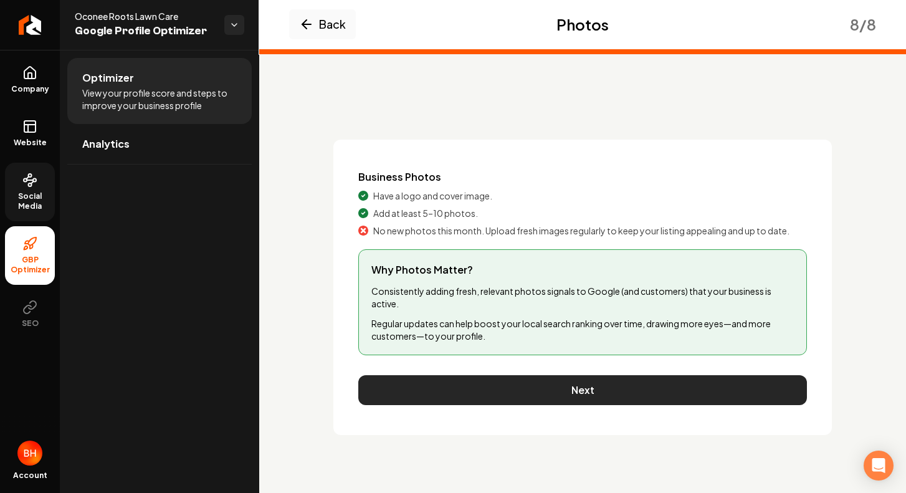
click at [537, 381] on button "Next" at bounding box center [582, 390] width 449 height 30
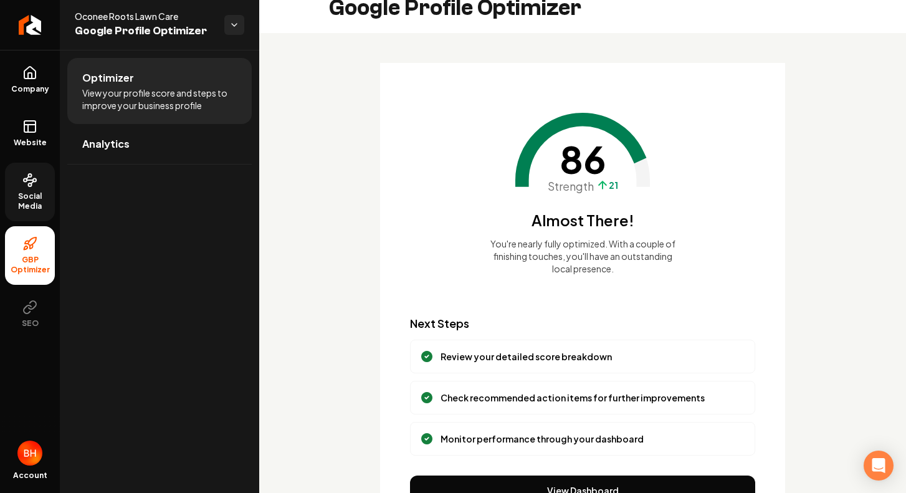
scroll to position [84, 0]
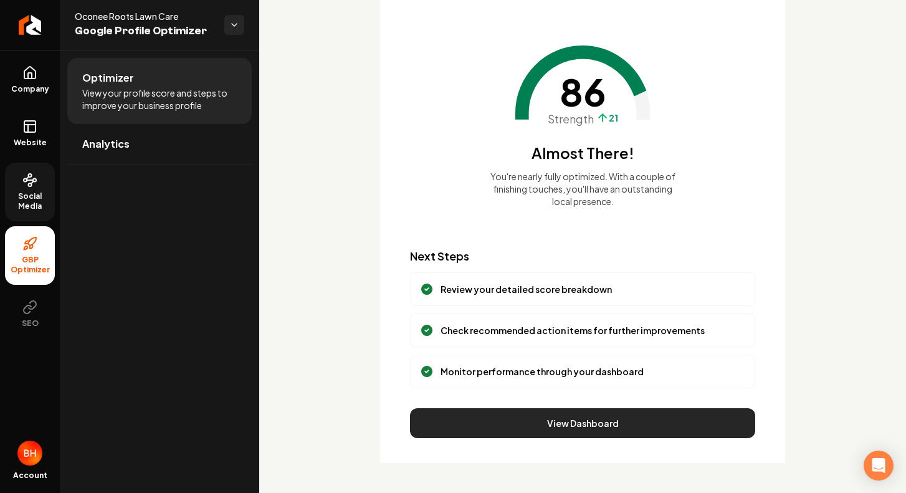
click at [539, 437] on button "View Dashboard" at bounding box center [582, 423] width 345 height 30
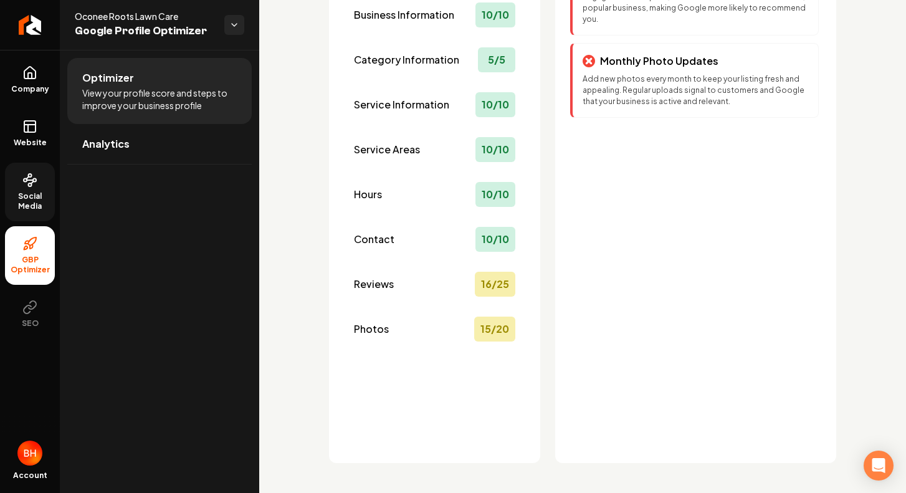
scroll to position [0, 0]
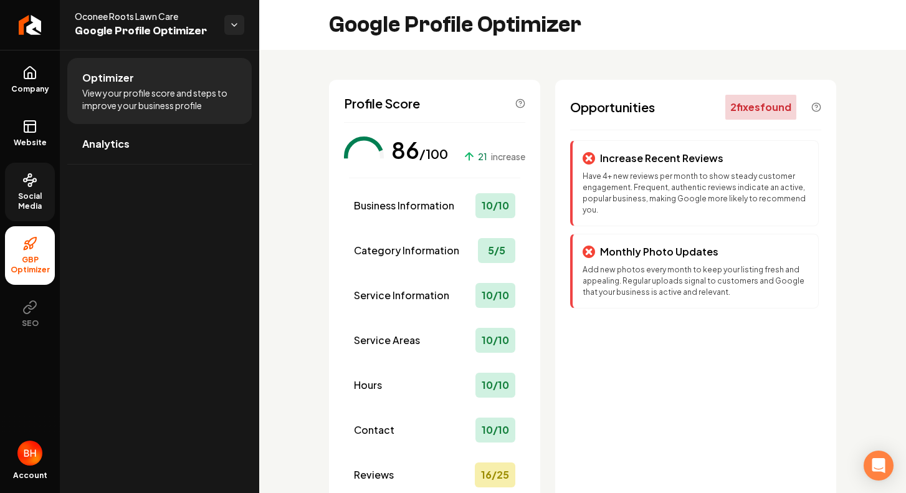
click at [23, 183] on icon at bounding box center [29, 180] width 15 height 15
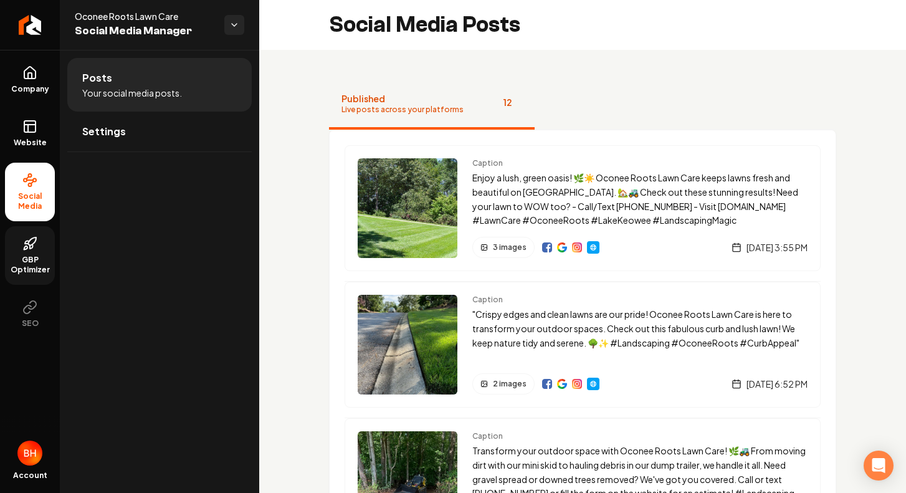
click at [48, 261] on span "GBP Optimizer" at bounding box center [30, 265] width 50 height 20
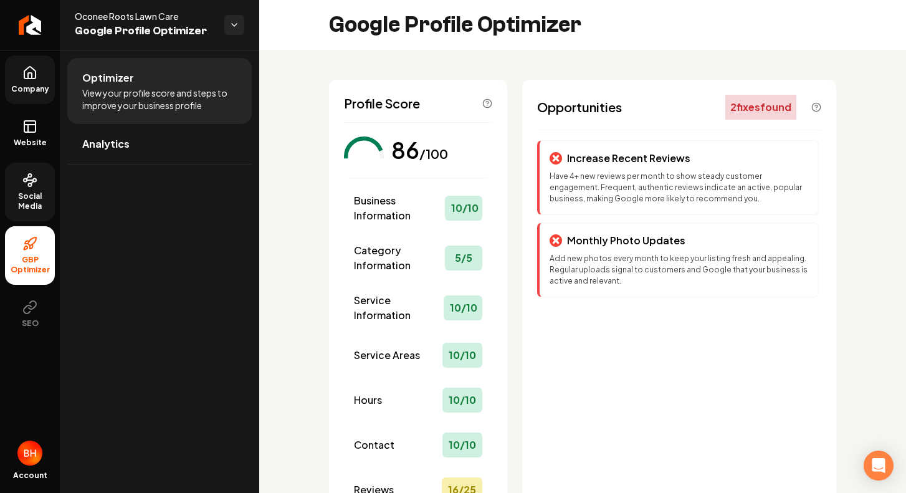
click at [33, 95] on link "Company" at bounding box center [30, 79] width 50 height 49
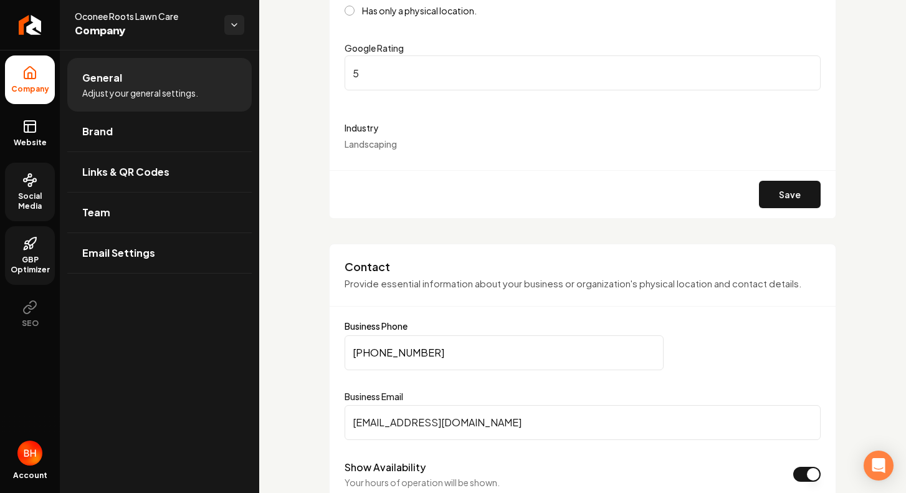
scroll to position [325, 0]
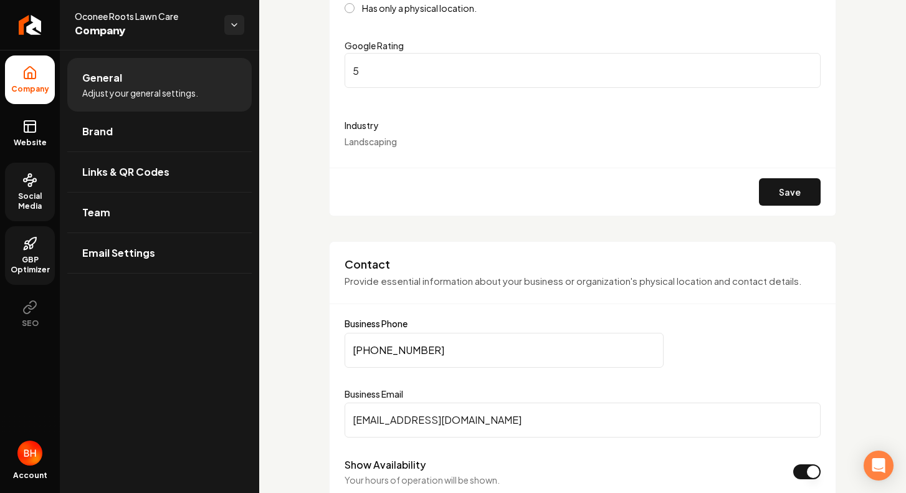
click at [373, 143] on span "Landscaping" at bounding box center [371, 141] width 52 height 11
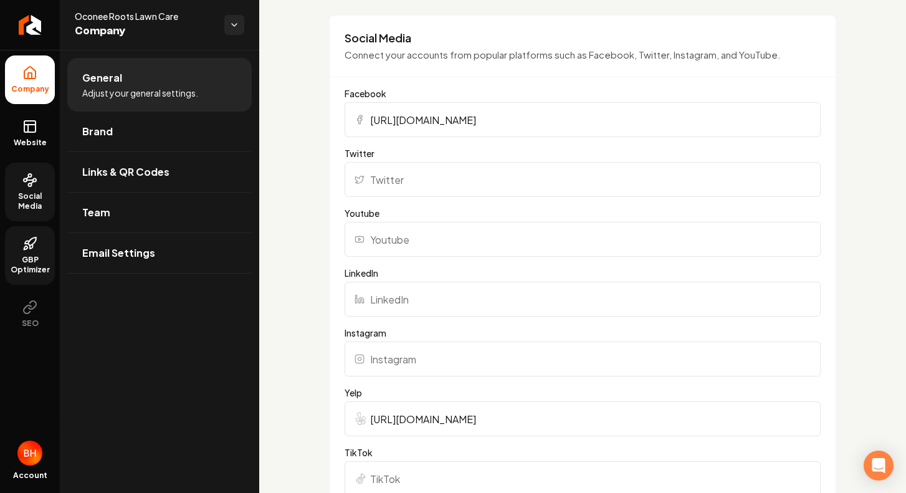
scroll to position [1242, 0]
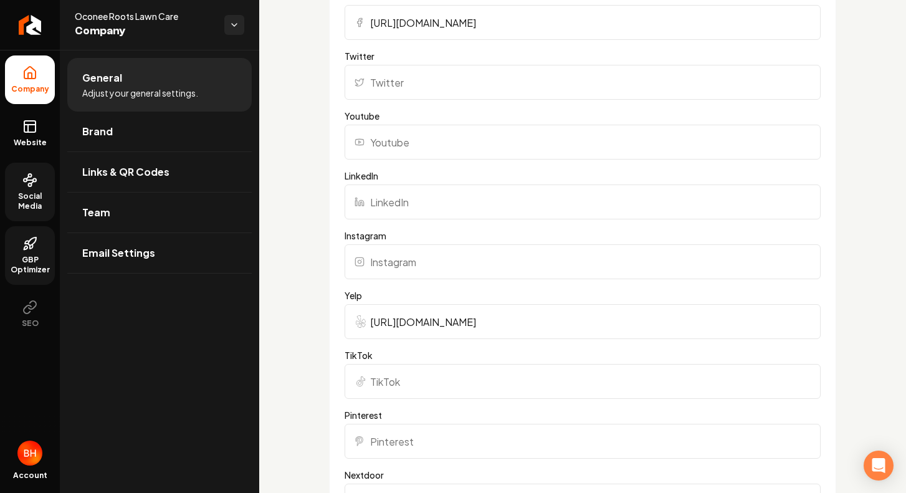
click at [401, 257] on input "Instagram" at bounding box center [583, 261] width 476 height 35
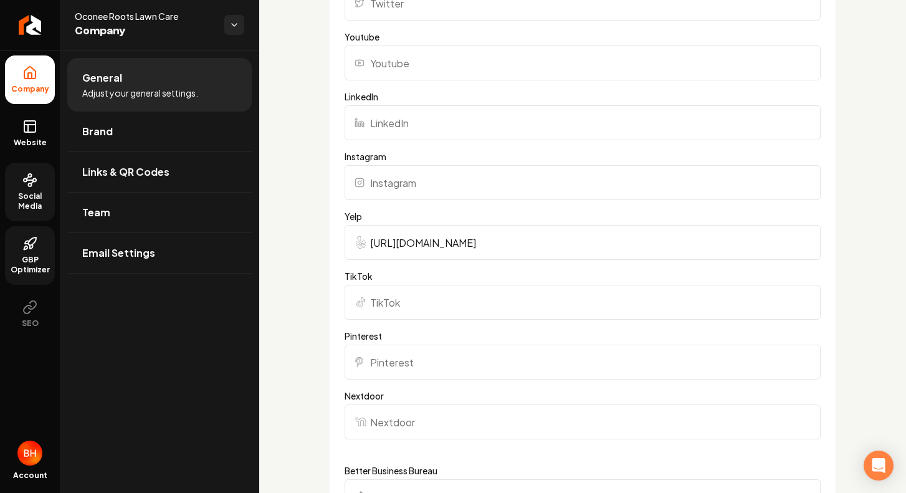
scroll to position [1392, 0]
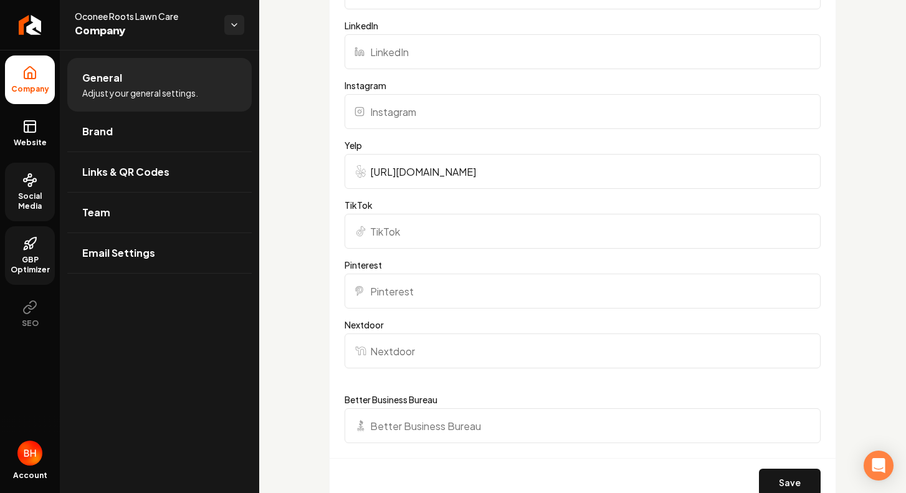
click at [390, 346] on input "Nextdoor" at bounding box center [583, 350] width 476 height 35
paste input "https://www.instagram.com/oconeerootslawncarellc?igsh=bHo3ajhiNDJxbXls&utm_sour…"
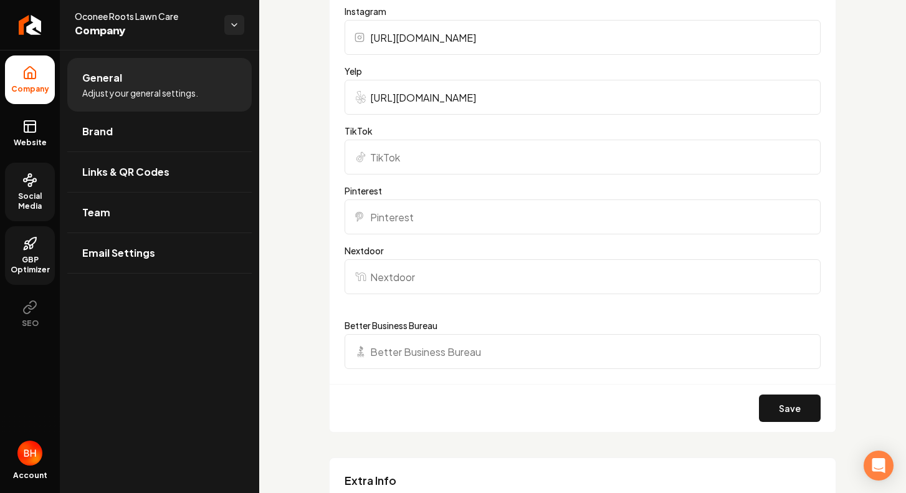
scroll to position [1485, 0]
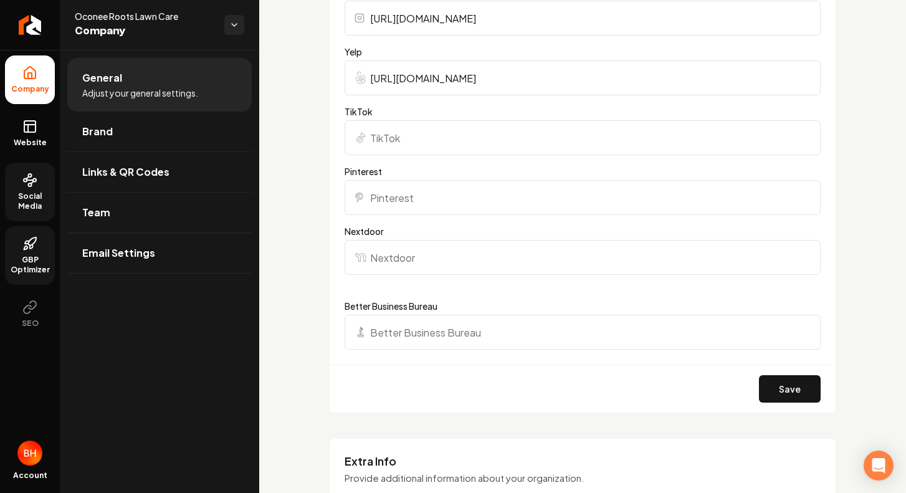
type input "https://www.instagram.com/oconeerootslawncarellc?igsh=bHo3ajhiNDJxbXls&utm_sour…"
click at [395, 247] on input "Nextdoor" at bounding box center [583, 257] width 476 height 35
paste input "https://nextdoor.com/pages/oconee-roots-lawn-care-mechanicsburg-pa?init_source=…"
type input "https://nextdoor.com/pages/oconee-roots-lawn-care-mechanicsburg-pa?init_source=…"
click at [771, 394] on button "Save" at bounding box center [790, 388] width 62 height 27
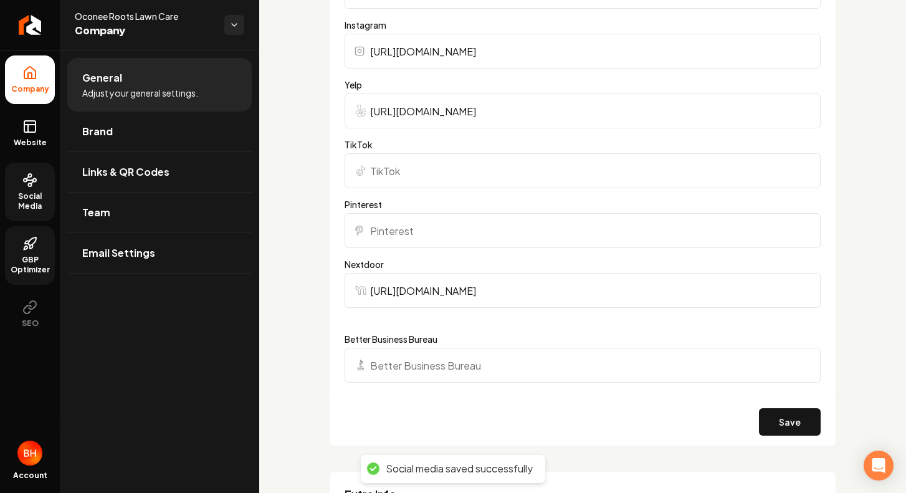
scroll to position [1416, 0]
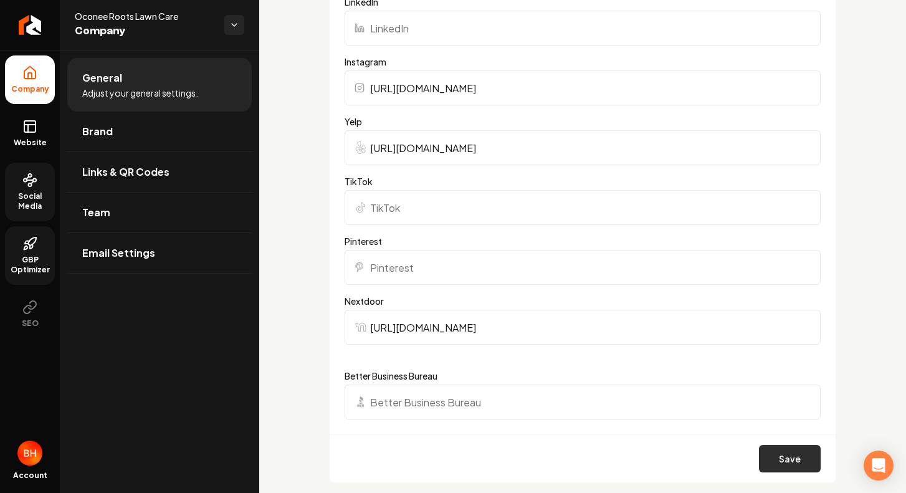
click at [784, 459] on button "Save" at bounding box center [790, 458] width 62 height 27
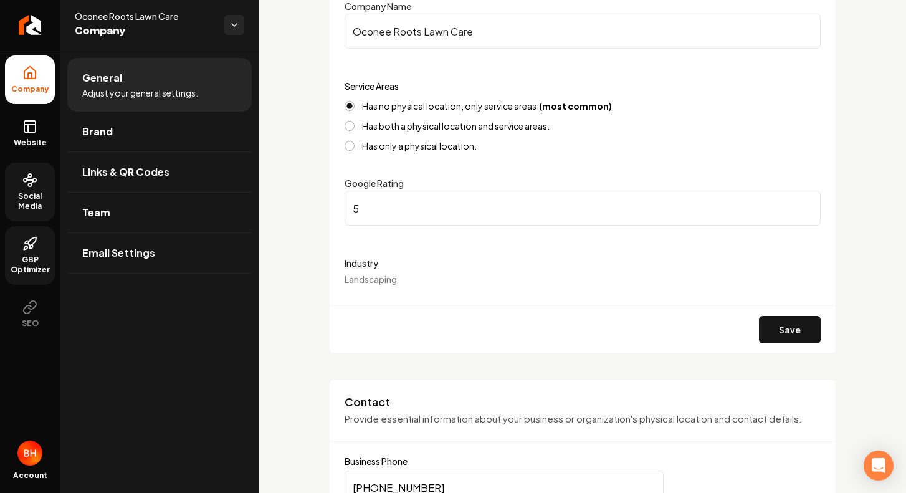
scroll to position [0, 0]
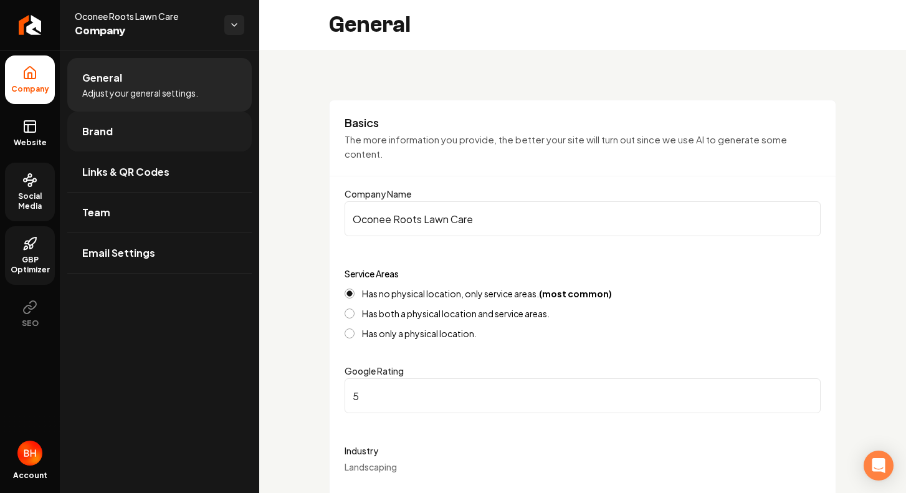
click at [140, 146] on link "Brand" at bounding box center [159, 132] width 185 height 40
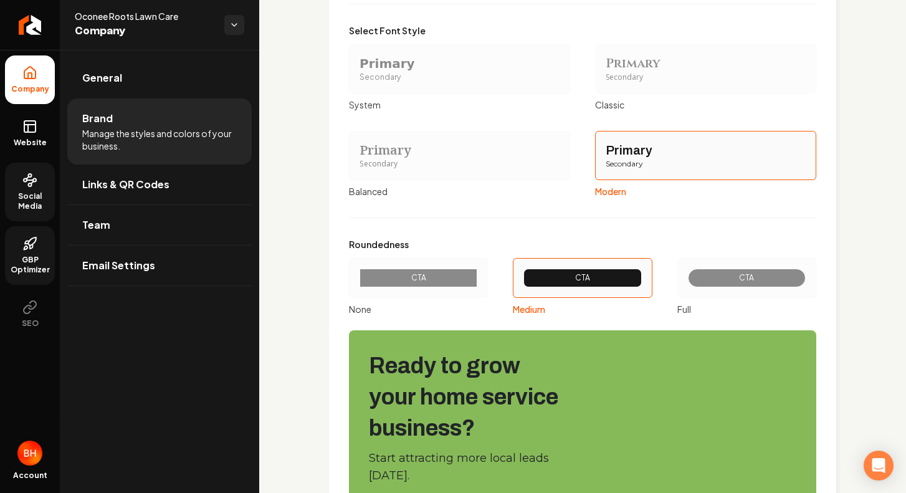
scroll to position [1449, 0]
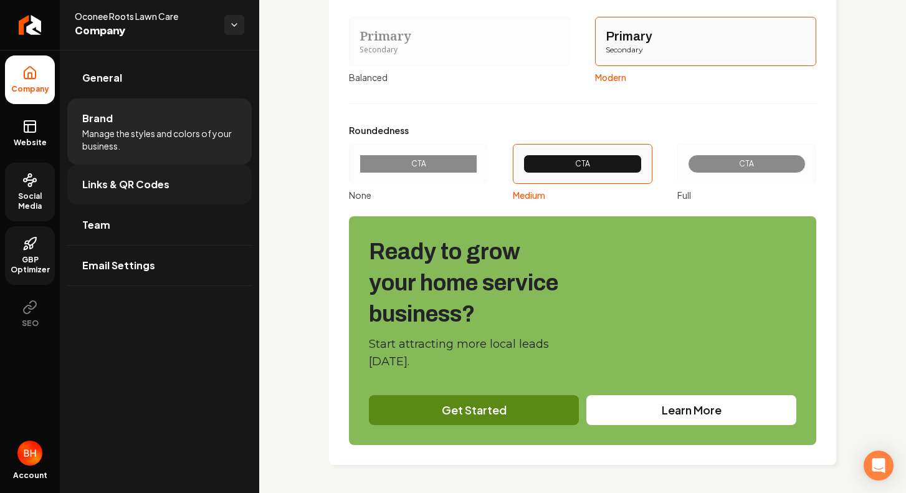
click at [189, 186] on link "Links & QR Codes" at bounding box center [159, 185] width 185 height 40
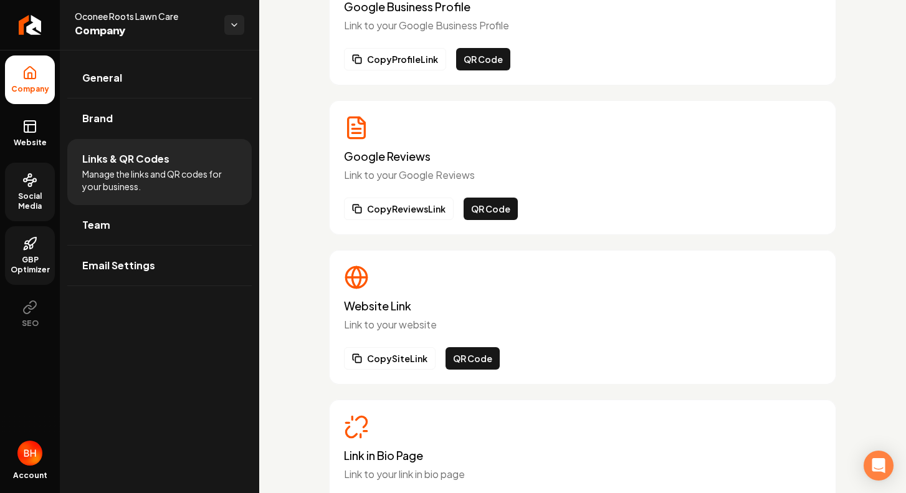
scroll to position [200, 0]
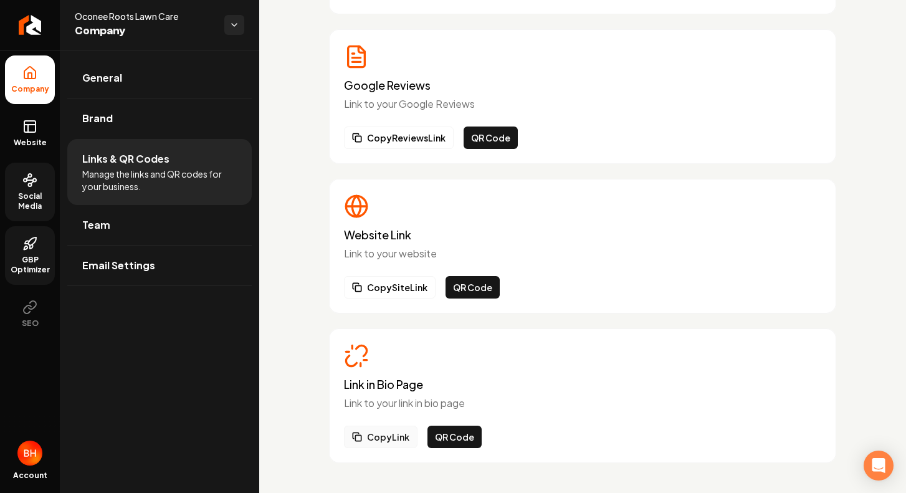
click at [397, 439] on button "Copy Link" at bounding box center [381, 437] width 74 height 22
click at [211, 212] on link "Team" at bounding box center [159, 225] width 185 height 40
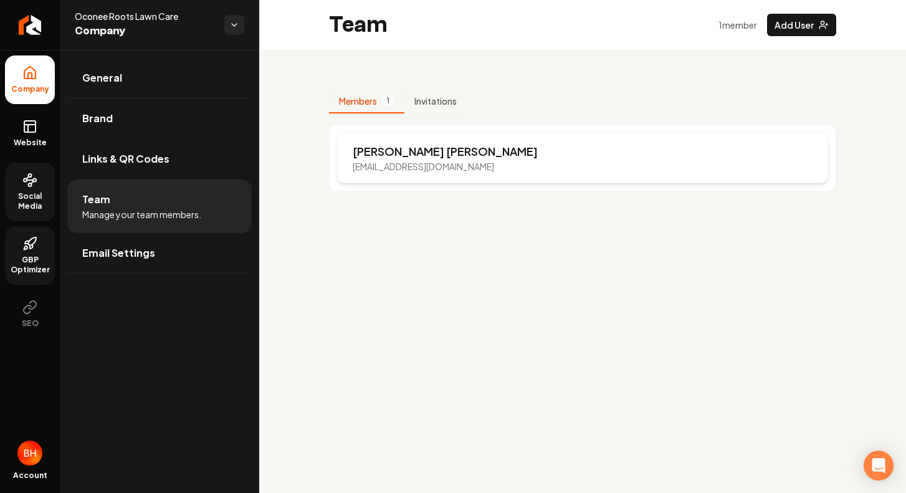
click at [406, 151] on p "Brady Hopkins" at bounding box center [445, 151] width 185 height 17
click at [226, 253] on link "Email Settings" at bounding box center [159, 253] width 185 height 40
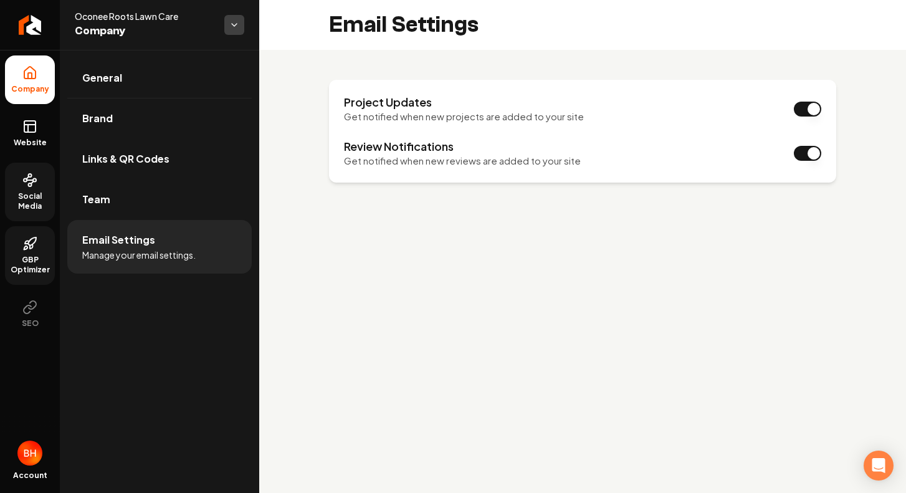
click at [235, 27] on html "Company Website Social Media GBP Optimizer SEO Account Oconee Roots Lawn Care C…" at bounding box center [453, 246] width 906 height 493
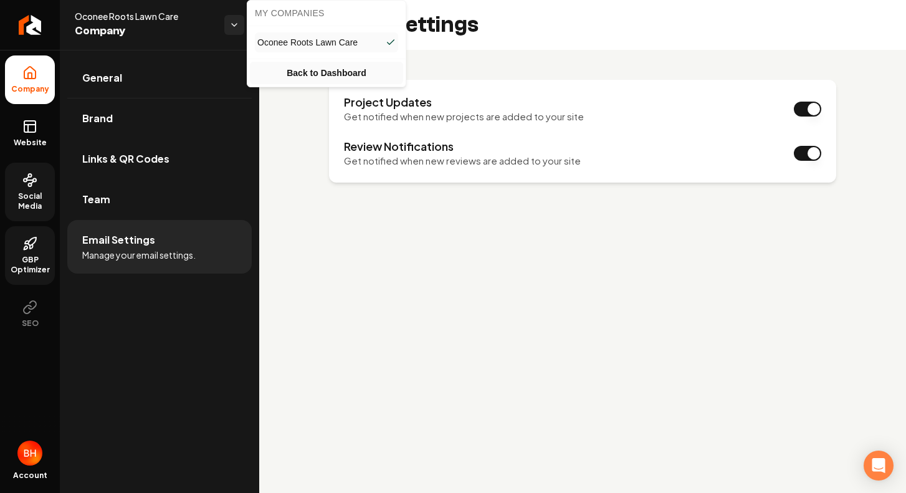
click at [295, 70] on link "Back to Dashboard" at bounding box center [326, 73] width 153 height 22
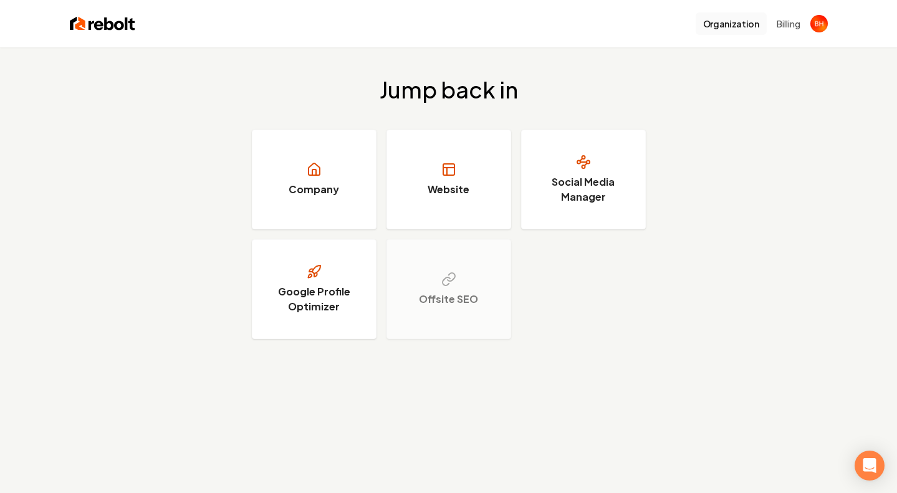
click at [736, 22] on button "Organization" at bounding box center [731, 23] width 71 height 22
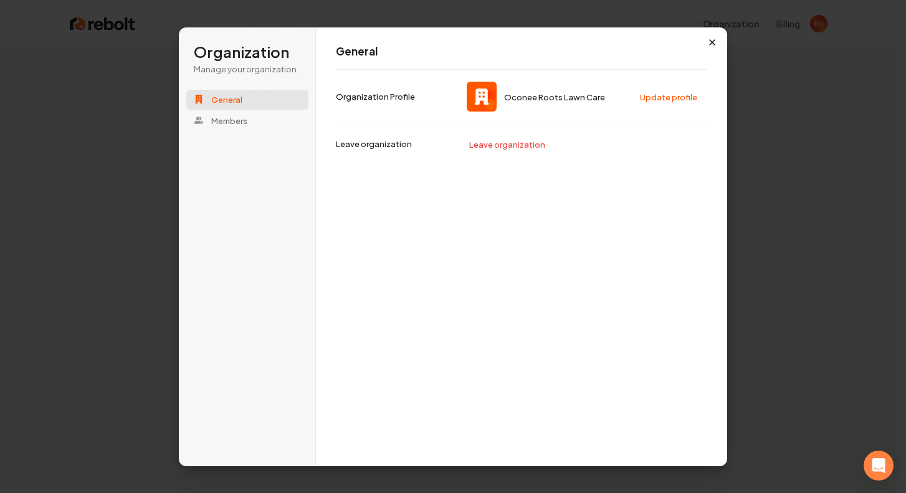
click at [714, 42] on icon "button" at bounding box center [712, 42] width 10 height 10
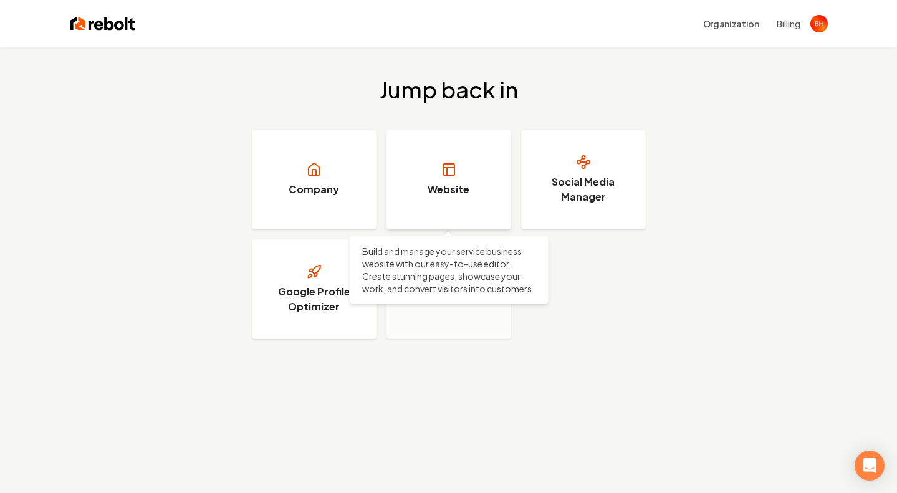
click at [408, 176] on link "Website" at bounding box center [448, 180] width 125 height 100
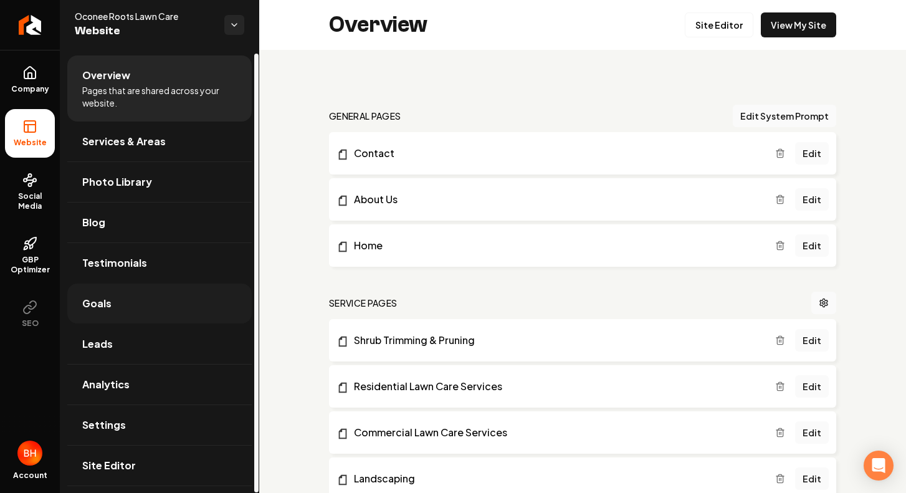
scroll to position [3, 0]
click at [136, 423] on link "Settings" at bounding box center [159, 425] width 185 height 40
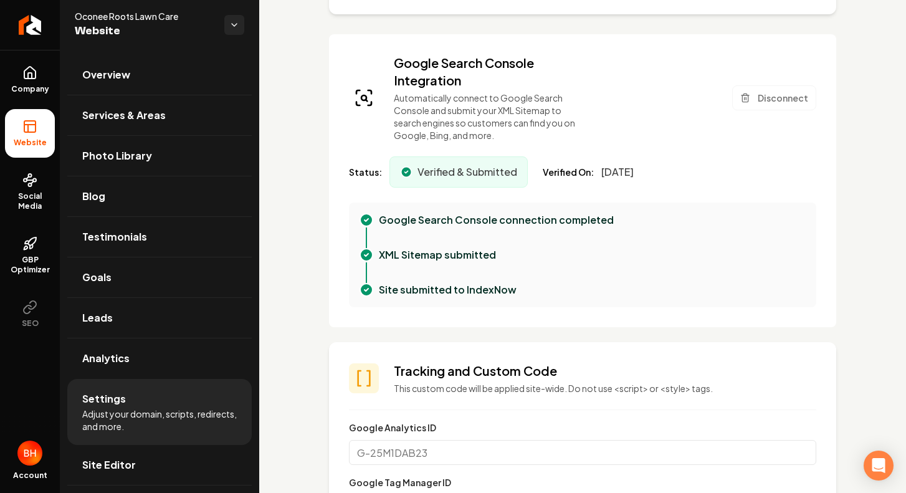
scroll to position [64, 0]
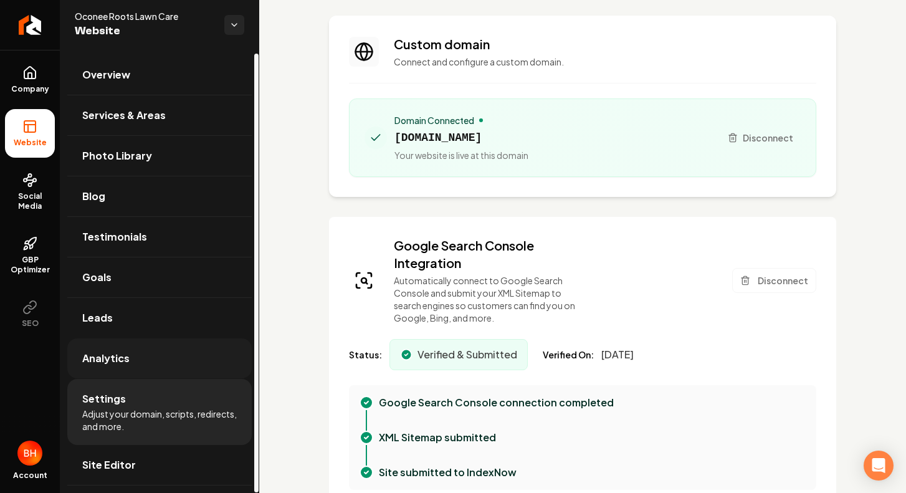
click at [167, 353] on link "Analytics" at bounding box center [159, 358] width 185 height 40
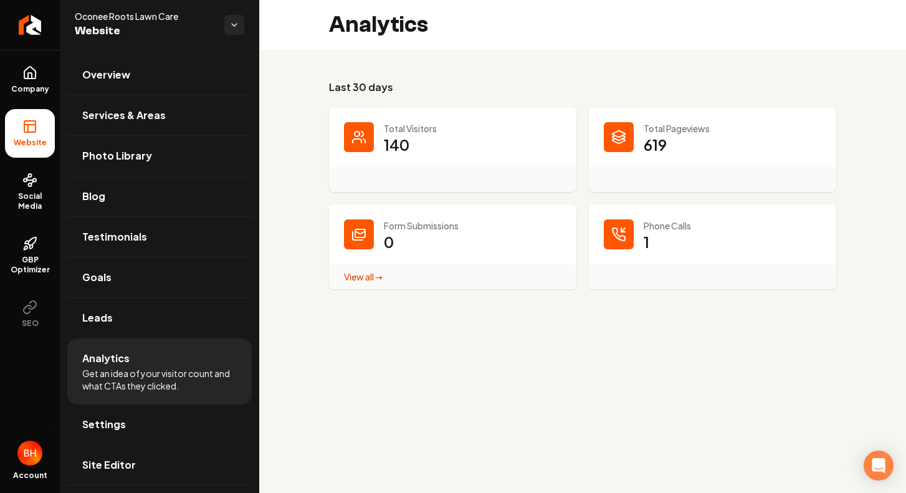
click at [711, 221] on p "Phone Calls" at bounding box center [733, 225] width 178 height 12
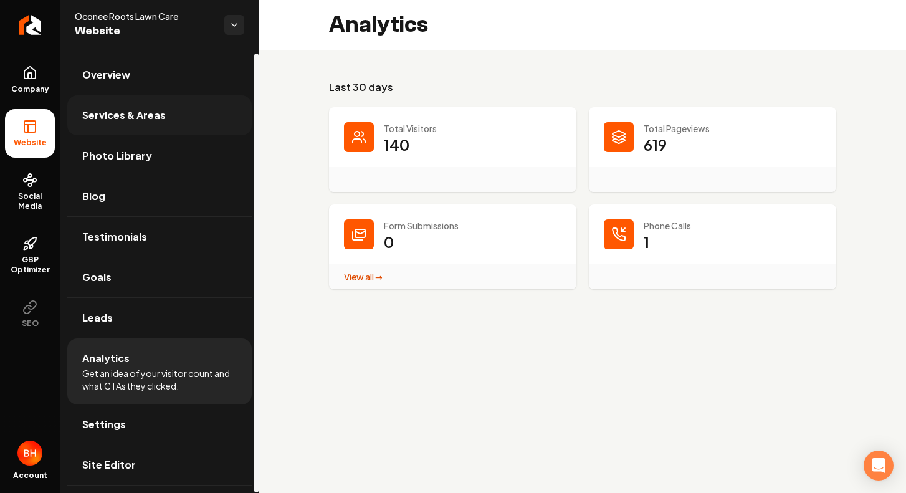
click at [94, 113] on span "Services & Areas" at bounding box center [124, 115] width 84 height 15
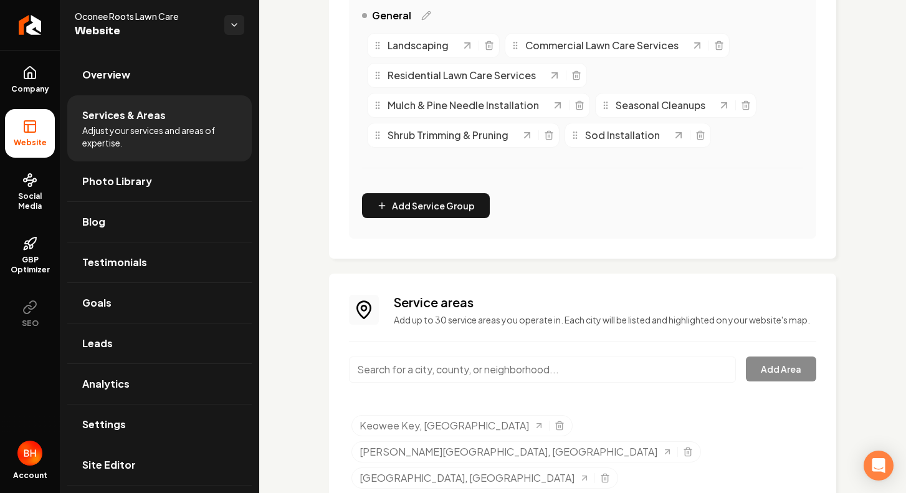
scroll to position [366, 0]
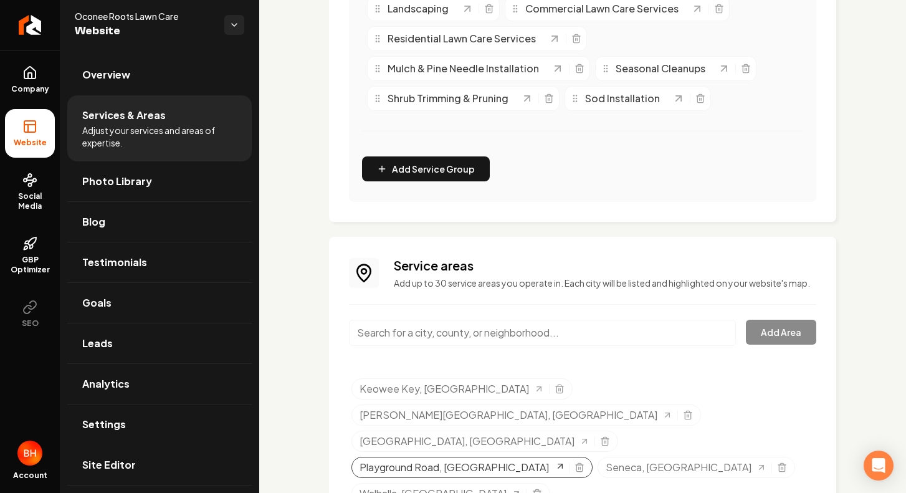
click at [555, 461] on icon "Selected tags" at bounding box center [560, 466] width 10 height 10
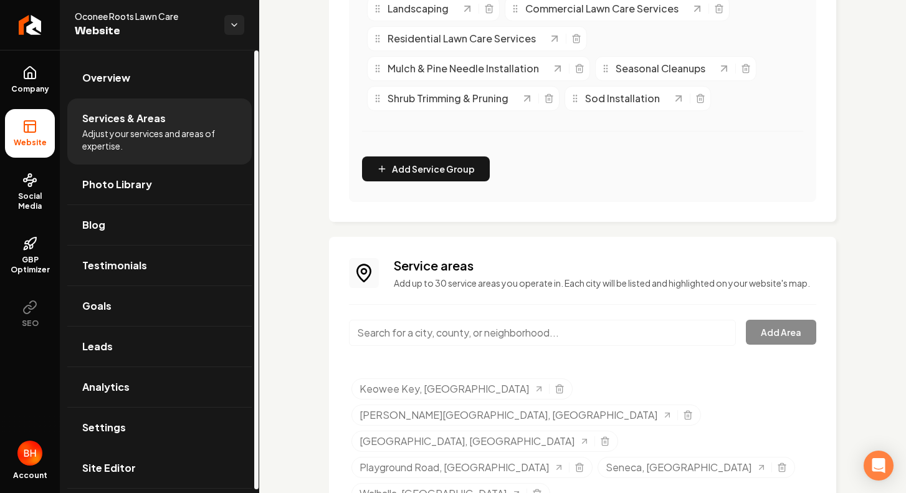
scroll to position [0, 0]
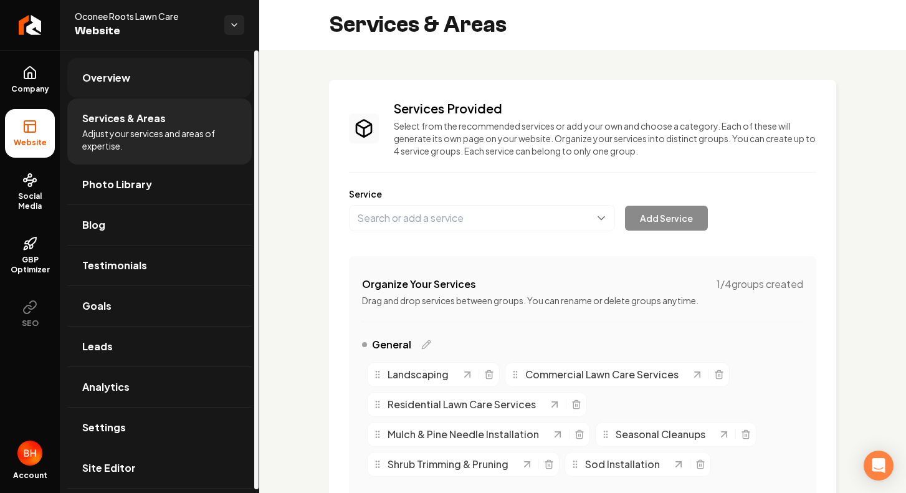
click at [95, 79] on span "Overview" at bounding box center [106, 77] width 48 height 15
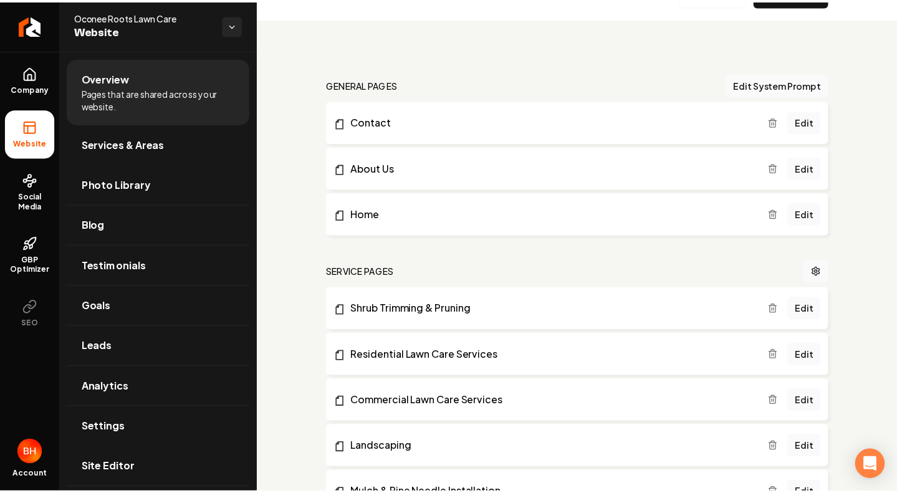
scroll to position [625, 0]
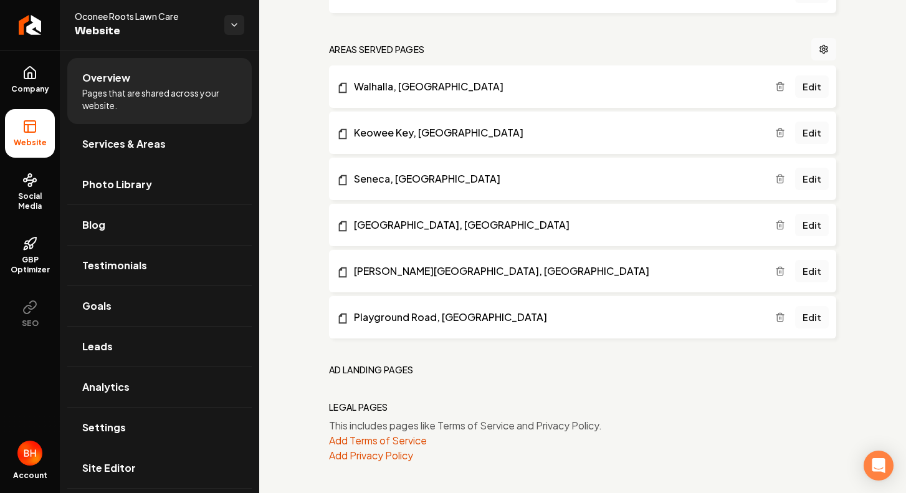
click at [805, 317] on link "Edit" at bounding box center [812, 317] width 34 height 22
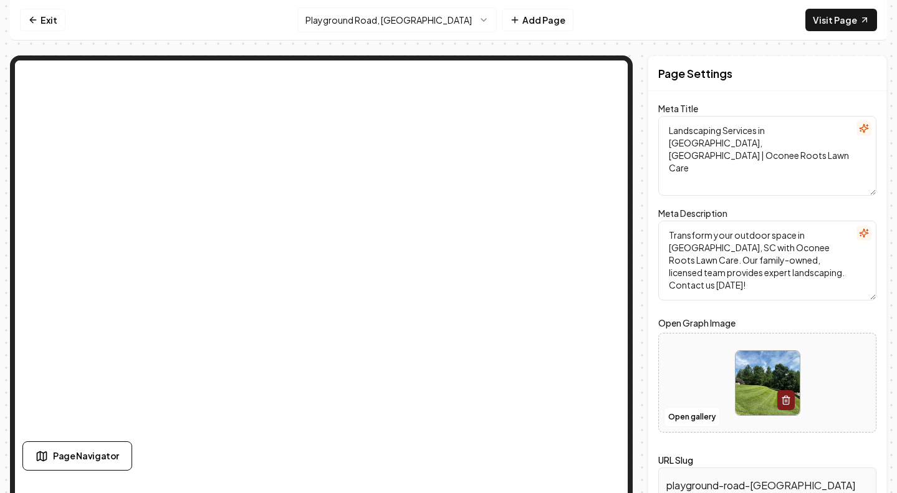
click at [764, 365] on img at bounding box center [768, 383] width 64 height 64
click at [43, 22] on link "Exit" at bounding box center [43, 20] width 46 height 22
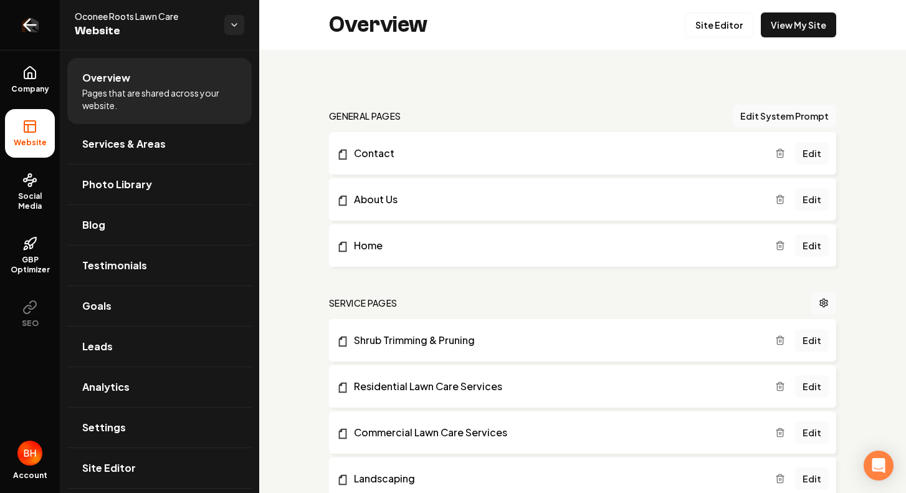
click at [26, 24] on icon "Return to dashboard" at bounding box center [27, 25] width 6 height 12
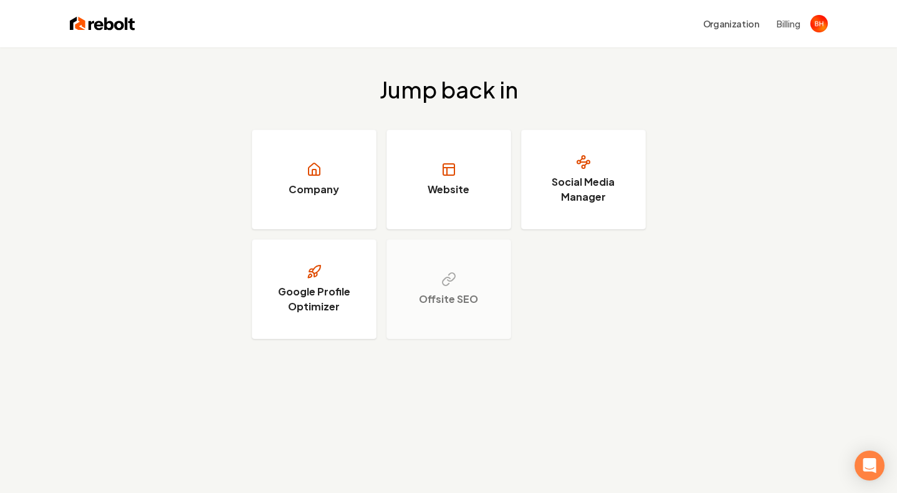
click at [88, 20] on img at bounding box center [102, 23] width 65 height 17
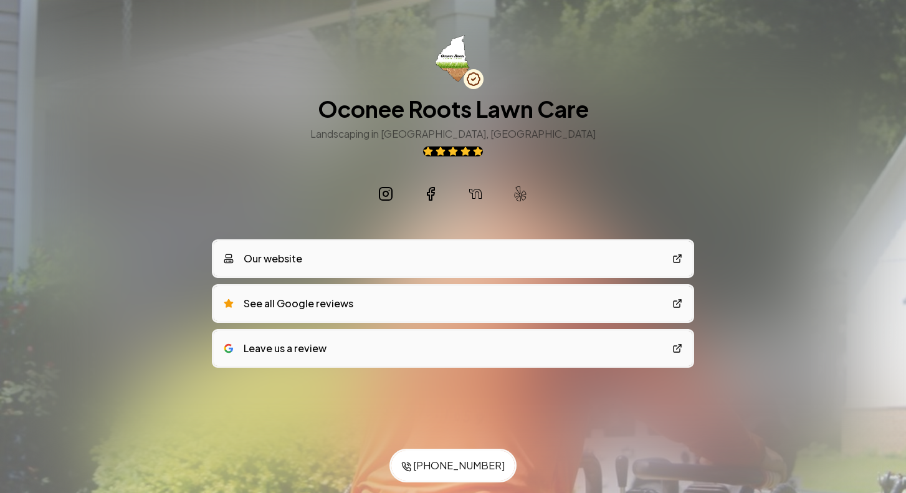
drag, startPoint x: 209, startPoint y: 193, endPoint x: 217, endPoint y: 188, distance: 9.0
click at [210, 193] on div "Save to Contacts (864) 973-1659 Oconee Roots Lawn Care Landscaping in Walhalla,…" at bounding box center [453, 228] width 906 height 456
